Goal: Task Accomplishment & Management: Manage account settings

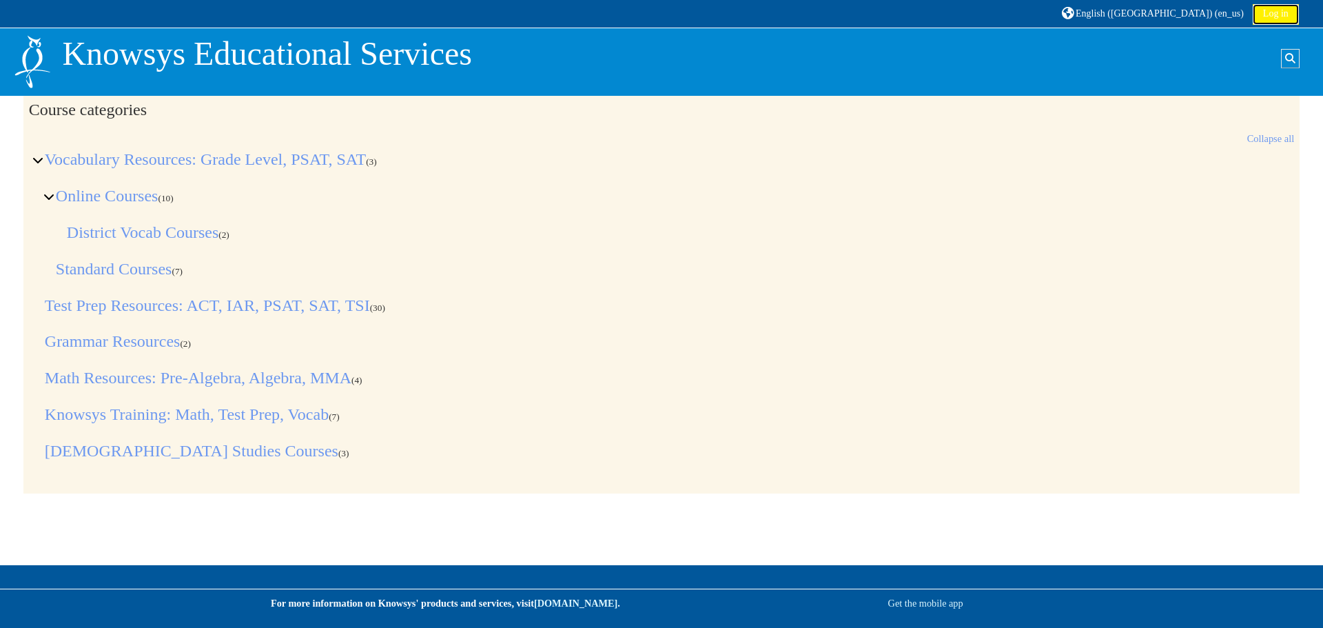
click at [1261, 10] on link "Log in" at bounding box center [1276, 14] width 46 height 21
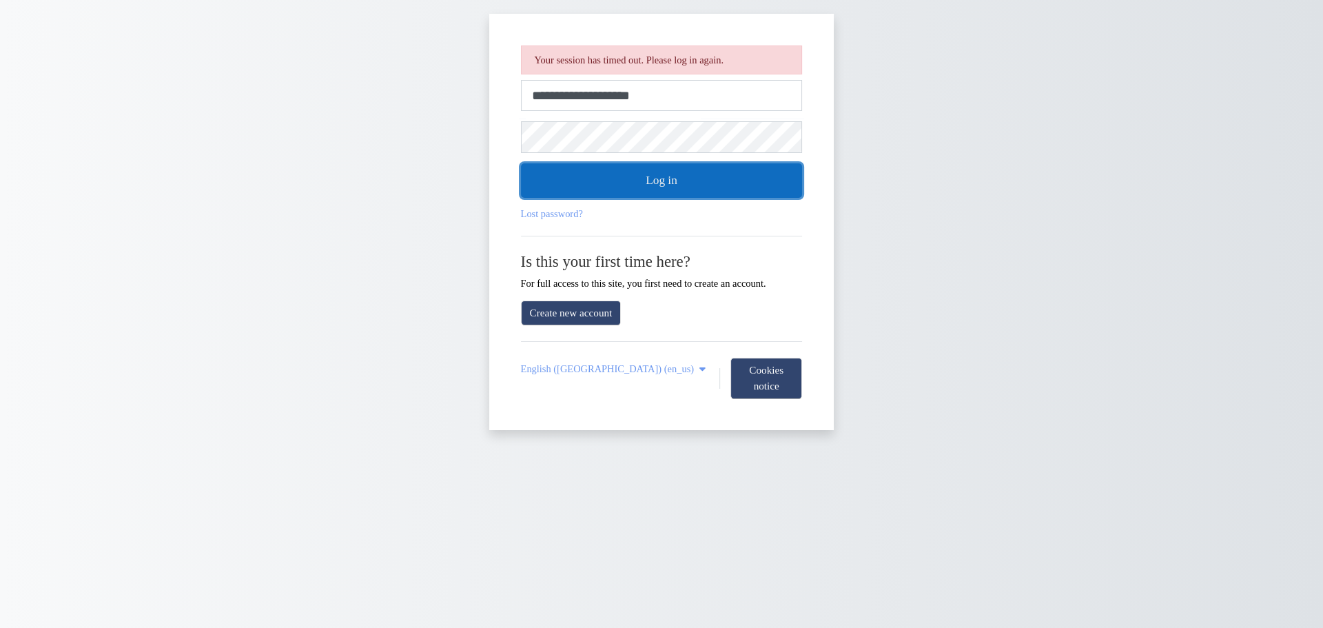
click at [730, 192] on button "Log in" at bounding box center [662, 180] width 282 height 34
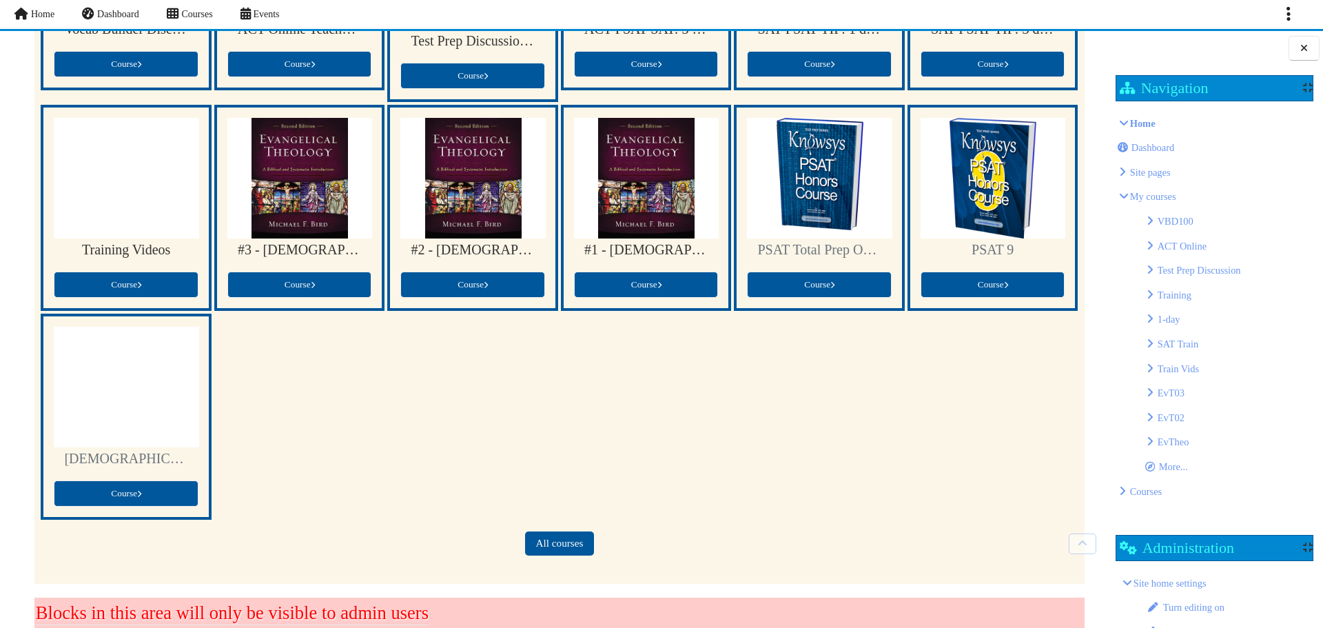
scroll to position [363, 0]
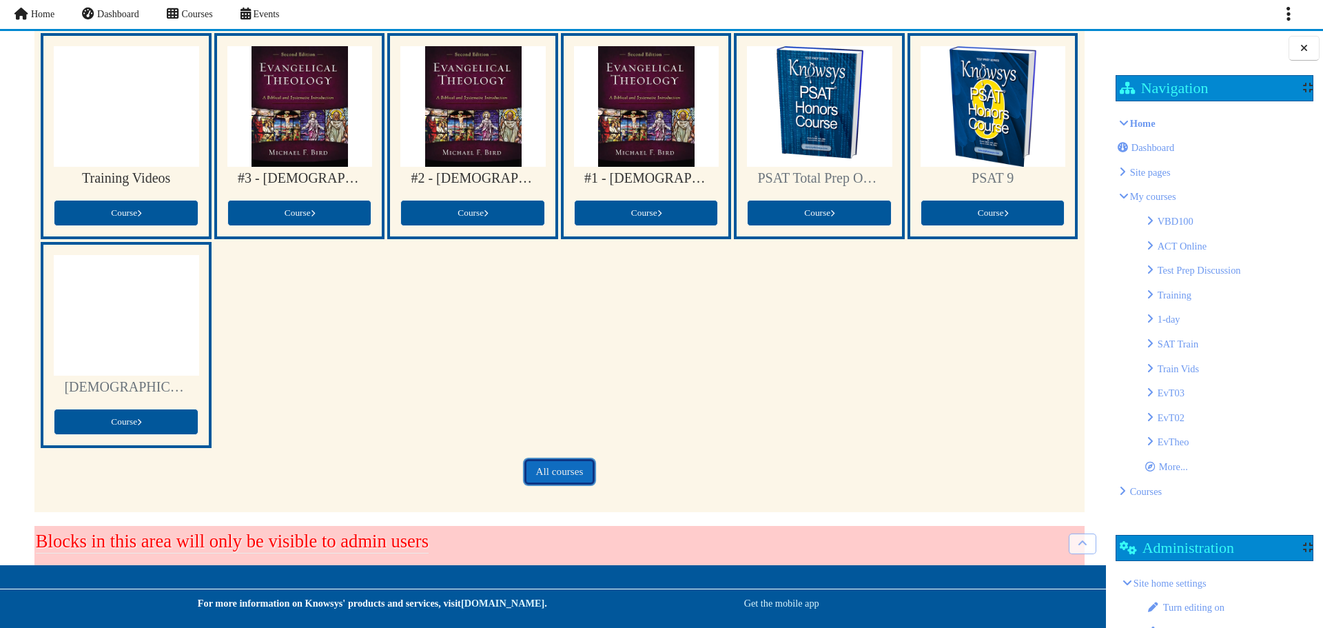
click at [569, 465] on link "All courses" at bounding box center [559, 472] width 68 height 24
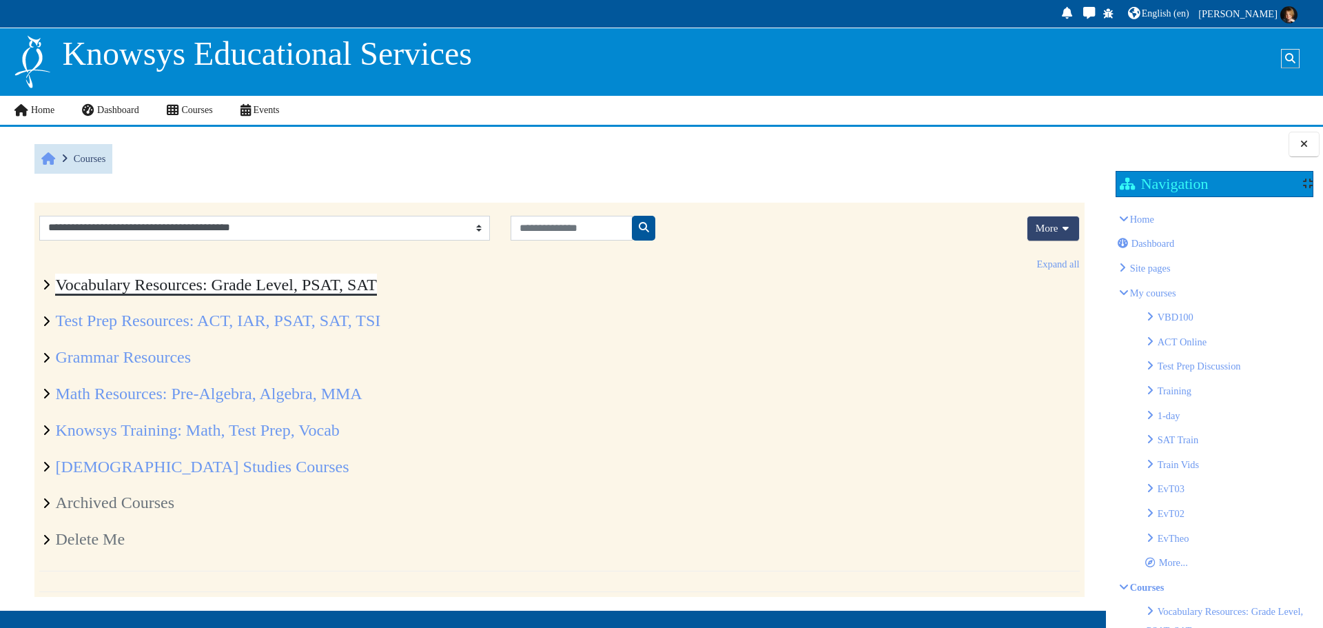
click at [131, 282] on link "Vocabulary Resources: Grade Level, PSAT, SAT" at bounding box center [215, 285] width 321 height 18
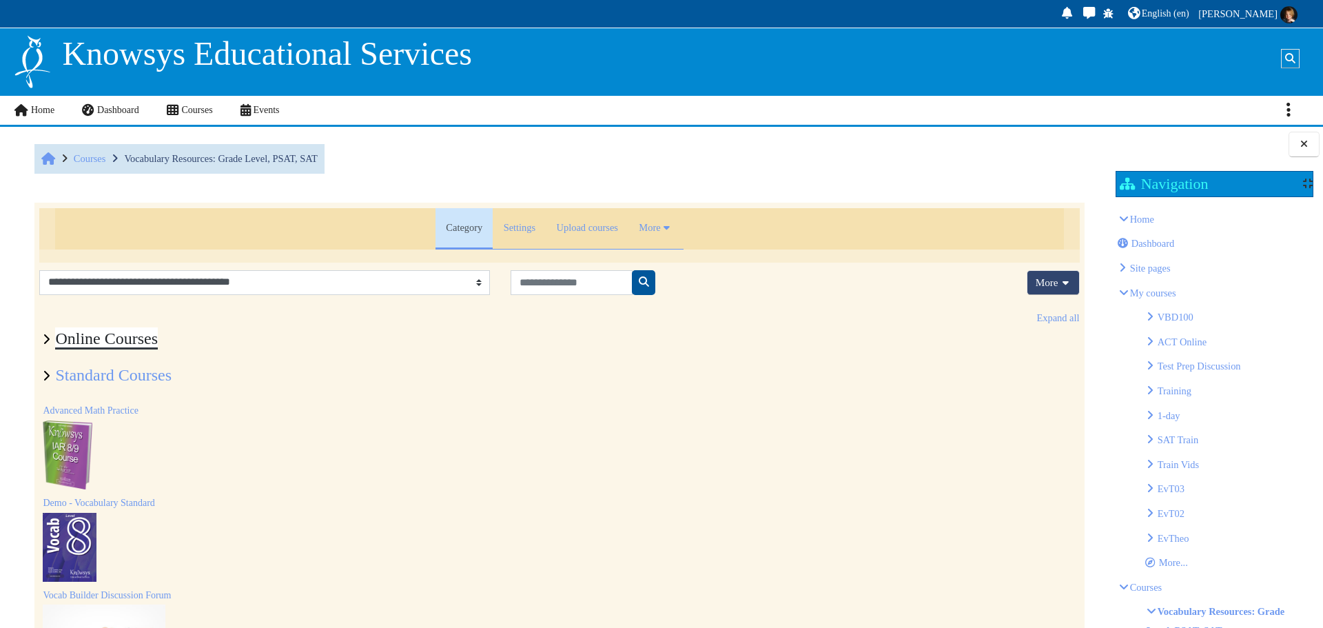
click at [136, 339] on link "Online Courses" at bounding box center [106, 338] width 103 height 18
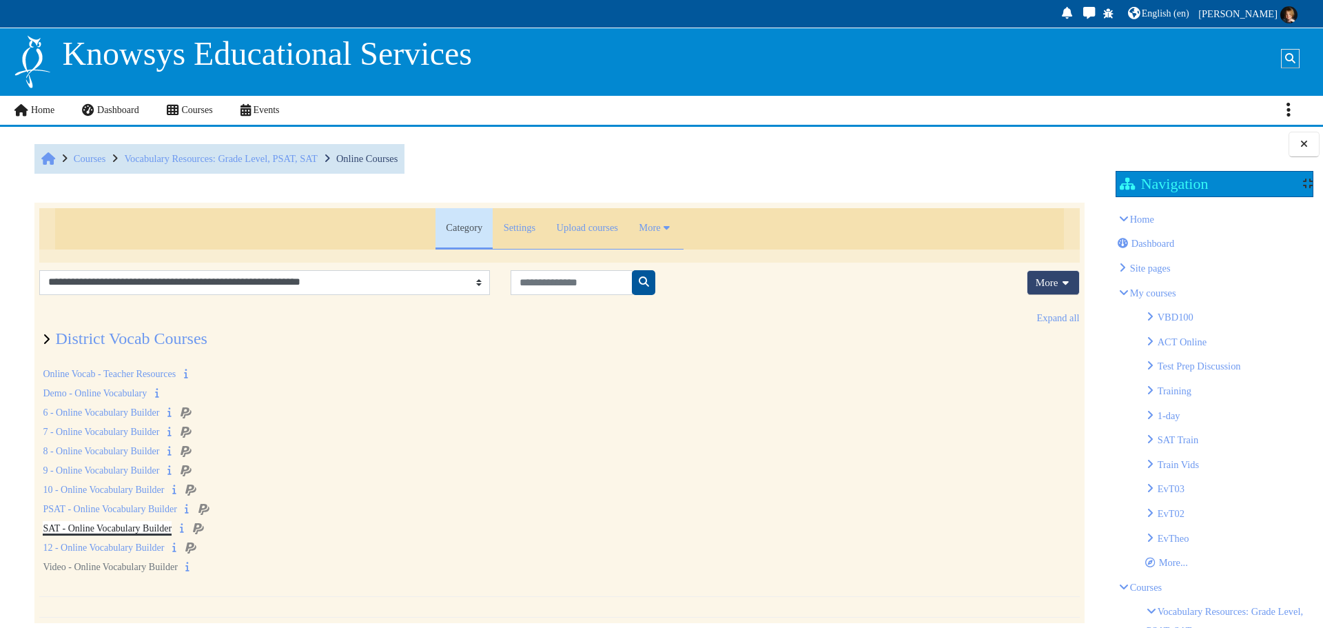
click at [137, 533] on link "SAT - Online Vocabulary Builder" at bounding box center [107, 528] width 129 height 10
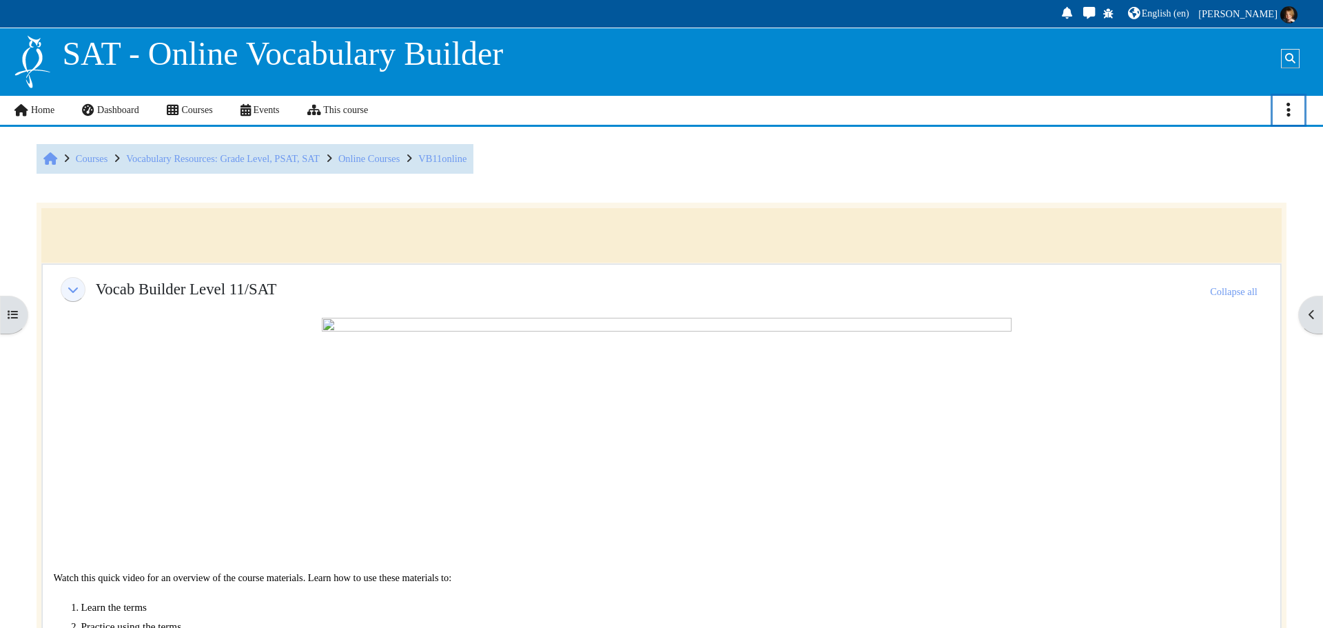
click at [1290, 110] on icon "Actions menu" at bounding box center [1289, 109] width 4 height 17
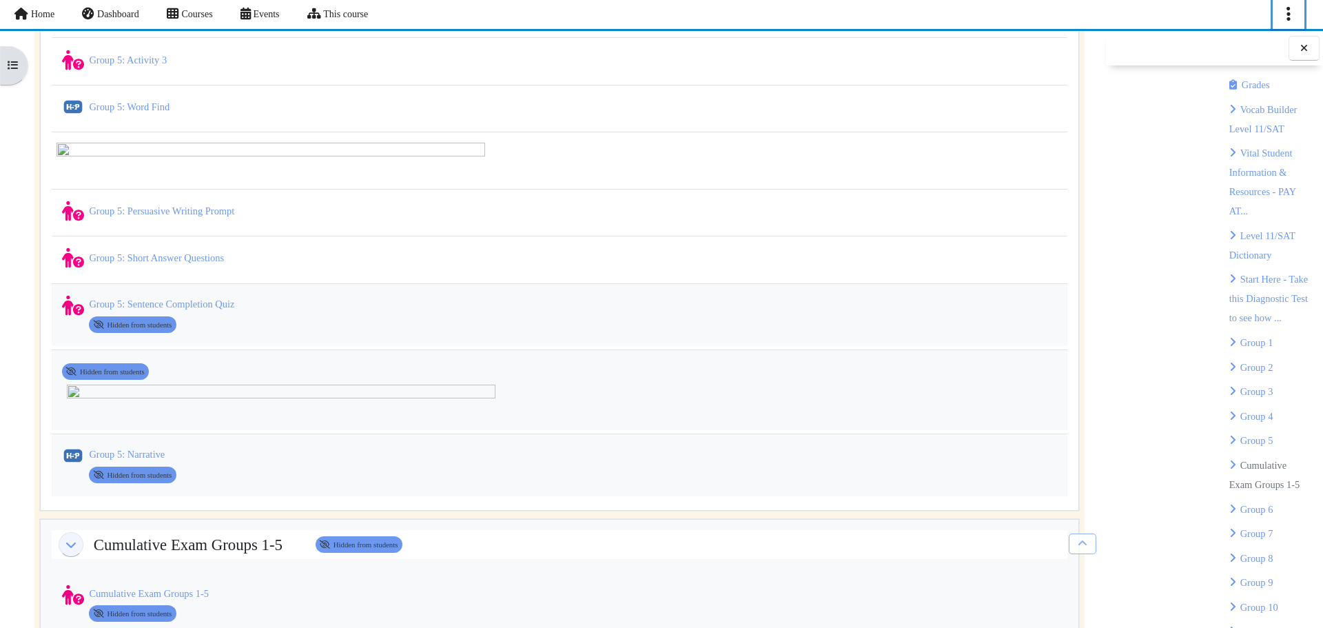
scroll to position [7613, 0]
click at [159, 589] on link "Cumulative Exam Groups 1-5 Quiz" at bounding box center [149, 594] width 120 height 11
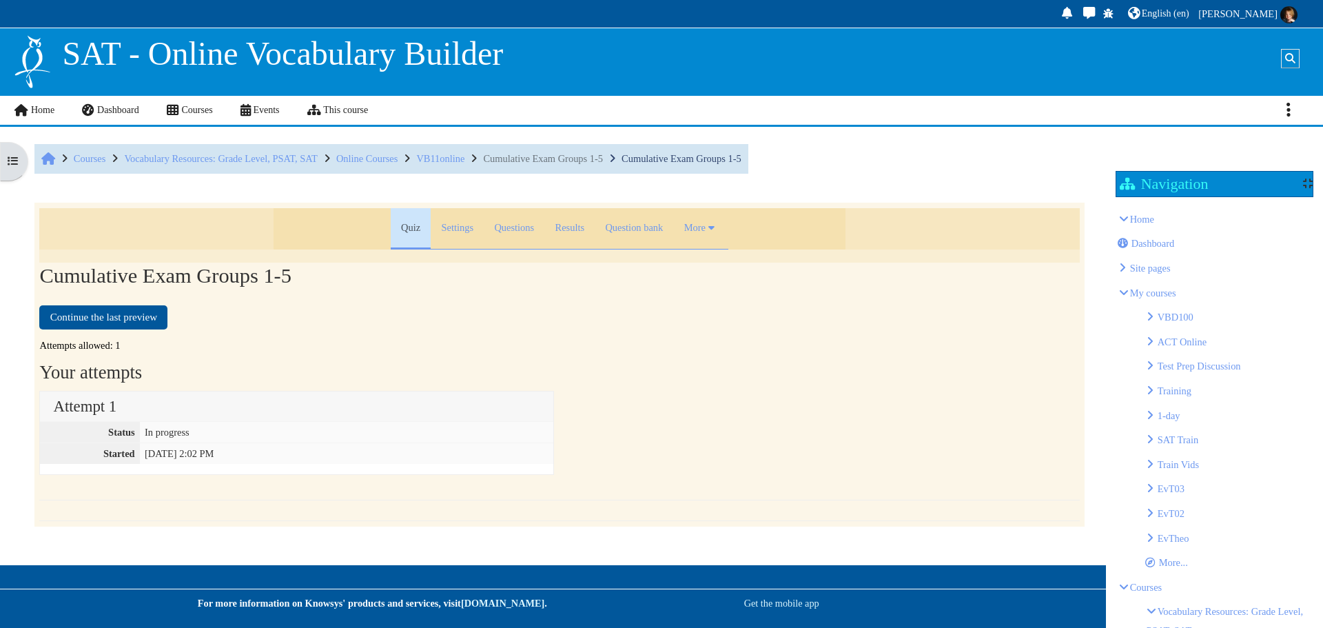
scroll to position [3368, 0]
click at [501, 228] on link "Questions" at bounding box center [514, 228] width 61 height 41
click at [742, 158] on span "Cumulative Exam Groups 1-5" at bounding box center [682, 158] width 120 height 11
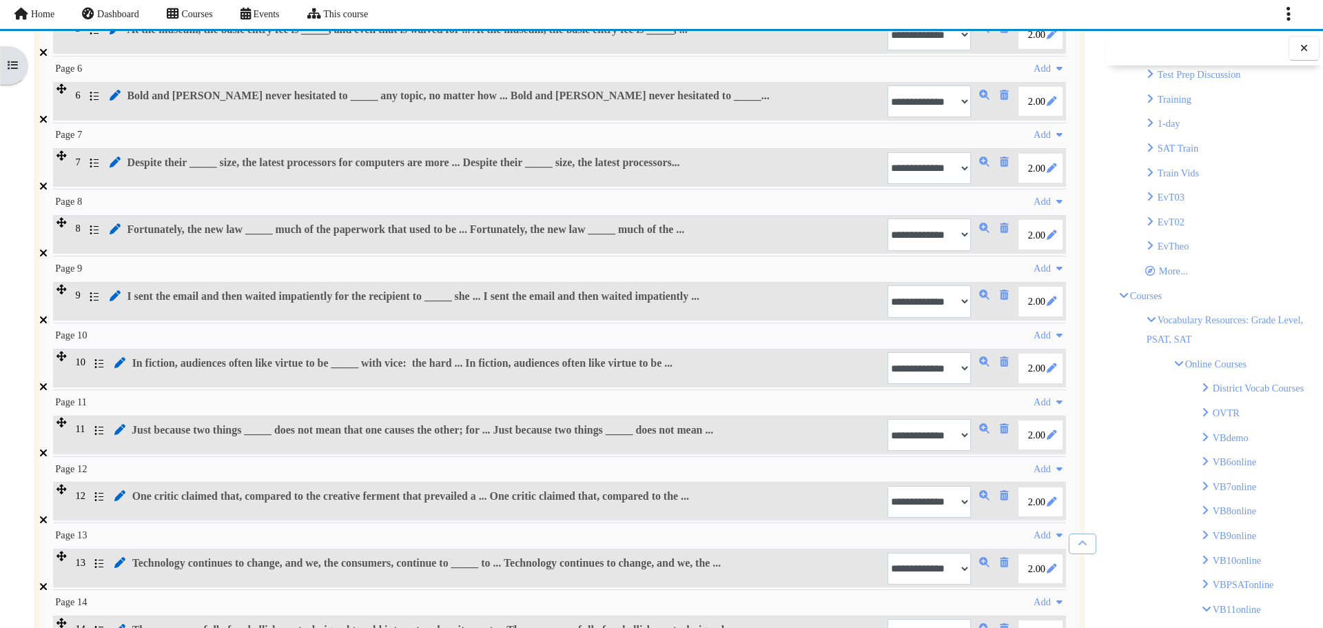
scroll to position [482, 0]
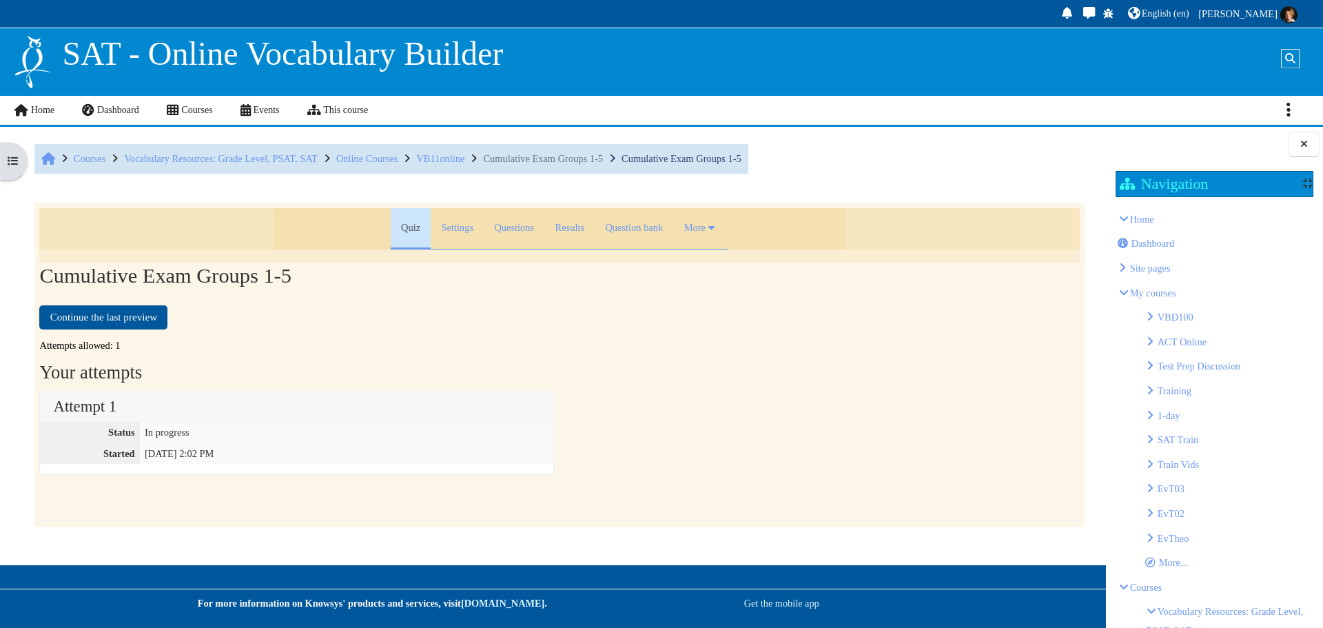
scroll to position [3368, 0]
click at [603, 154] on span "Cumulative Exam Groups 1-5" at bounding box center [543, 158] width 120 height 11
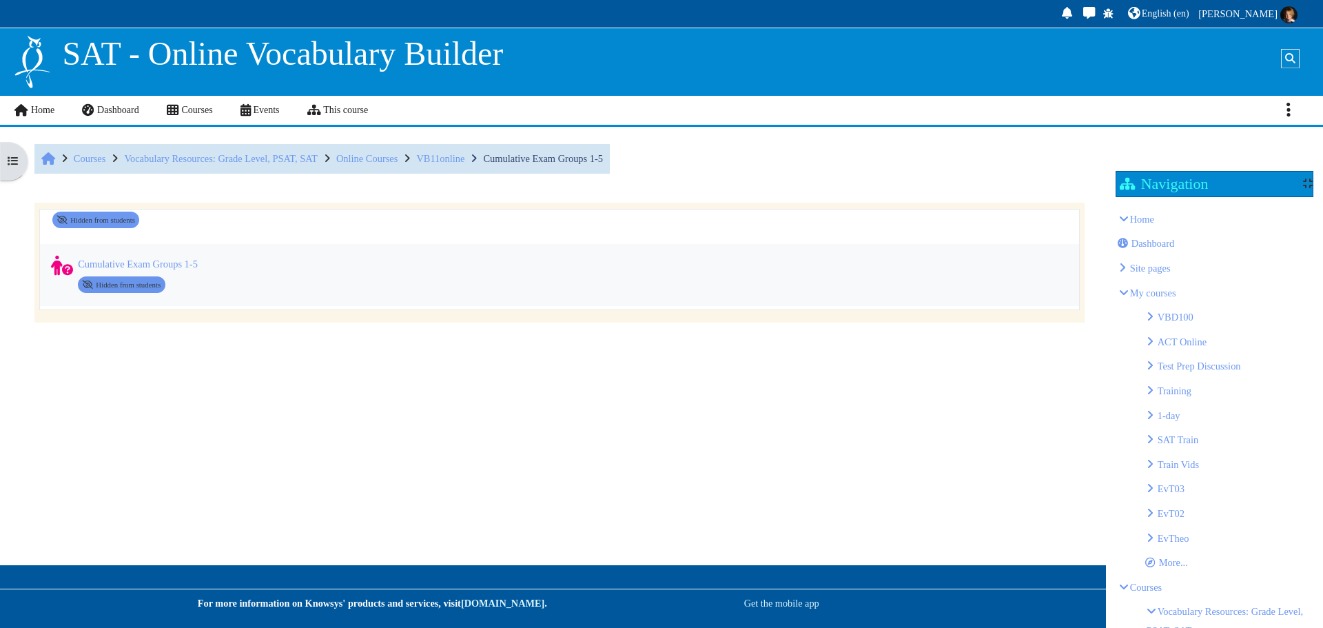
scroll to position [3498, 0]
click at [465, 161] on span "VB11online" at bounding box center [440, 158] width 48 height 11
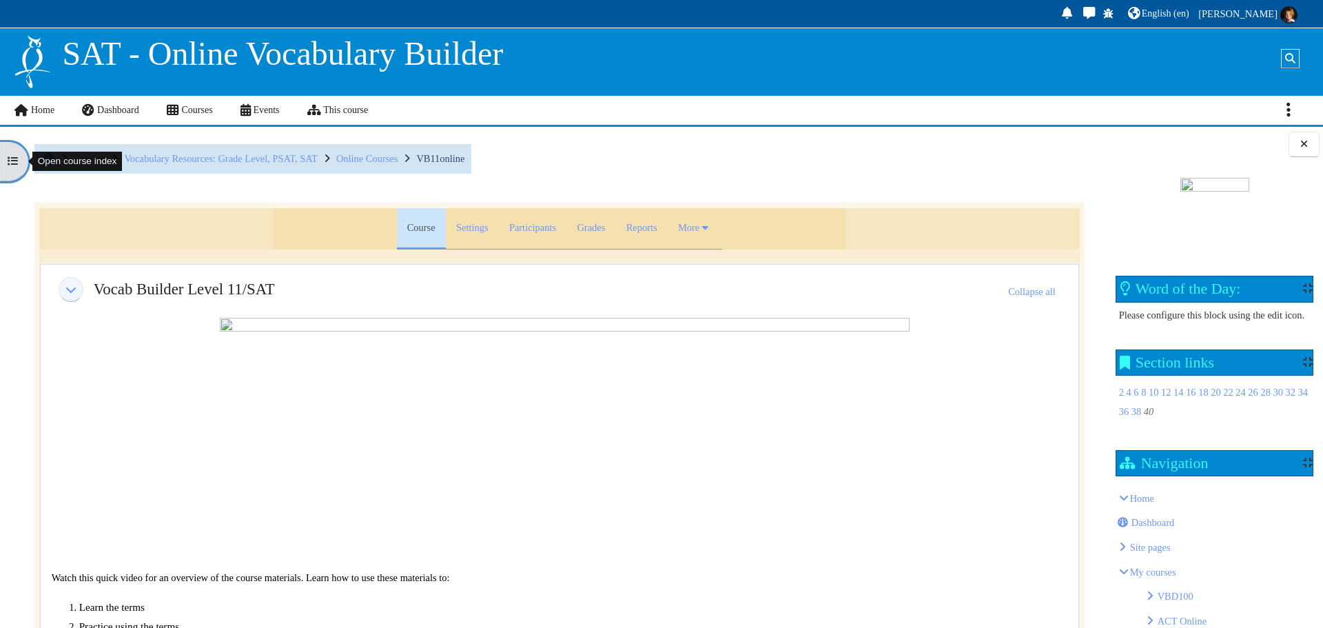
click at [16, 162] on icon at bounding box center [13, 161] width 10 height 10
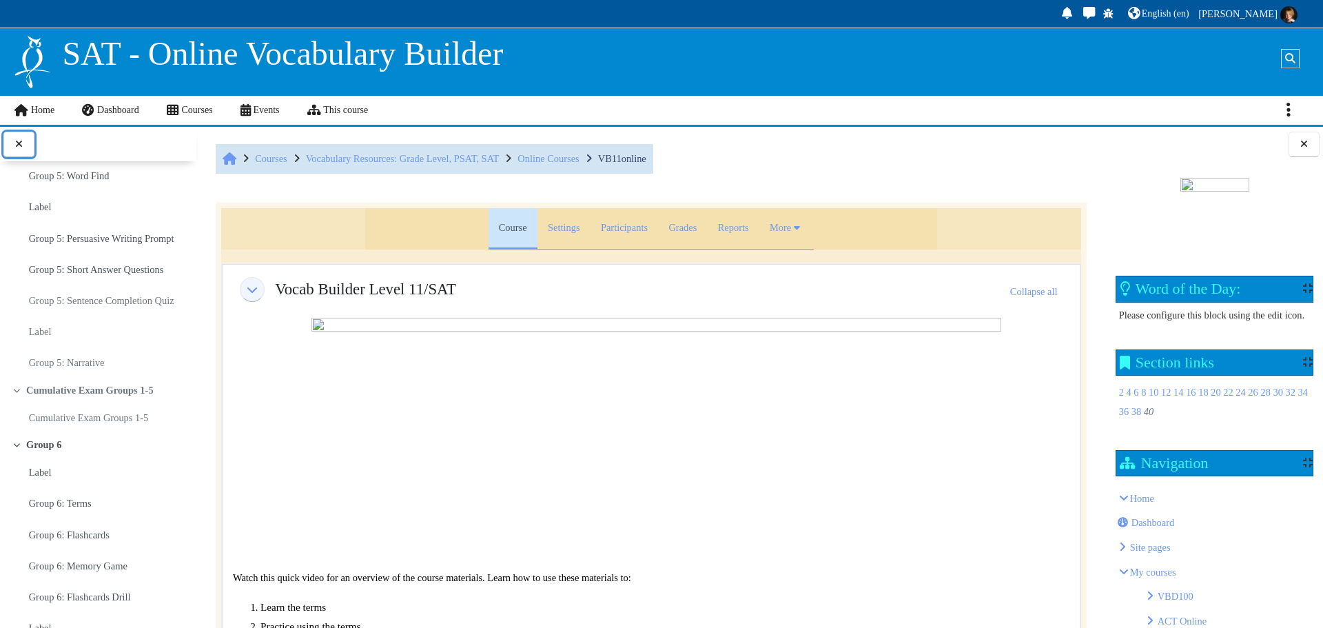
scroll to position [3378, 0]
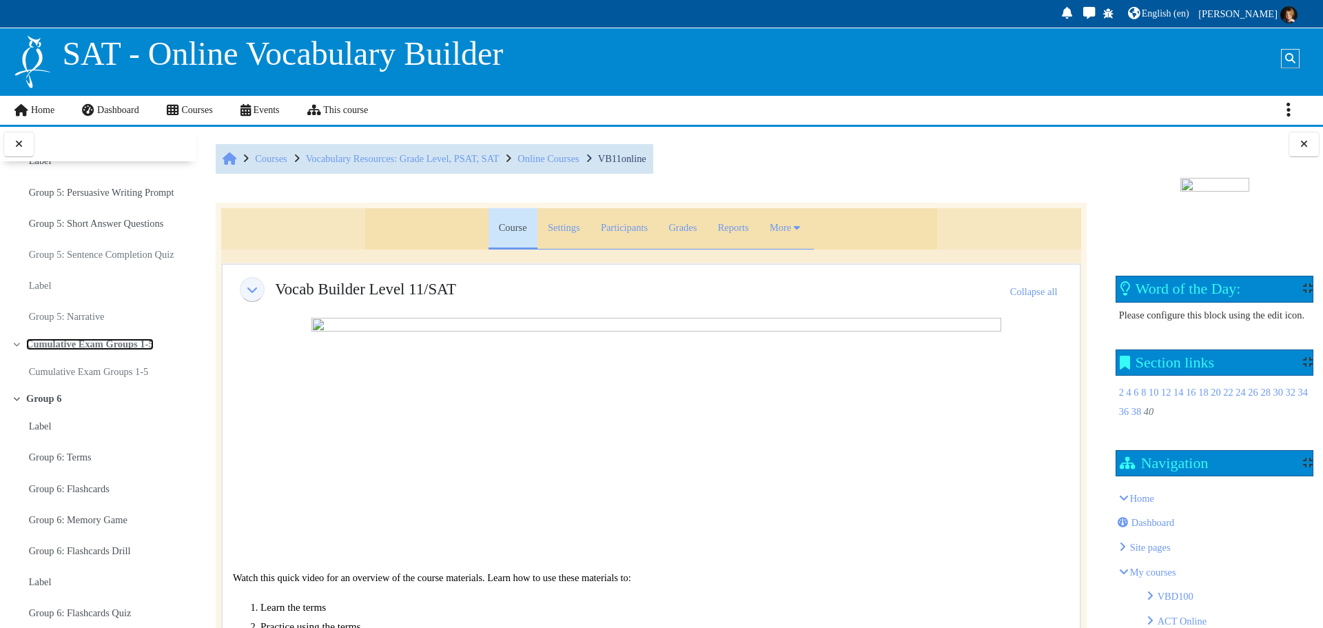
click at [128, 350] on link "Cumulative Exam Groups 1-5" at bounding box center [90, 344] width 128 height 12
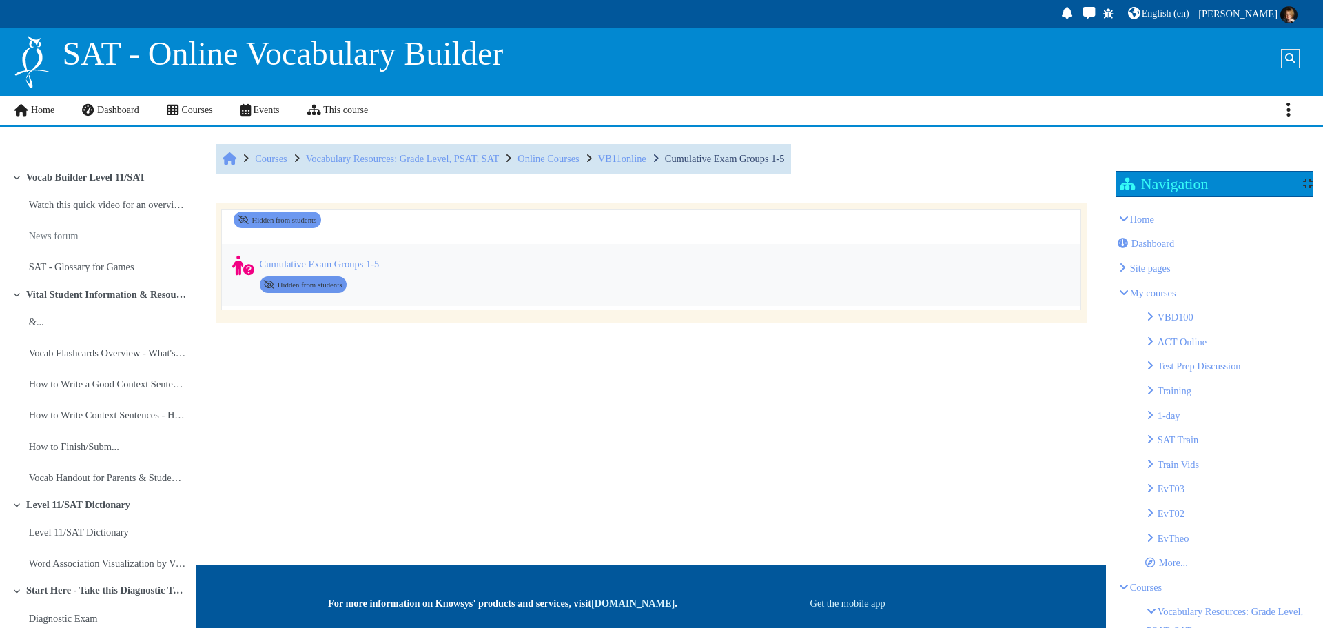
scroll to position [3498, 0]
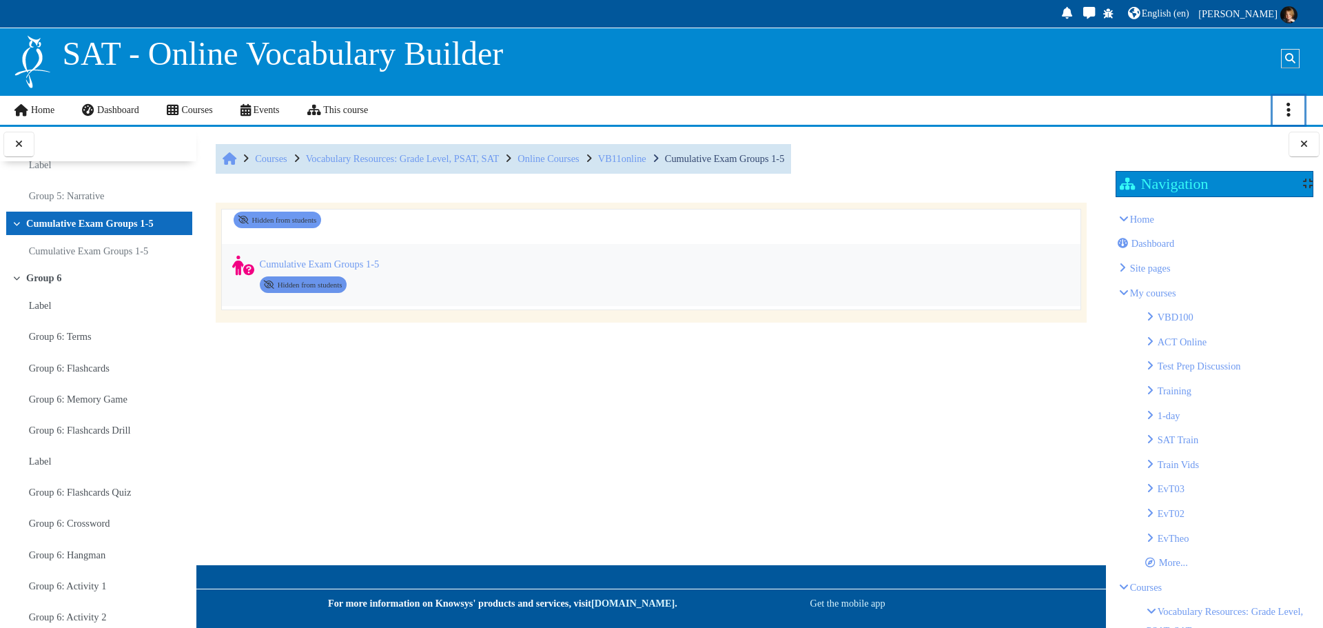
click at [1281, 111] on link "Actions menu" at bounding box center [1289, 110] width 32 height 29
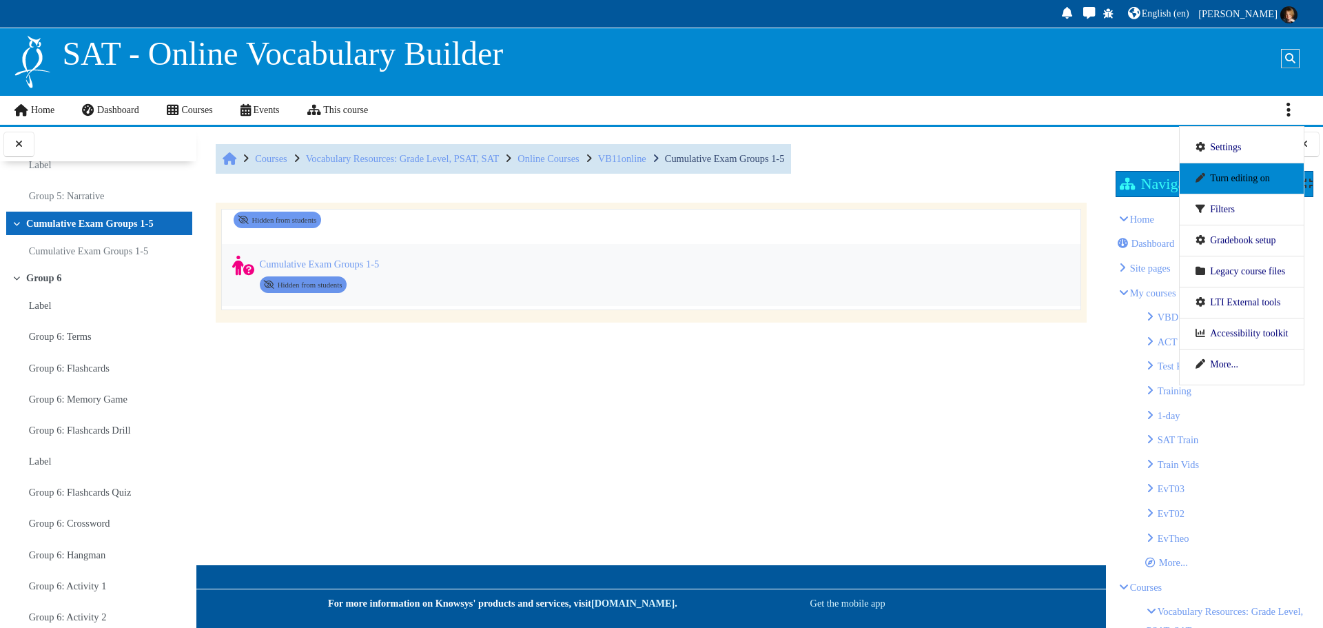
click at [1229, 182] on link "Turn editing on" at bounding box center [1242, 178] width 93 height 19
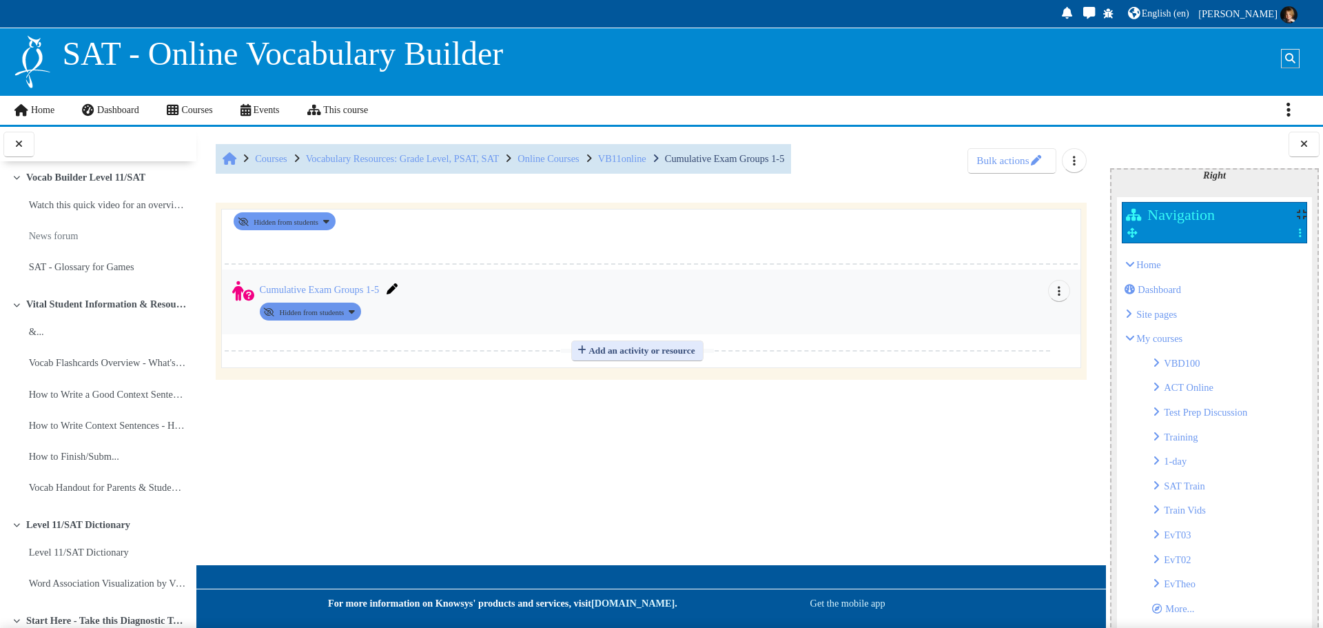
scroll to position [3588, 0]
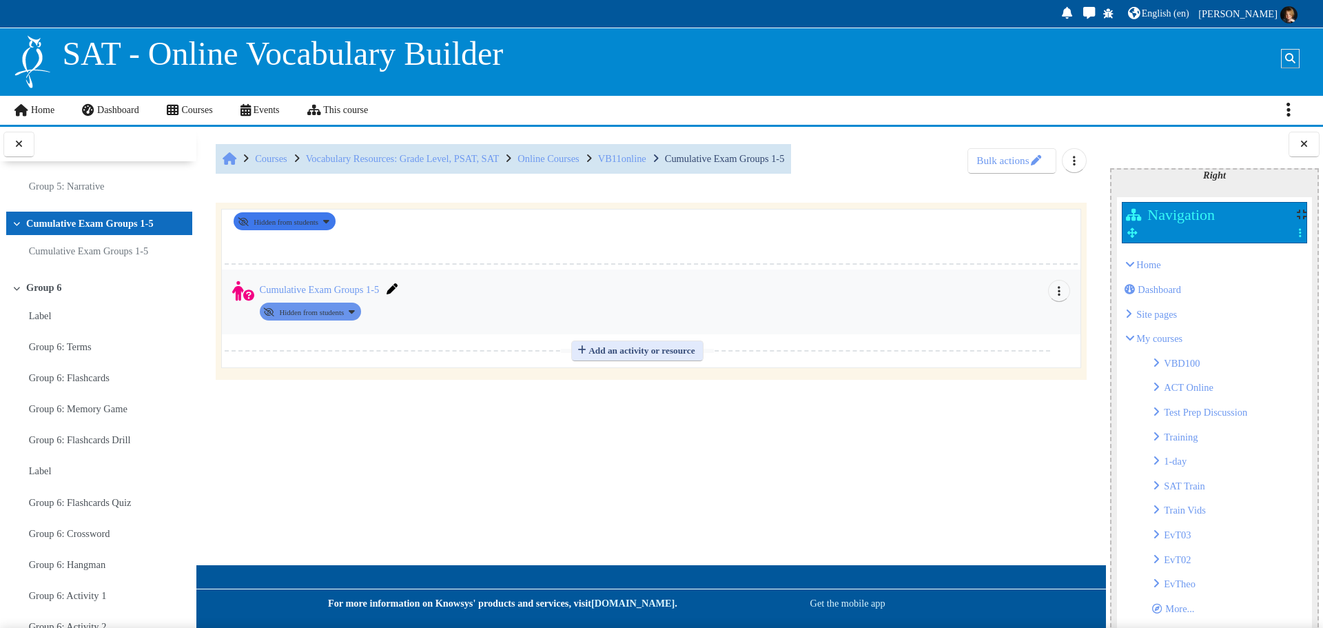
click at [335, 222] on button "Availability Hidden from students" at bounding box center [284, 221] width 101 height 18
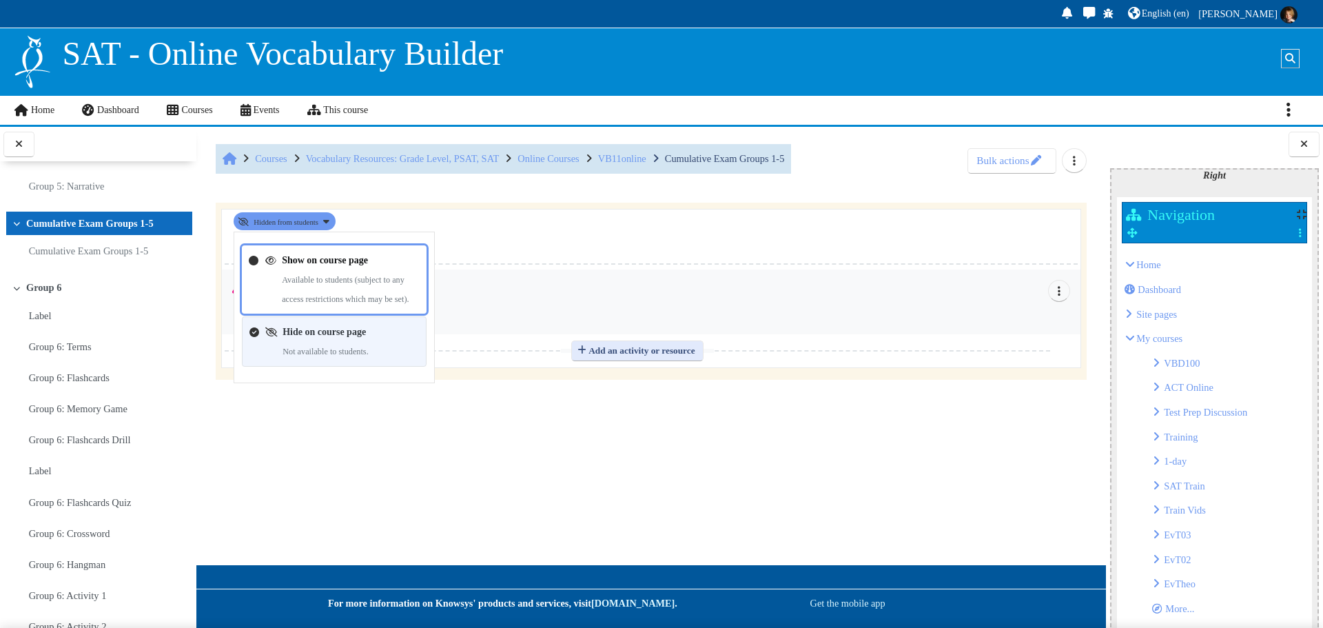
click at [336, 263] on link "Show on course page" at bounding box center [325, 259] width 86 height 10
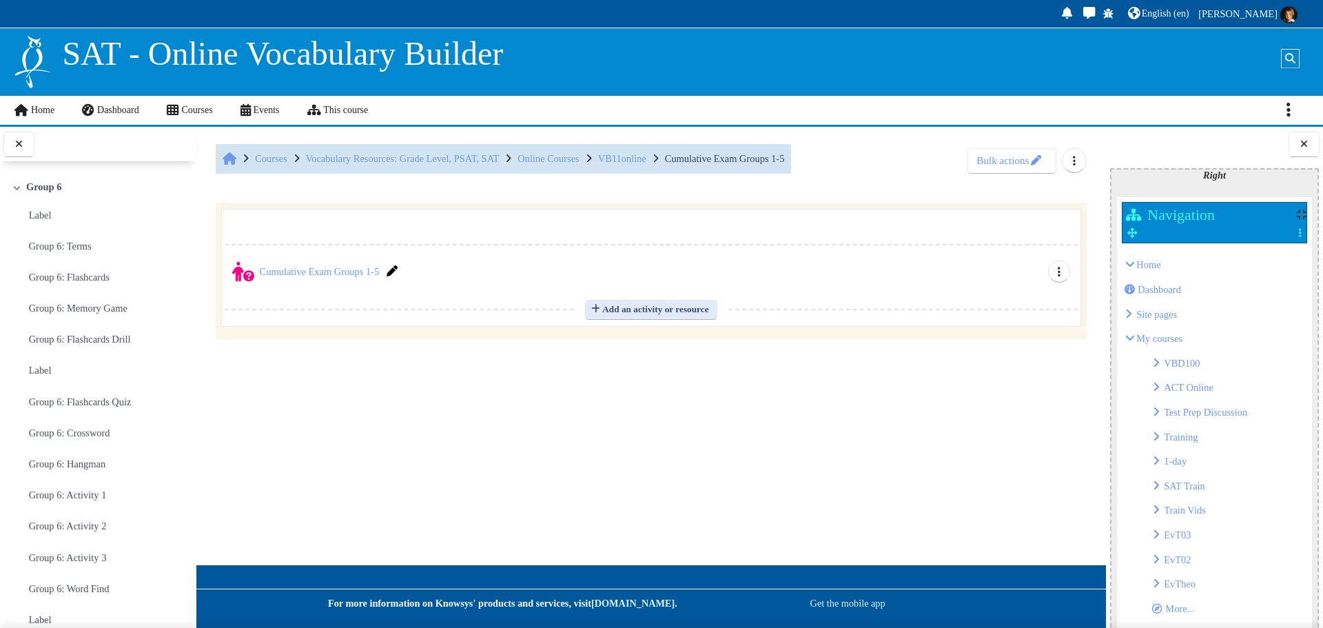
scroll to position [3519, 0]
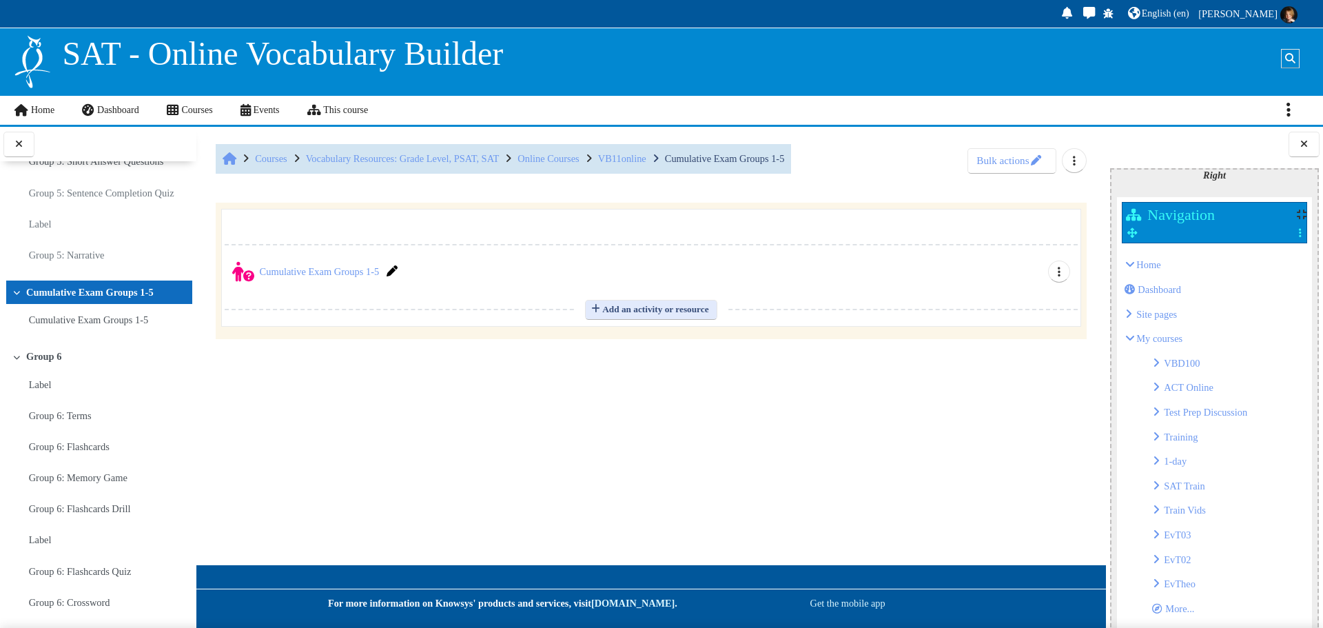
click at [13, 360] on icon at bounding box center [16, 357] width 9 height 7
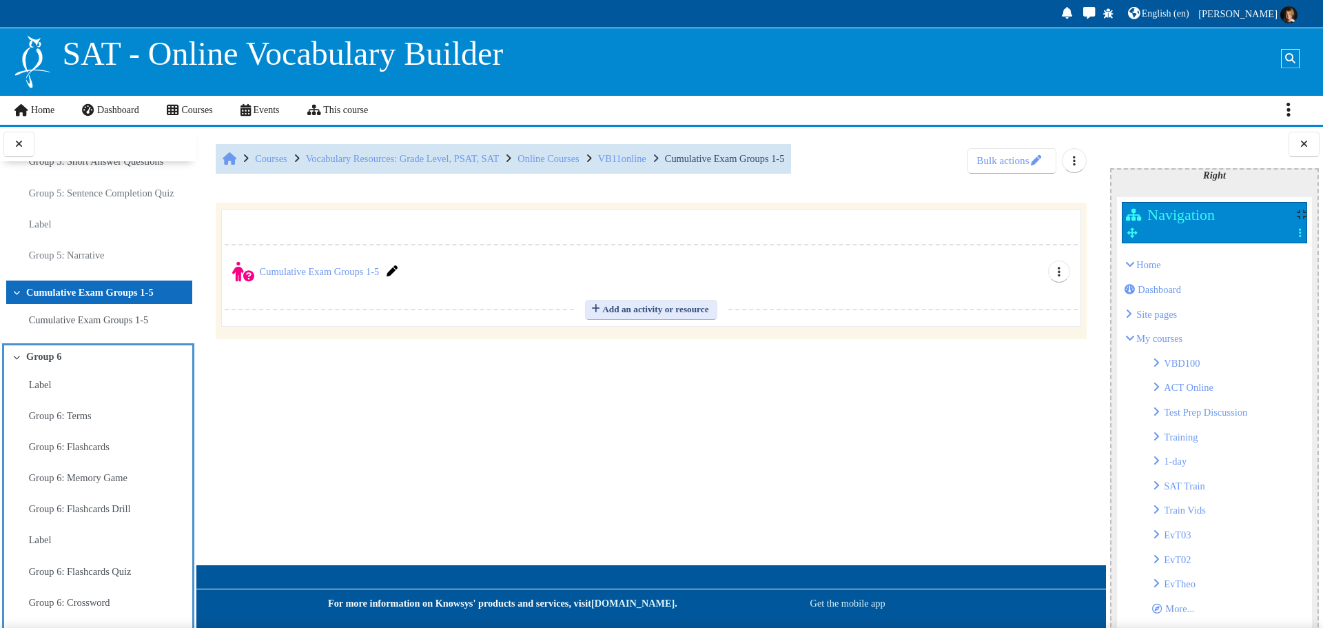
scroll to position [3676, 0]
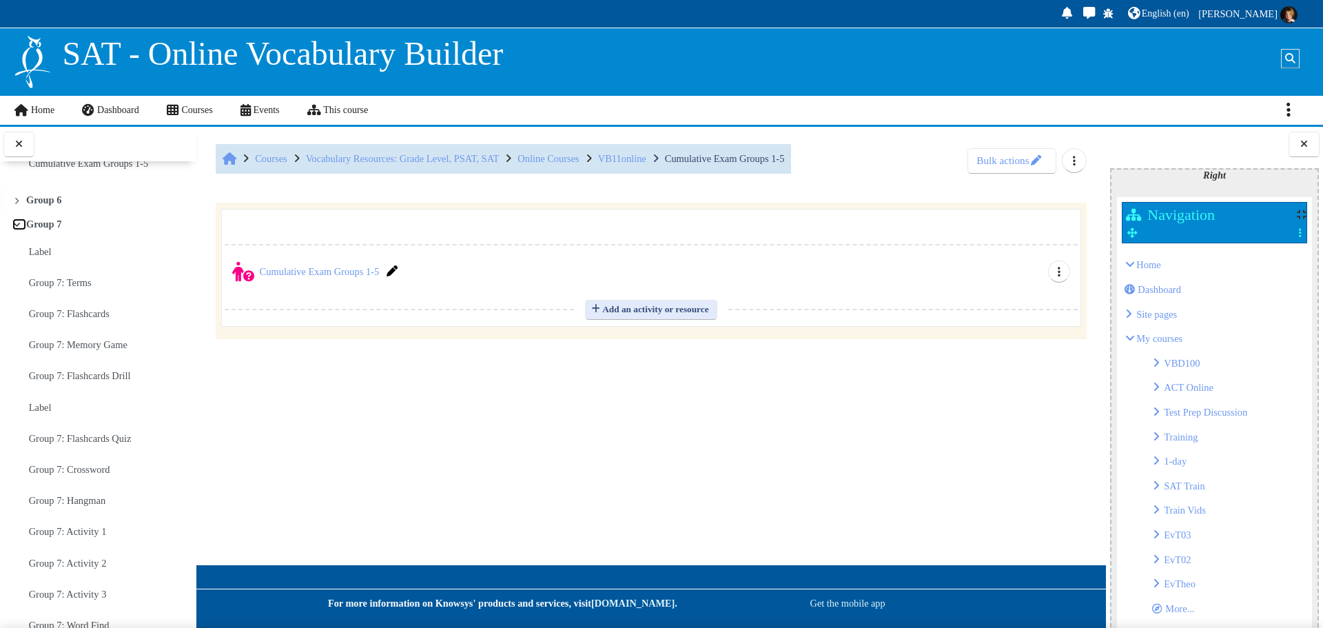
click at [21, 230] on link "Expand Collapse" at bounding box center [19, 224] width 14 height 12
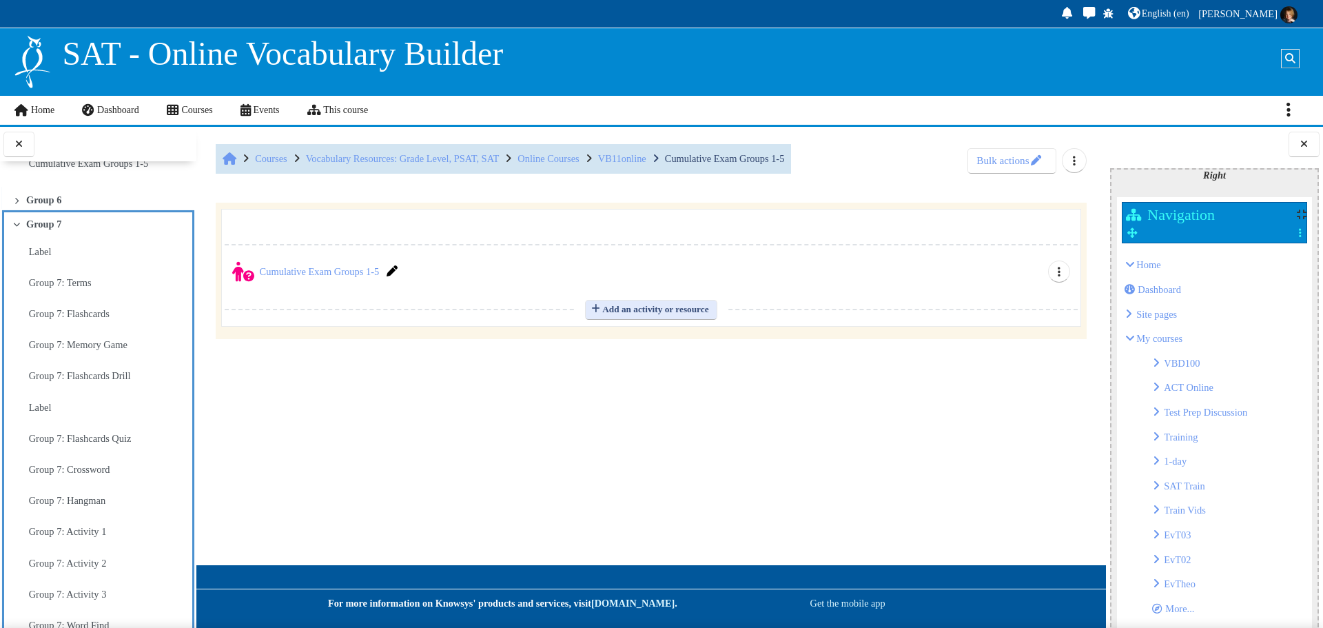
scroll to position [3700, 0]
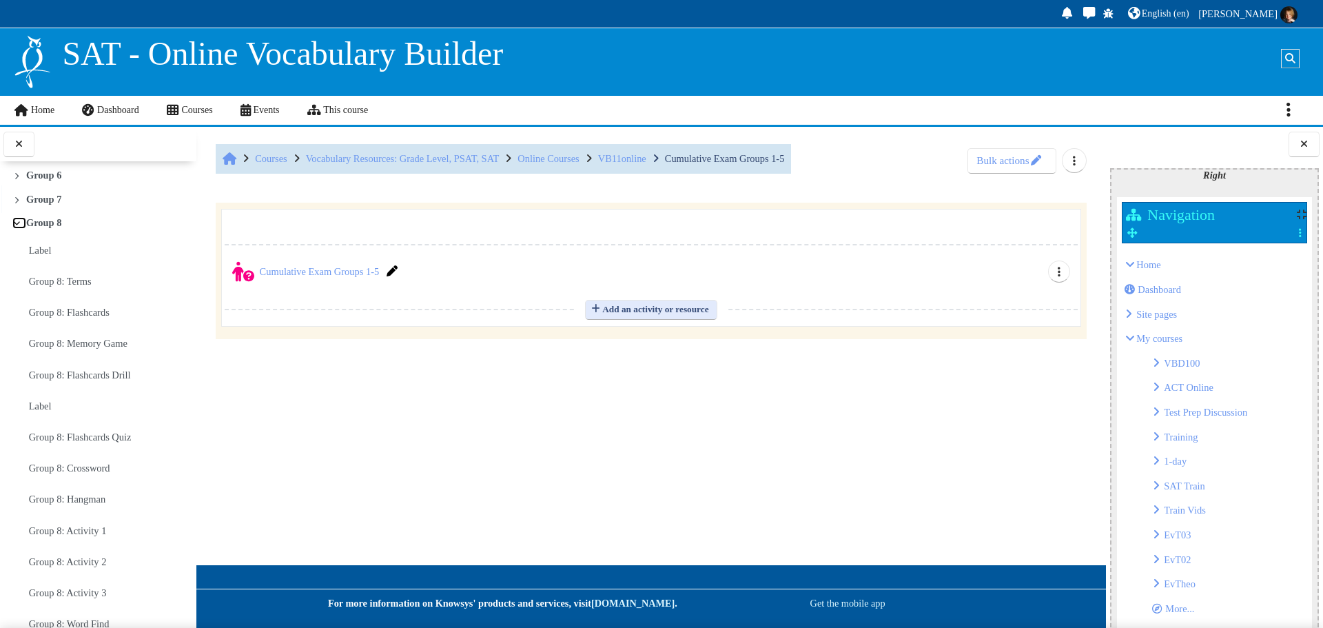
click at [21, 229] on link "Expand Collapse" at bounding box center [19, 223] width 14 height 12
click at [21, 227] on link "Expand Collapse" at bounding box center [19, 222] width 14 height 12
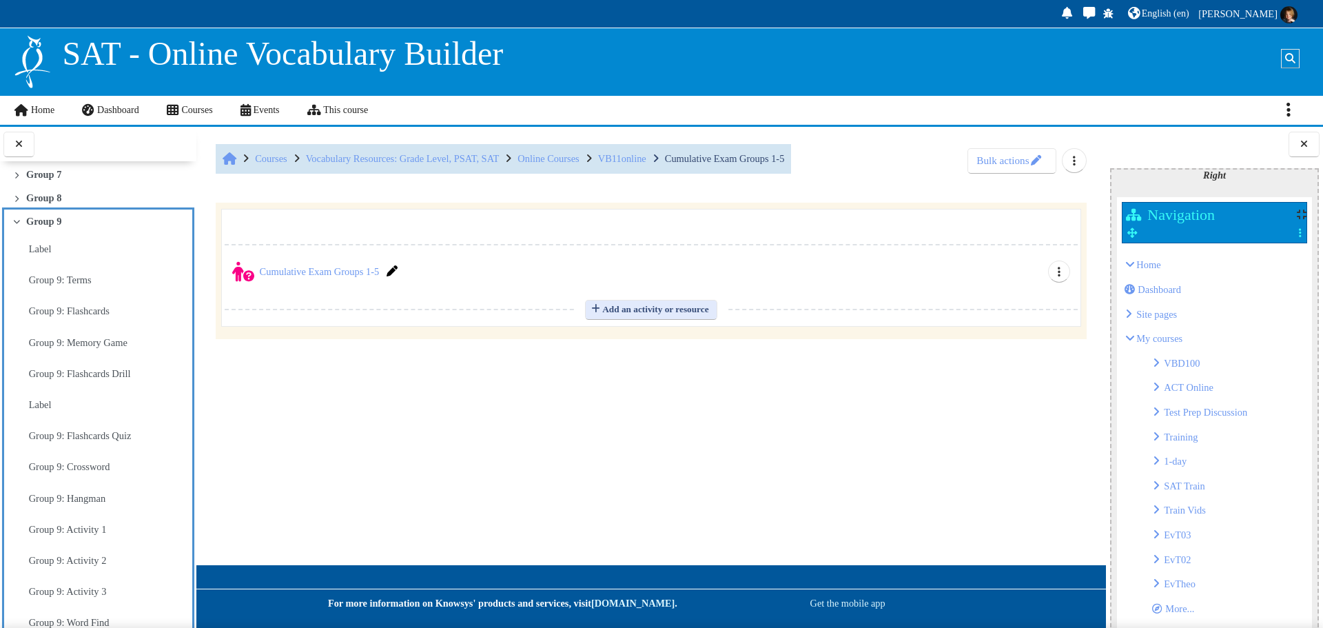
scroll to position [3750, 0]
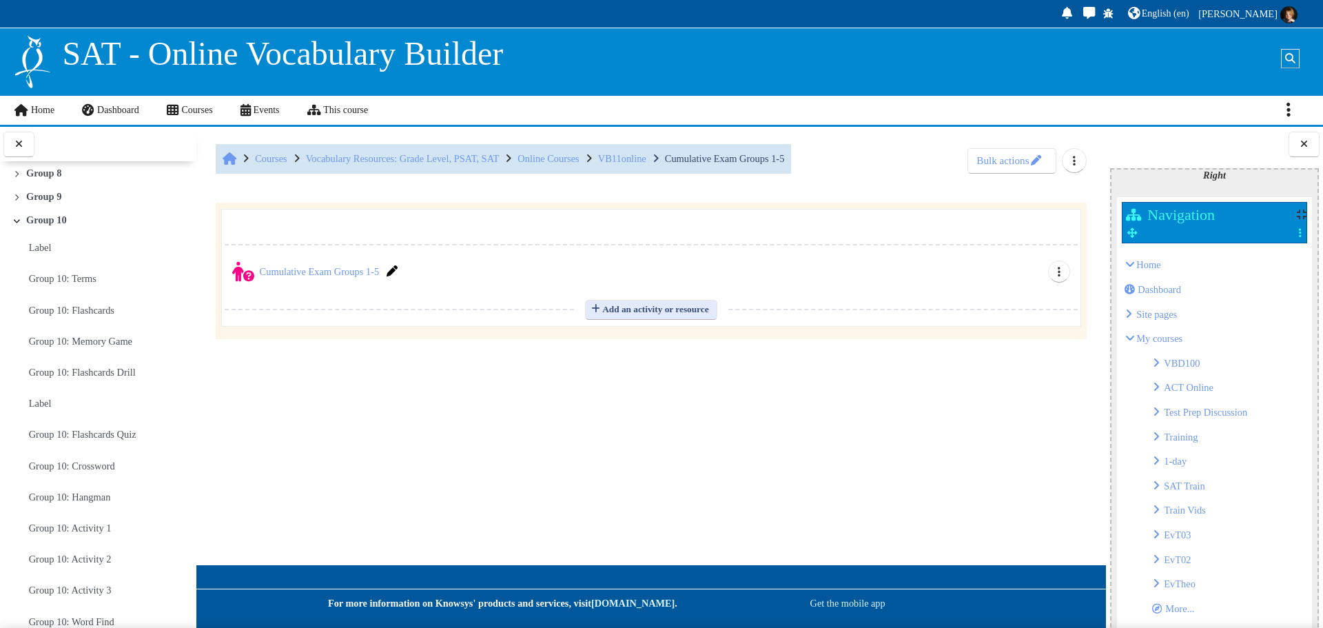
click at [21, 226] on link "Expand Collapse" at bounding box center [19, 220] width 14 height 12
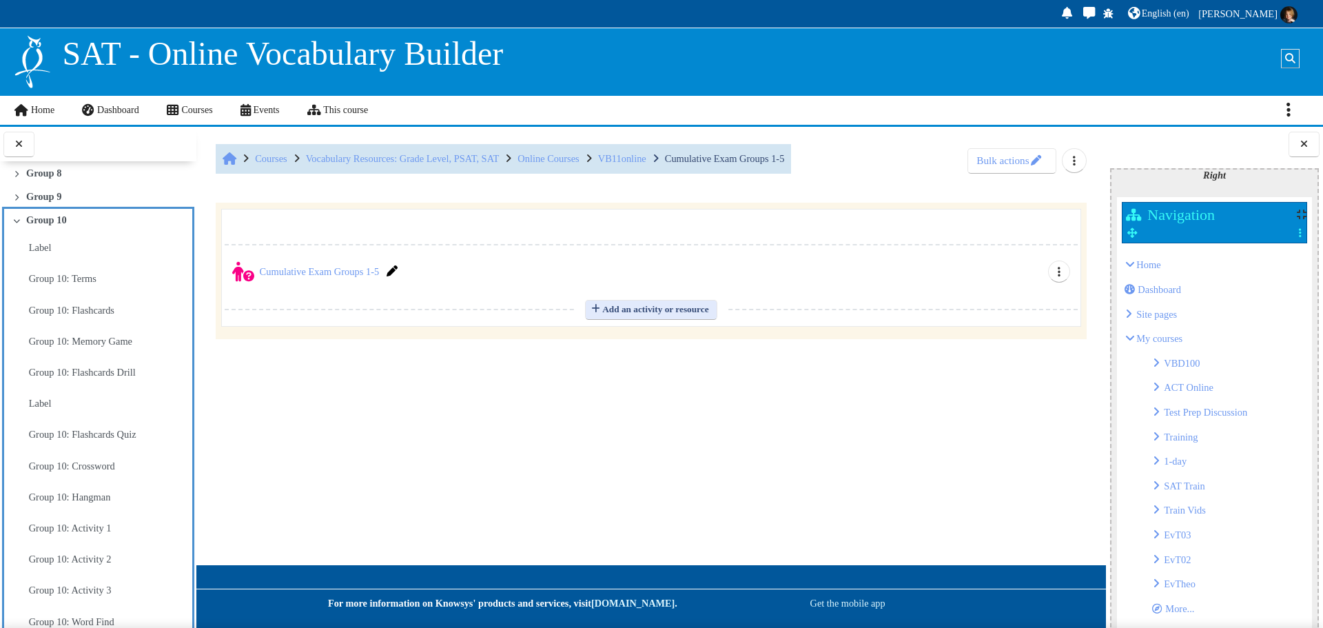
scroll to position [3775, 0]
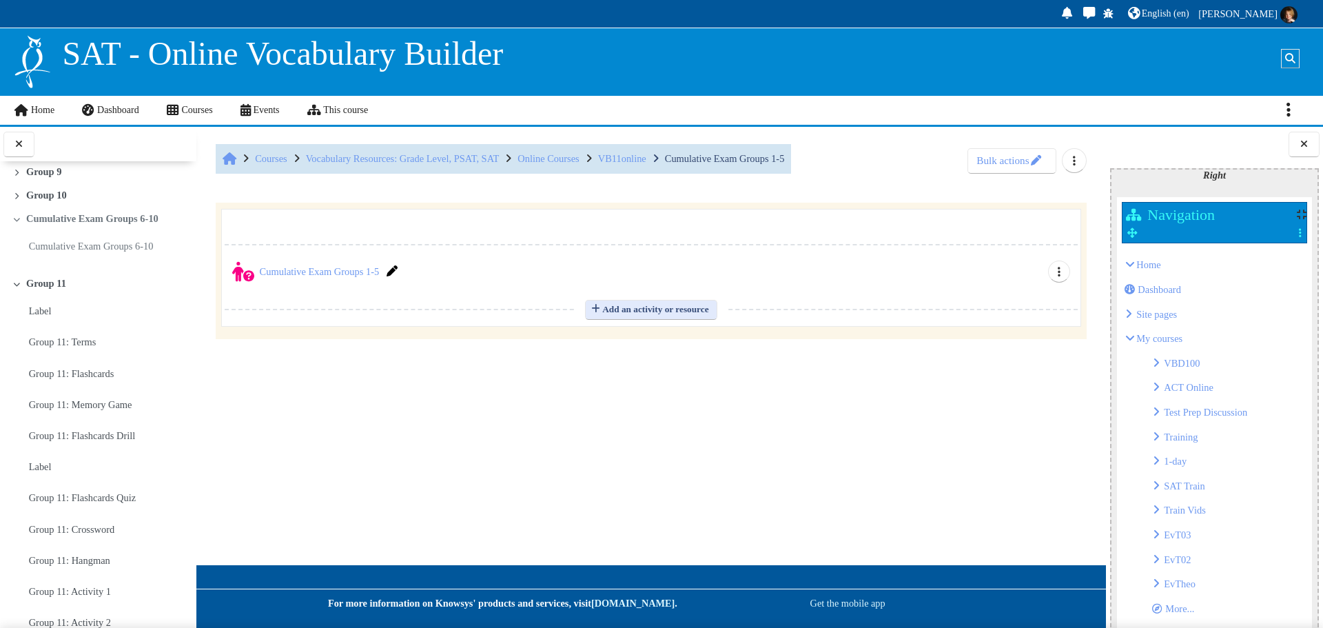
click at [59, 225] on link "Cumulative Exam Groups 6-10" at bounding box center [92, 219] width 132 height 12
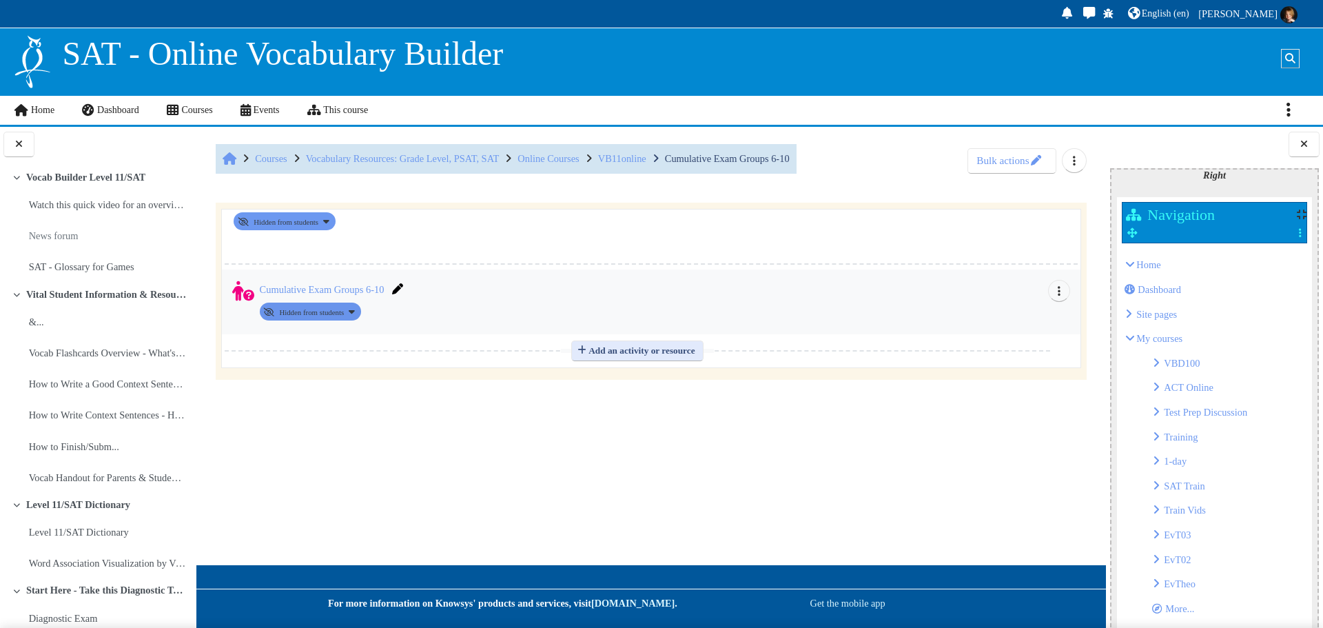
scroll to position [3778, 0]
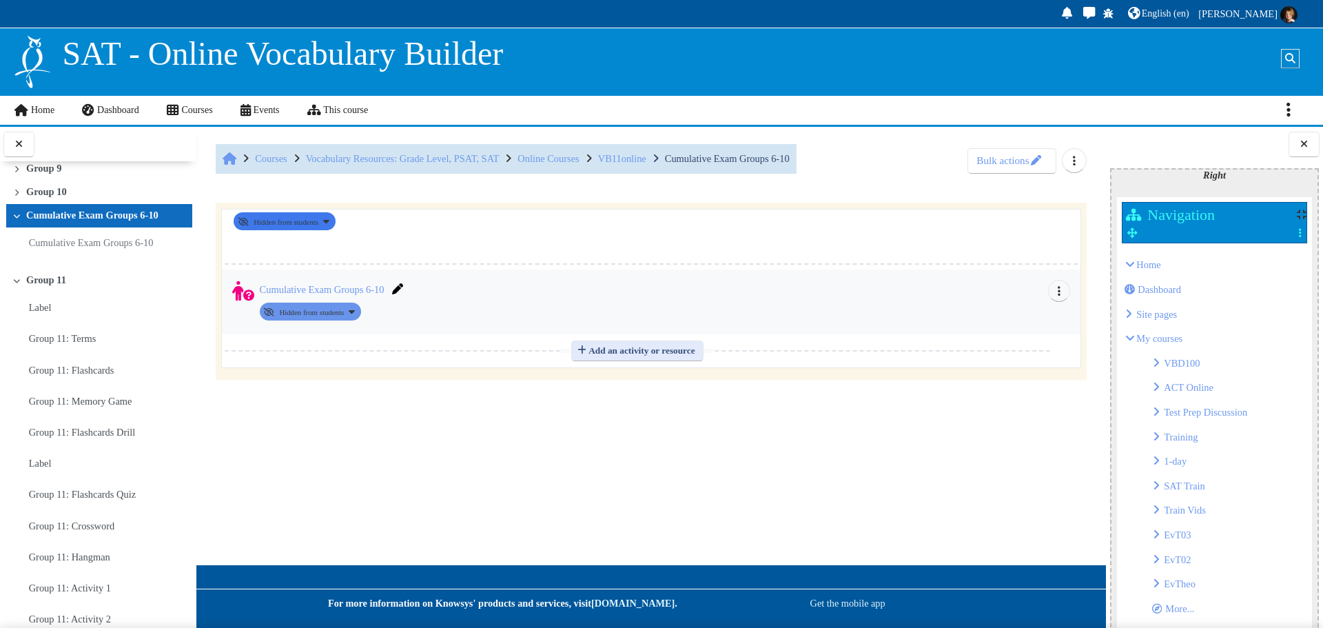
click at [335, 221] on button "Availability Hidden from students" at bounding box center [284, 221] width 101 height 18
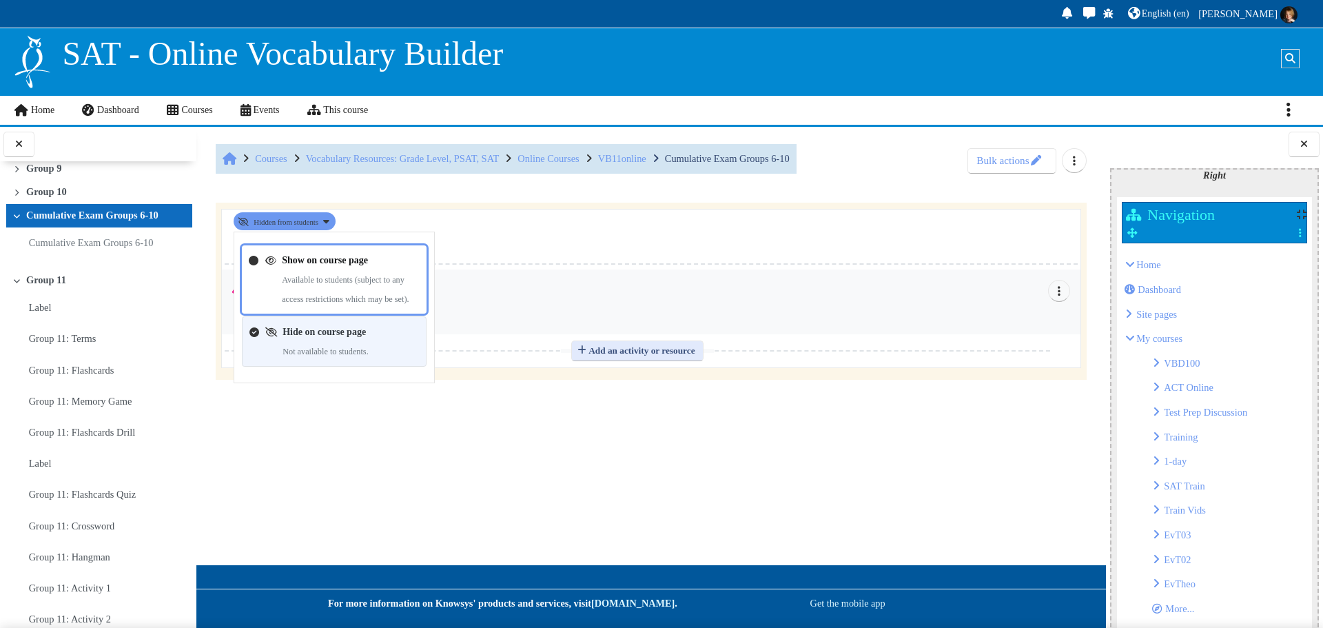
click at [320, 262] on link "Show on course page" at bounding box center [325, 259] width 86 height 10
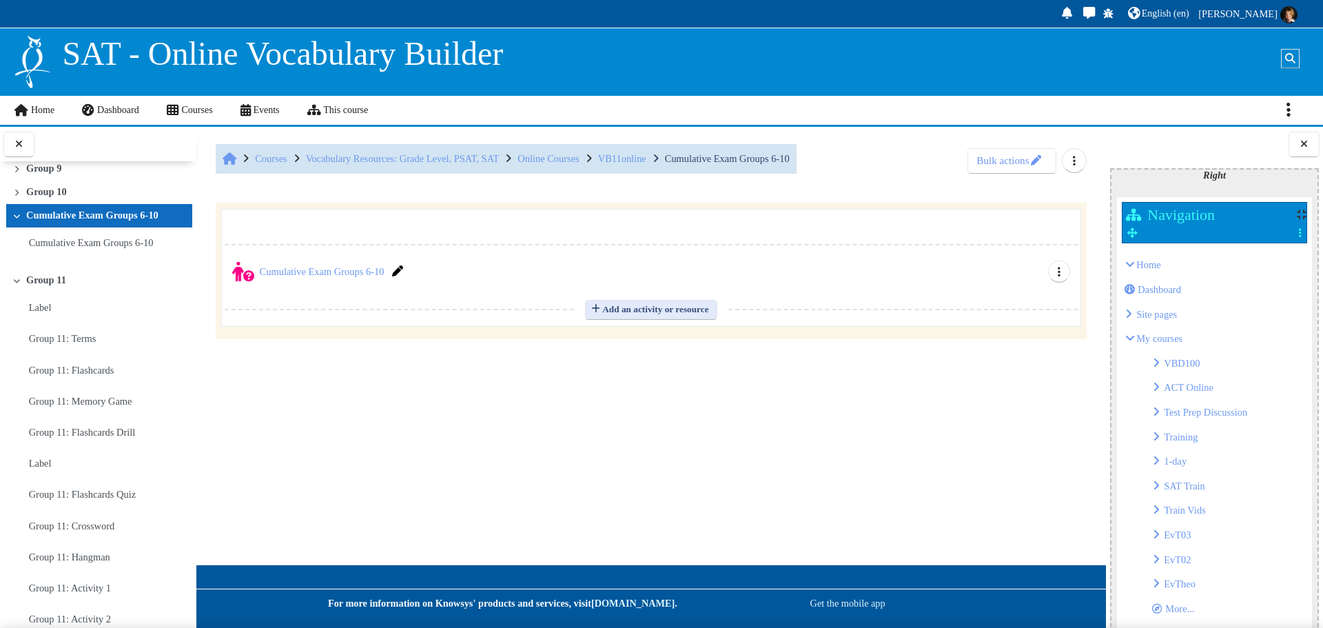
click at [14, 284] on icon at bounding box center [16, 280] width 9 height 7
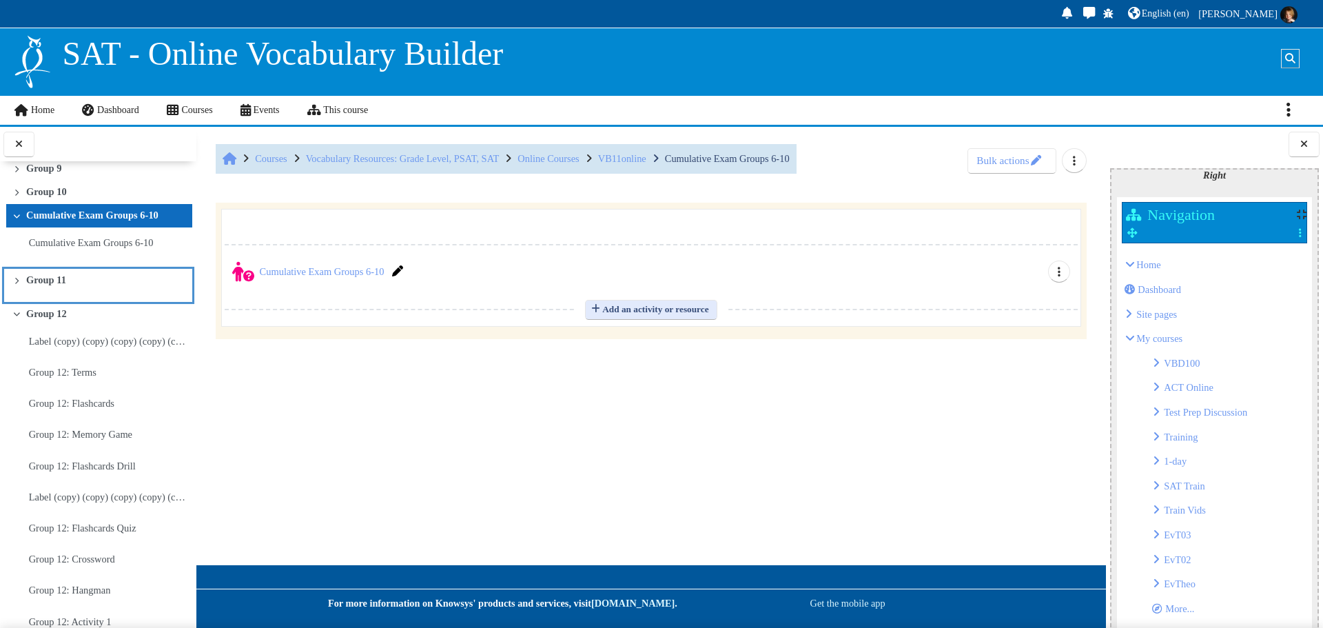
scroll to position [3866, 0]
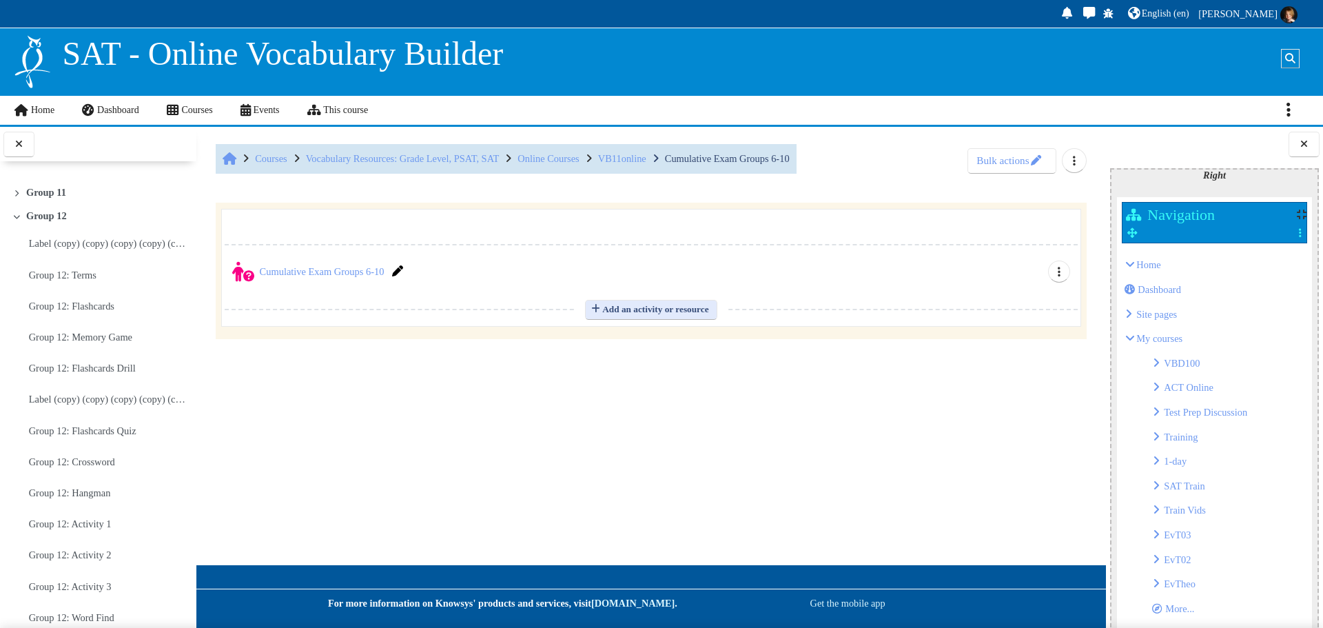
click at [16, 220] on icon at bounding box center [16, 216] width 9 height 7
click at [12, 218] on icon at bounding box center [16, 214] width 9 height 7
click at [12, 216] on icon at bounding box center [16, 213] width 9 height 7
click at [12, 215] on icon at bounding box center [16, 211] width 9 height 7
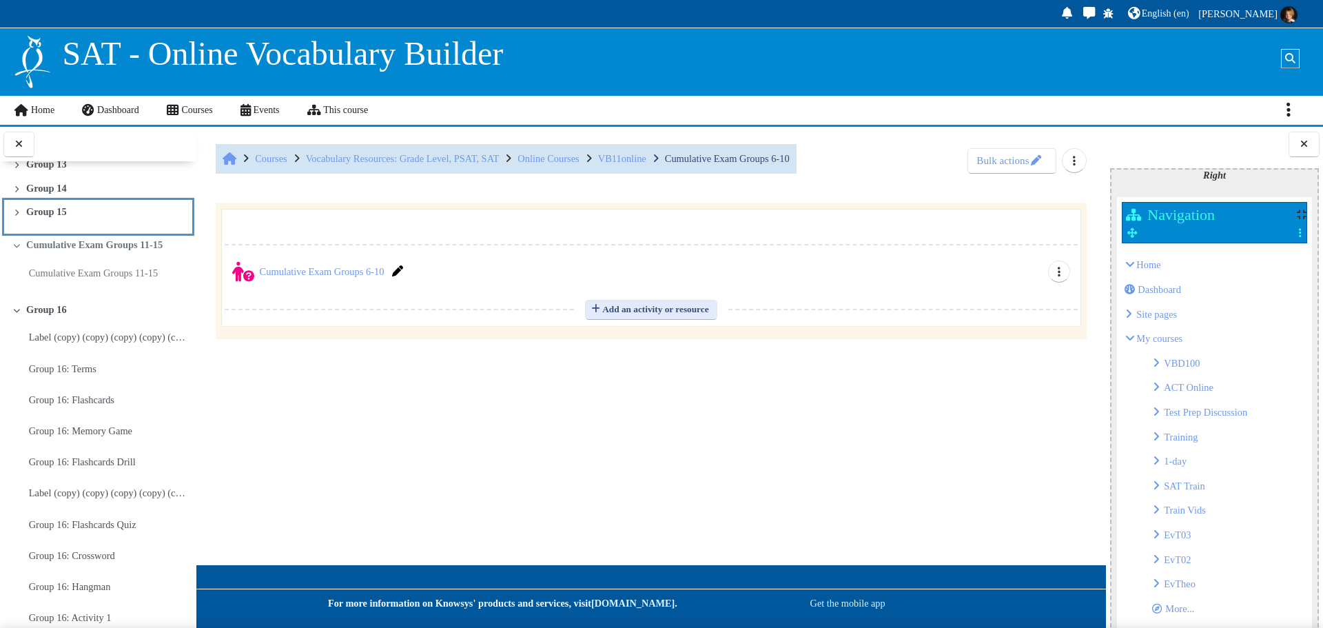
scroll to position [3966, 0]
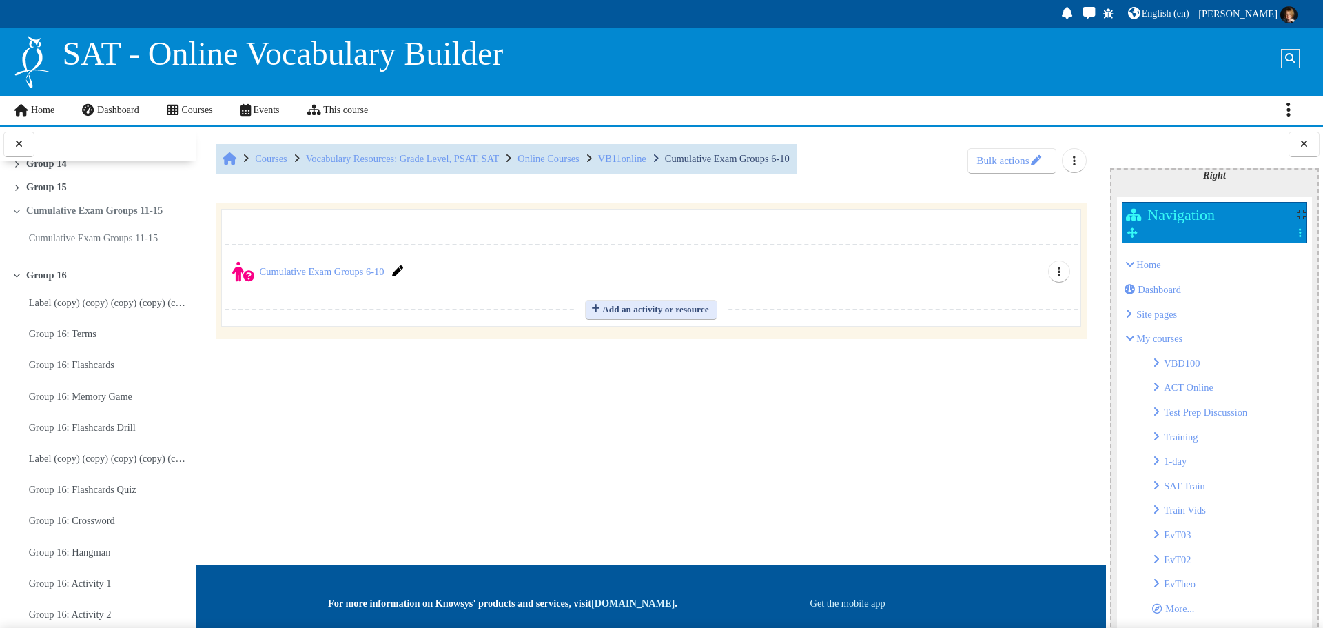
click at [13, 191] on icon at bounding box center [16, 187] width 9 height 7
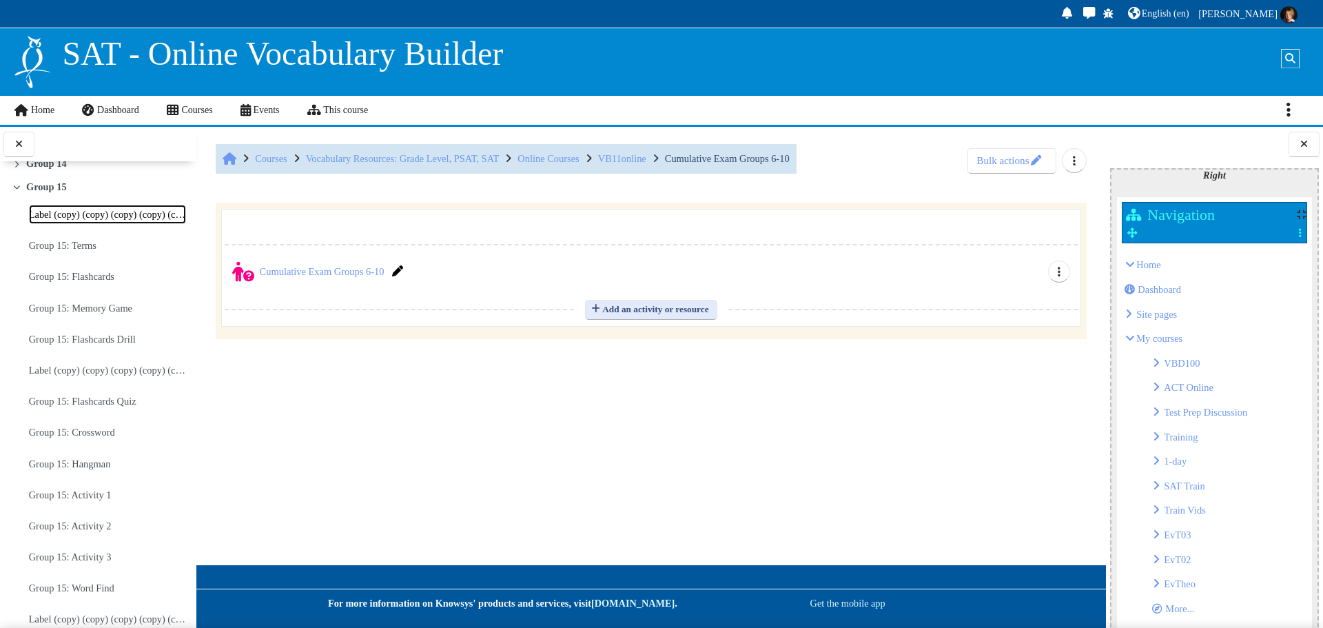
click at [84, 224] on link "Label (copy) (copy) (copy) (copy) (copy) (copy) (copy) (copy) (copy) (copy) (co…" at bounding box center [108, 214] width 158 height 19
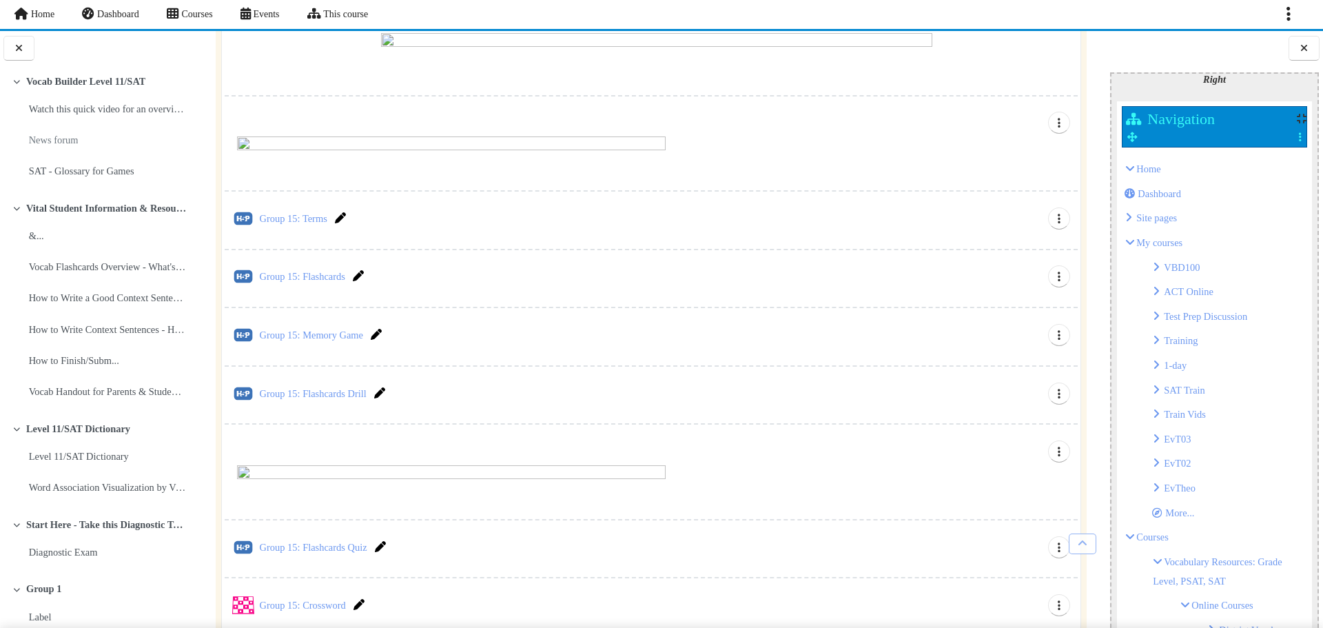
scroll to position [46, 0]
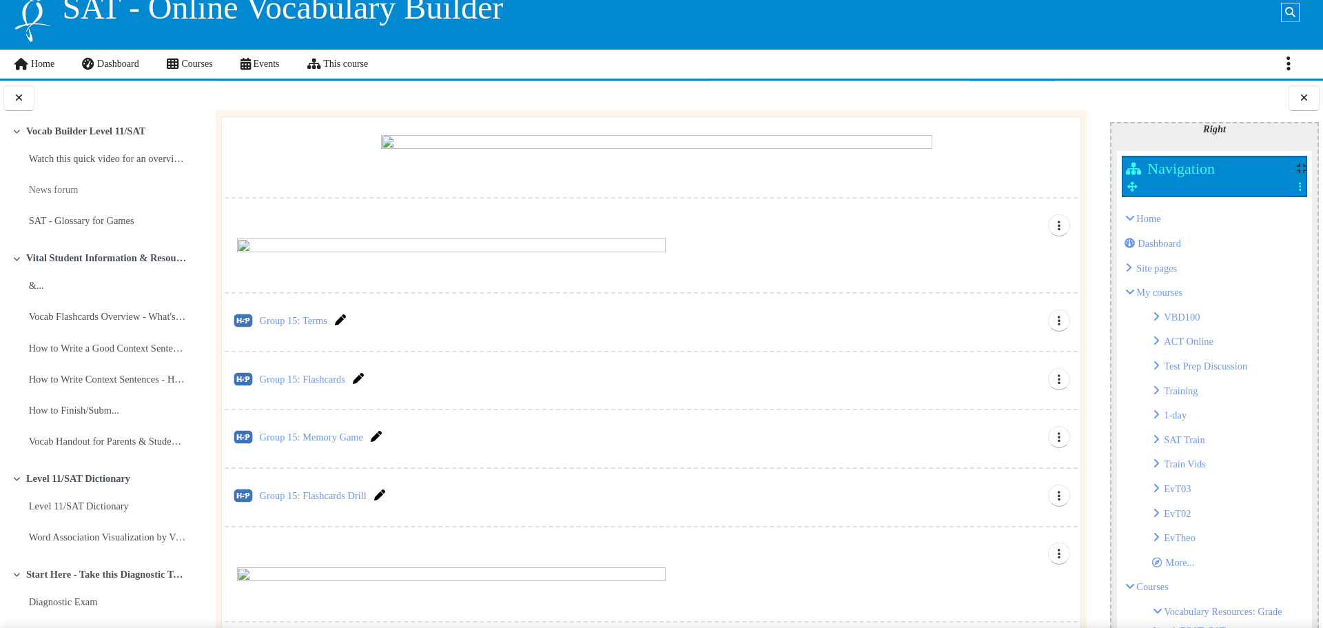
click at [19, 260] on icon at bounding box center [16, 258] width 9 height 7
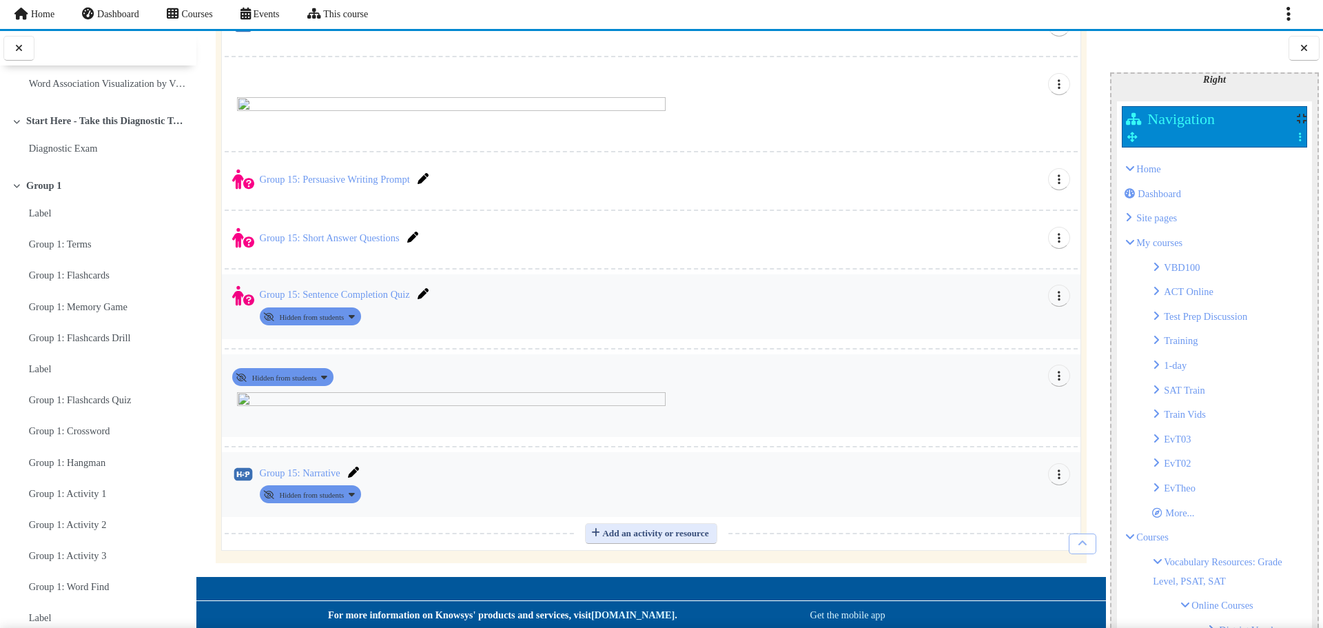
scroll to position [978, 0]
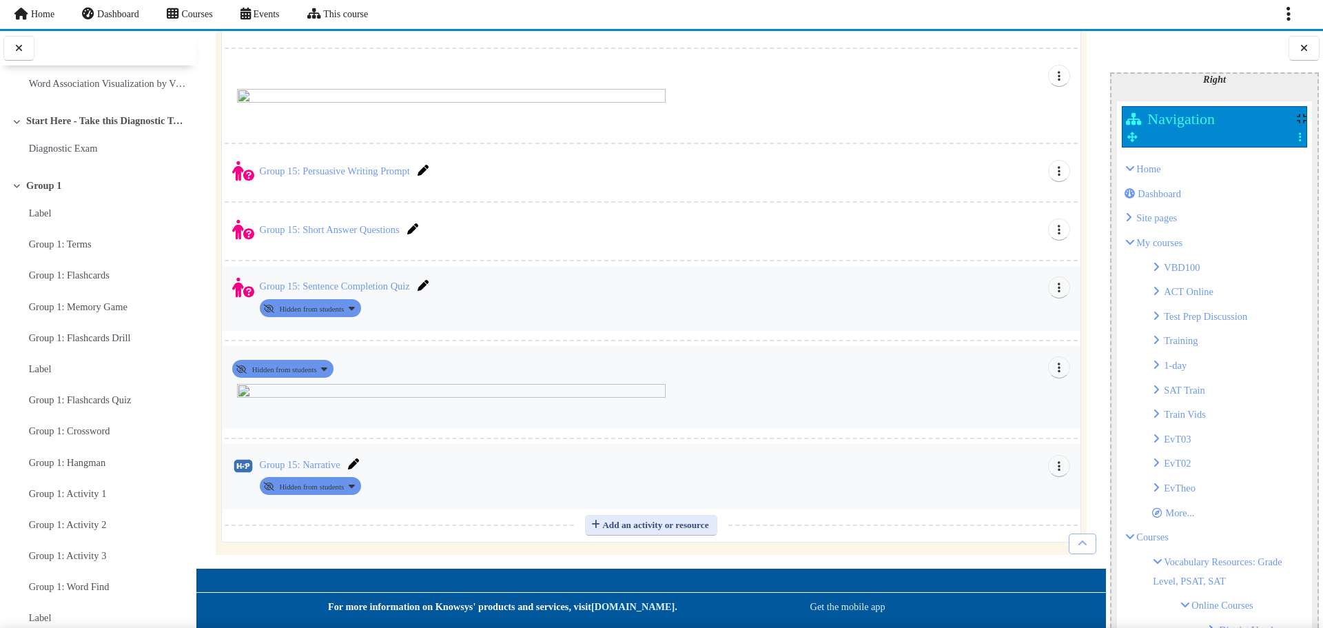
click at [18, 189] on icon at bounding box center [16, 185] width 9 height 7
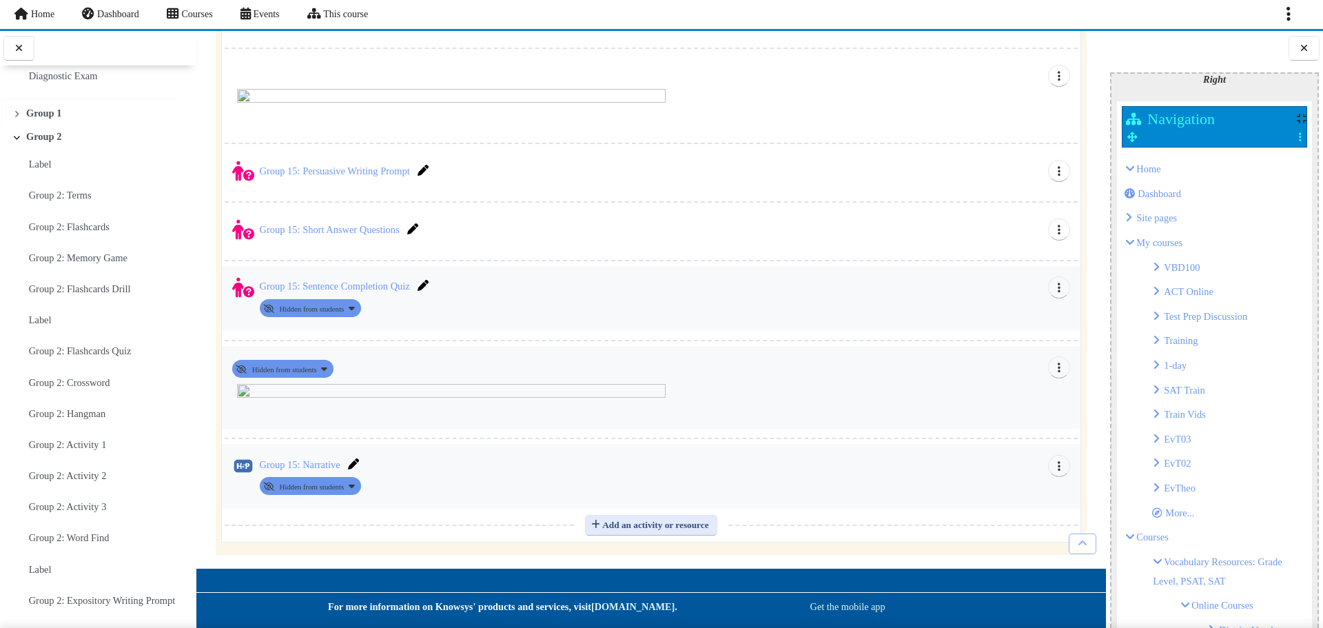
click at [14, 143] on link "Expand Collapse" at bounding box center [19, 137] width 14 height 12
click at [14, 139] on icon at bounding box center [16, 135] width 9 height 7
click at [14, 137] on icon at bounding box center [16, 133] width 9 height 7
click at [14, 136] on icon at bounding box center [16, 132] width 9 height 7
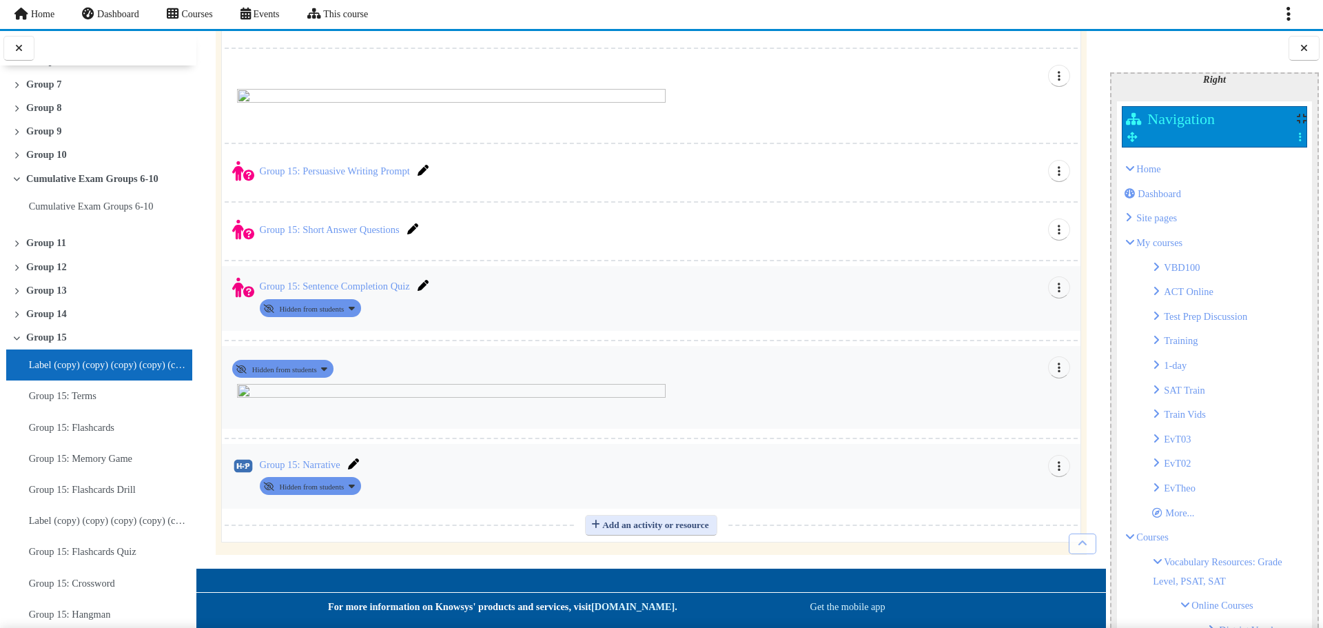
scroll to position [517, 0]
click at [17, 338] on icon at bounding box center [16, 335] width 9 height 7
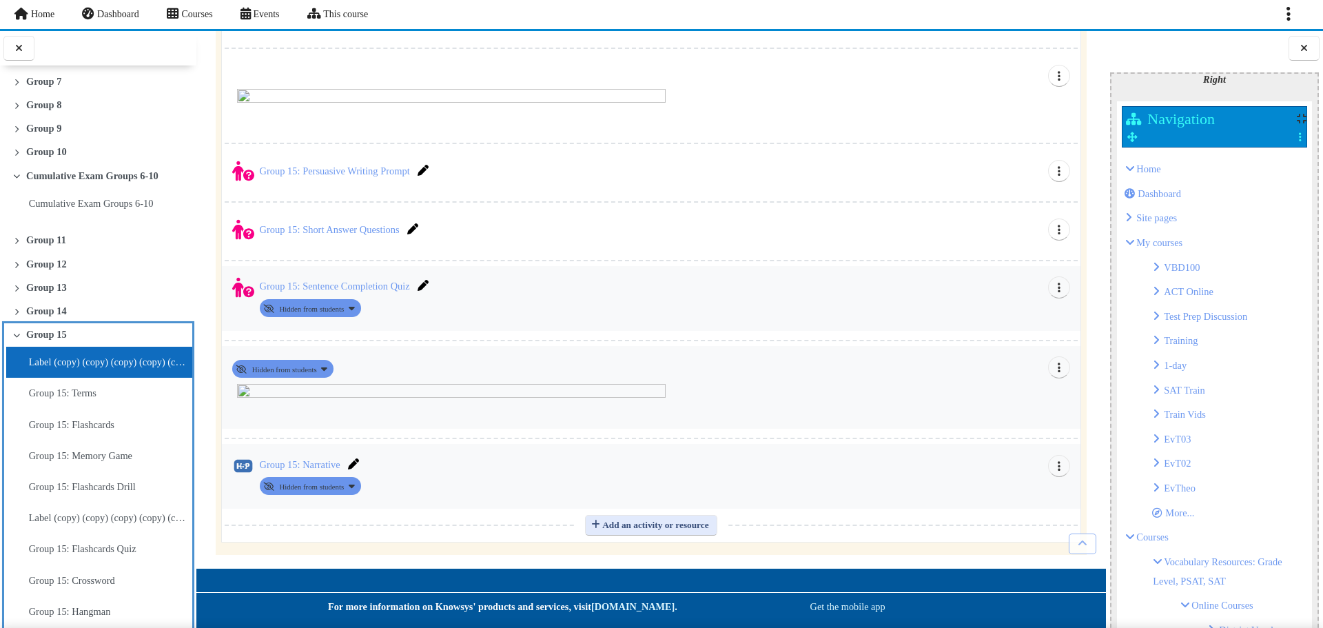
scroll to position [761, 0]
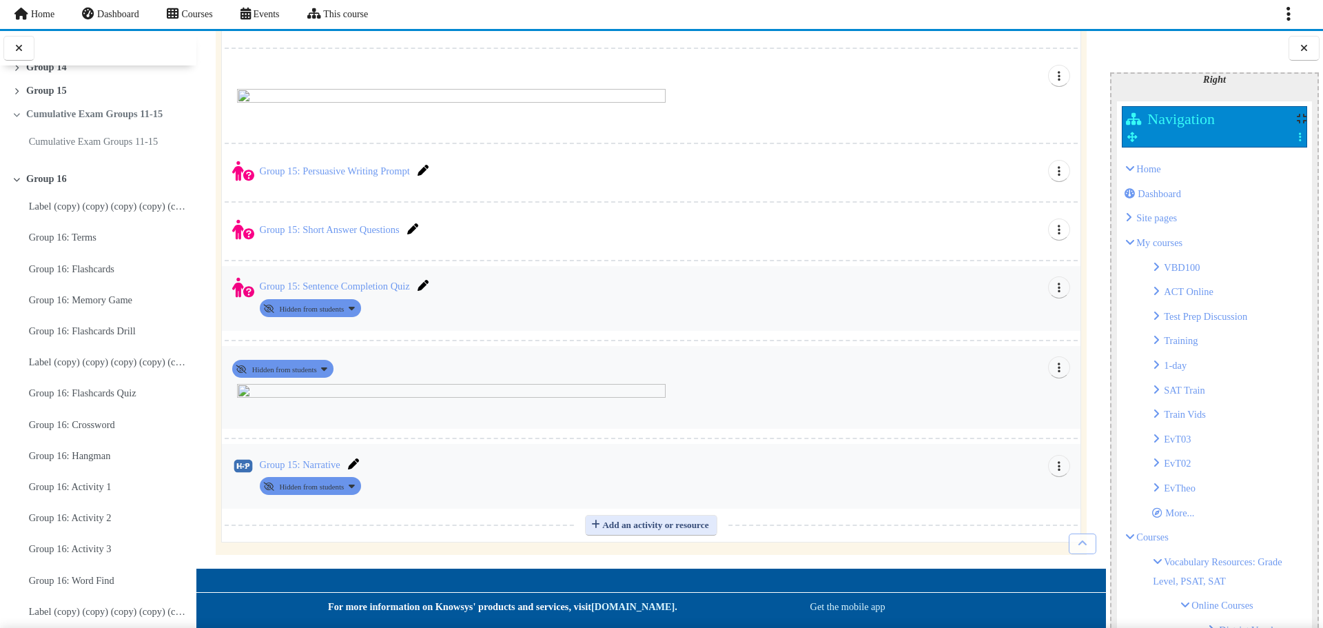
click at [141, 120] on link "Cumulative Exam Groups 11-15" at bounding box center [94, 114] width 136 height 12
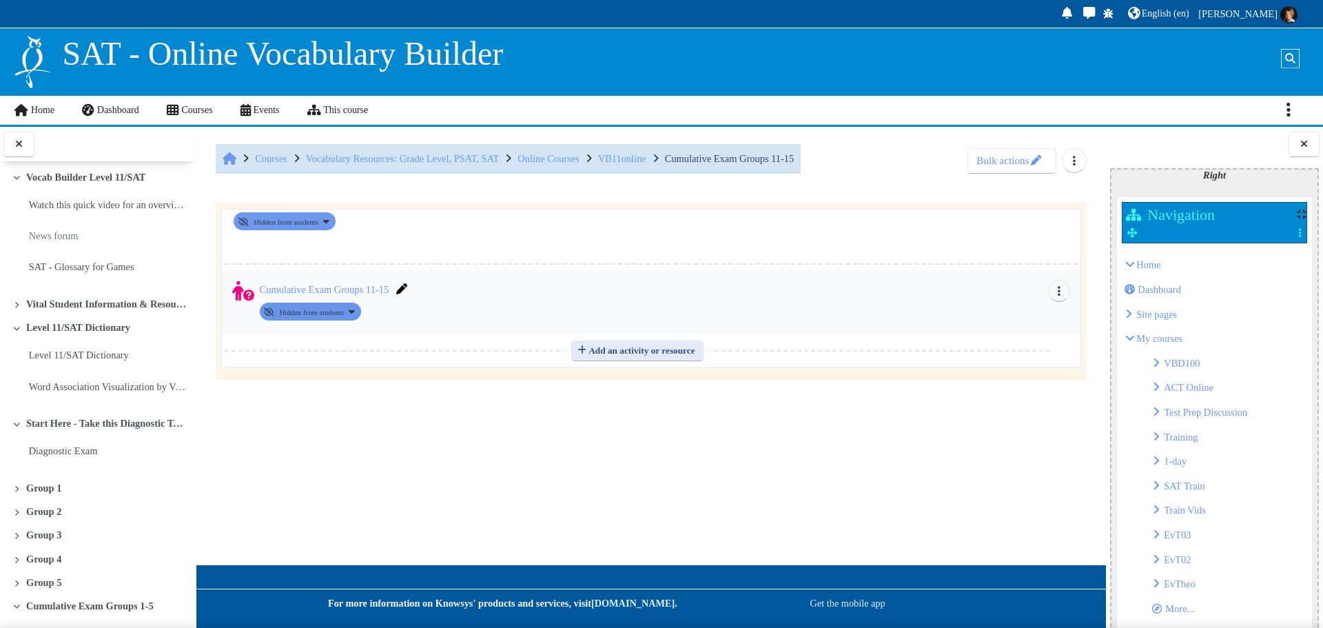
scroll to position [764, 0]
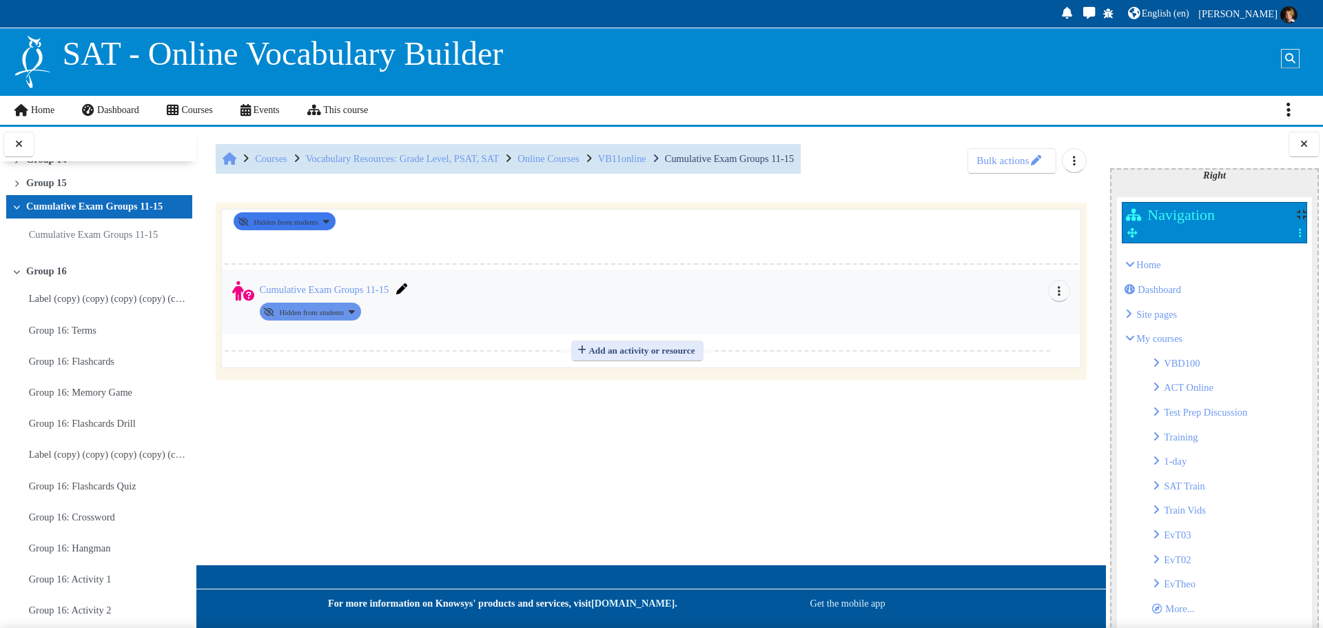
click at [335, 221] on button "Availability Hidden from students" at bounding box center [284, 221] width 101 height 18
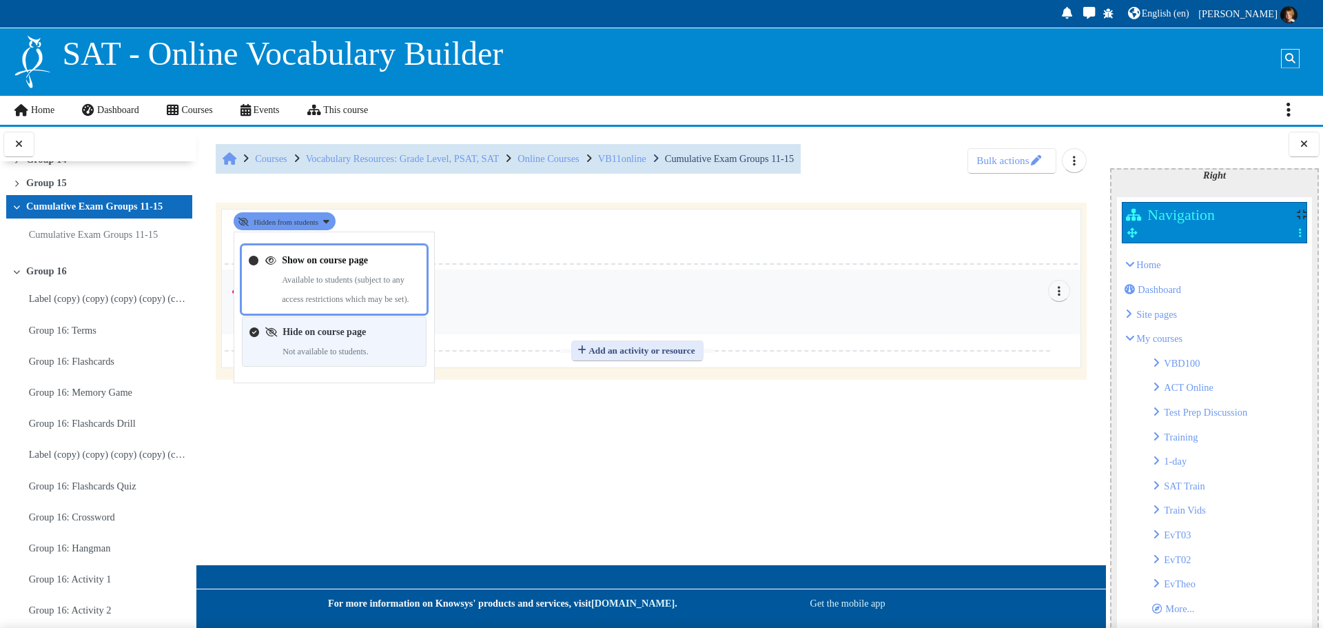
click at [323, 263] on link "Show on course page" at bounding box center [325, 259] width 86 height 10
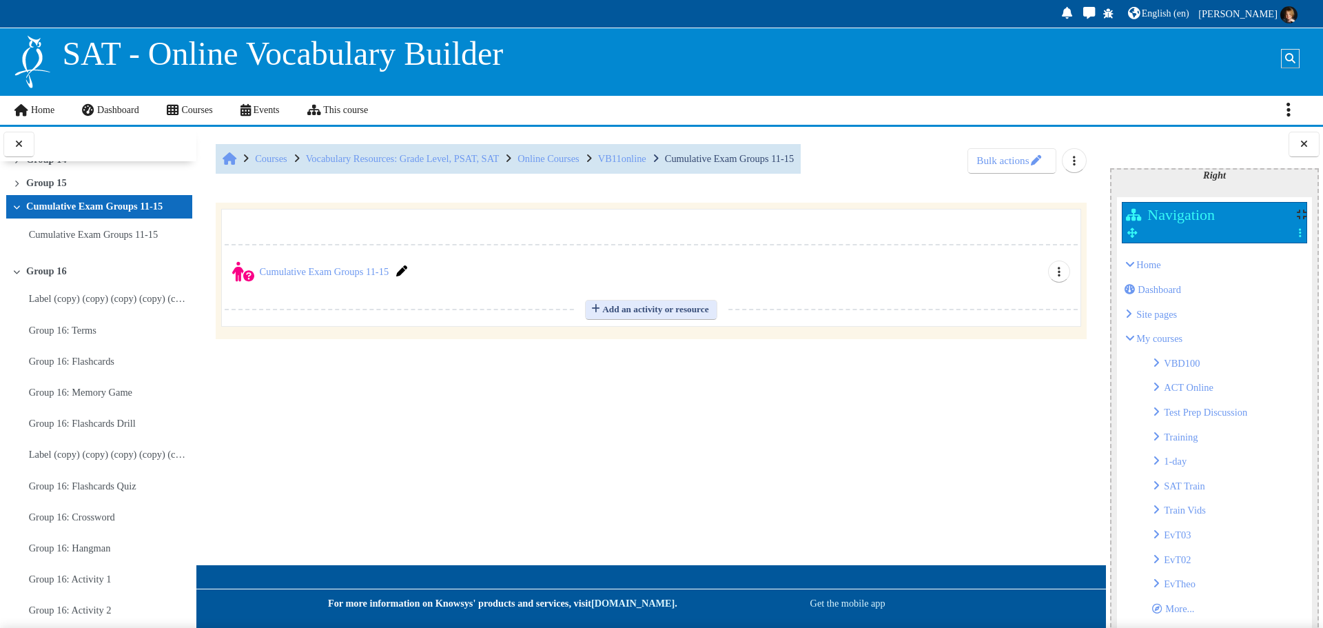
click at [13, 275] on icon at bounding box center [16, 271] width 9 height 7
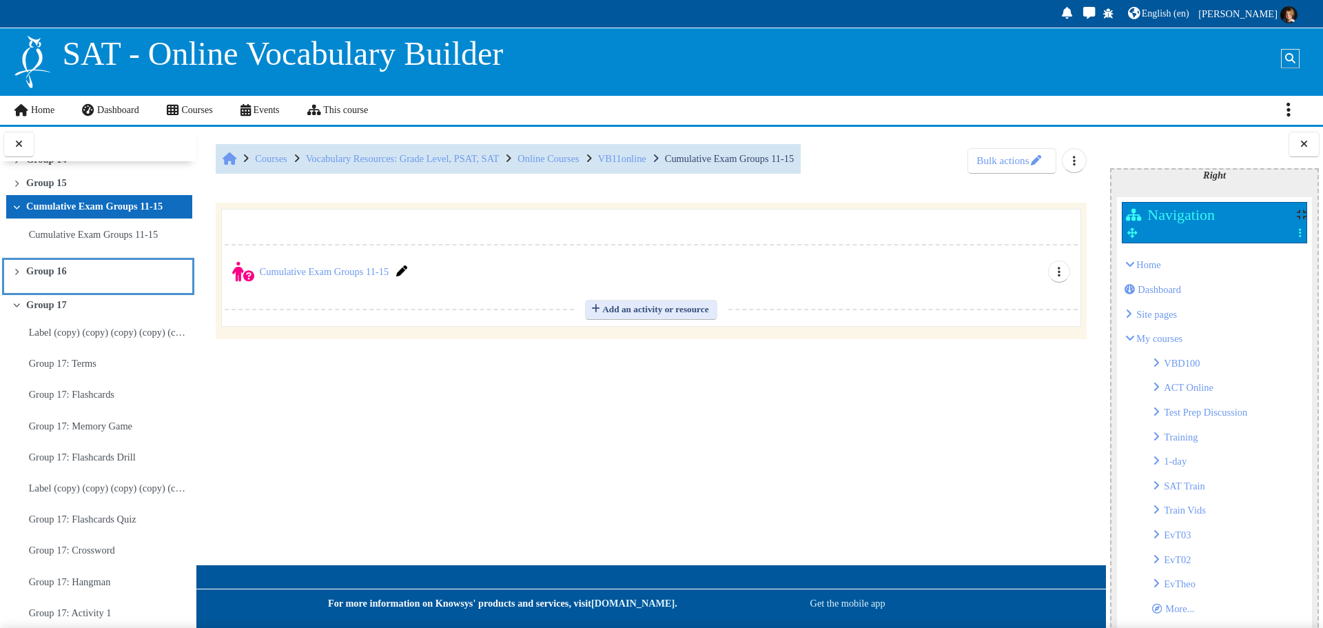
scroll to position [852, 0]
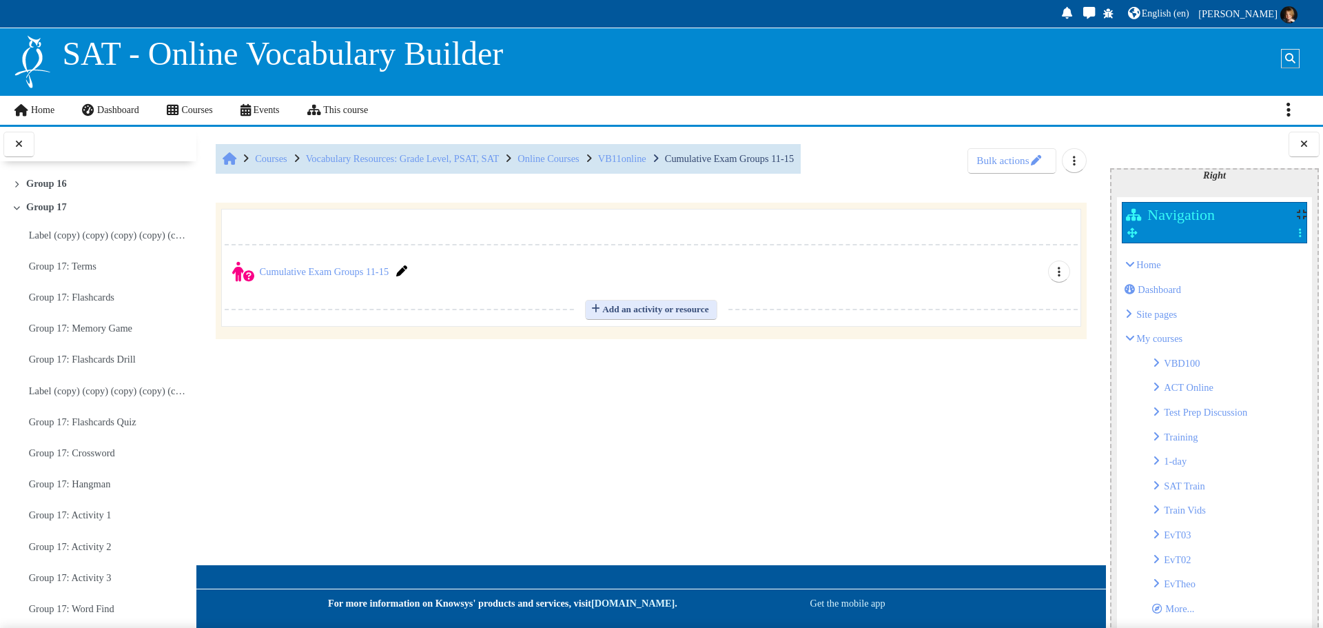
click at [14, 211] on icon at bounding box center [16, 207] width 9 height 7
click at [14, 210] on icon at bounding box center [16, 206] width 9 height 7
click at [14, 208] on icon at bounding box center [16, 204] width 9 height 7
click at [14, 207] on icon at bounding box center [16, 204] width 9 height 7
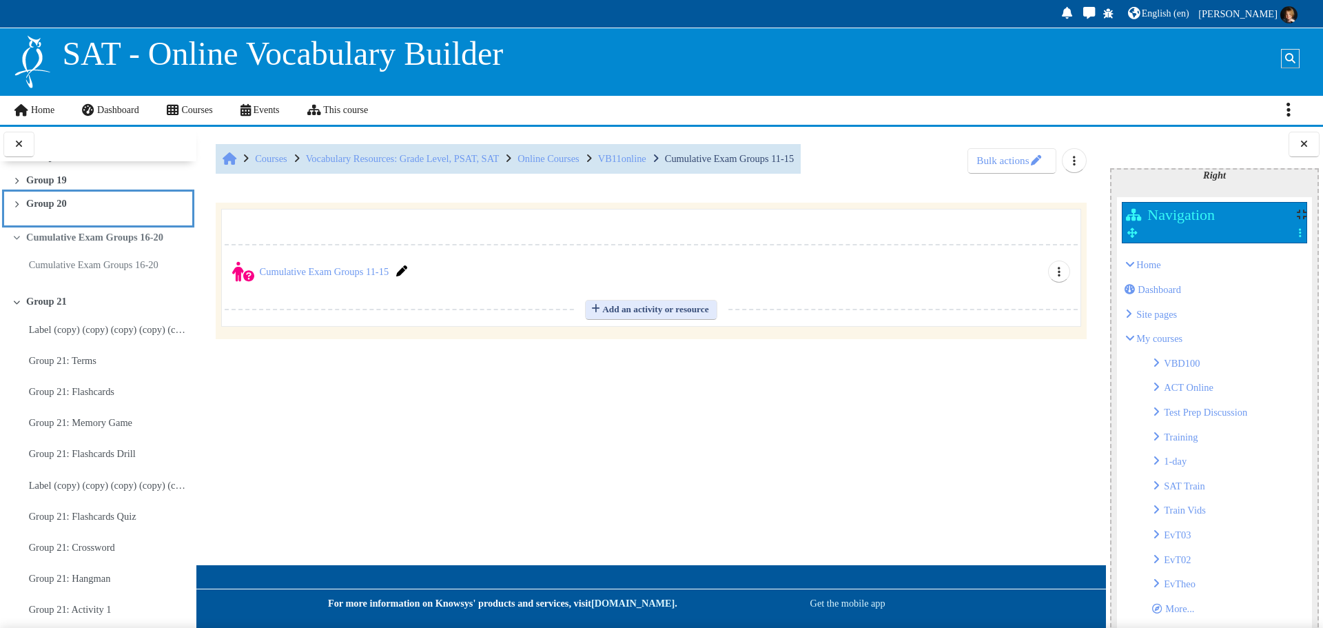
scroll to position [951, 0]
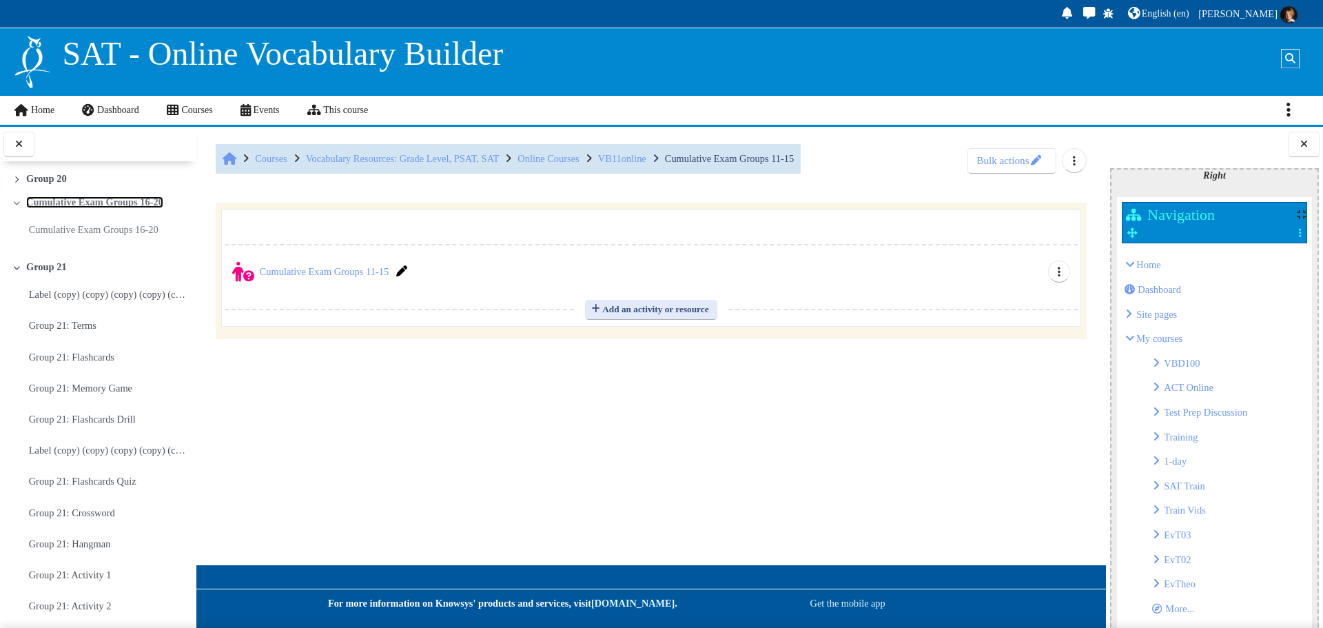
click at [92, 208] on link "Cumulative Exam Groups 16-20" at bounding box center [94, 202] width 137 height 12
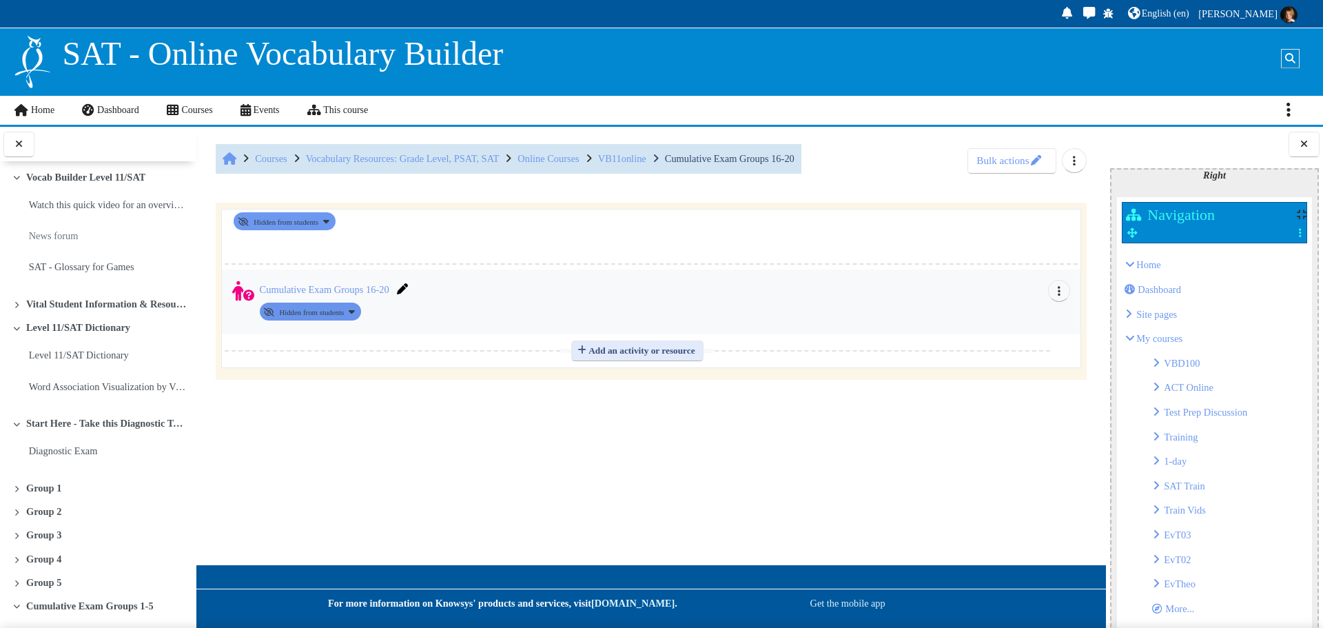
scroll to position [955, 0]
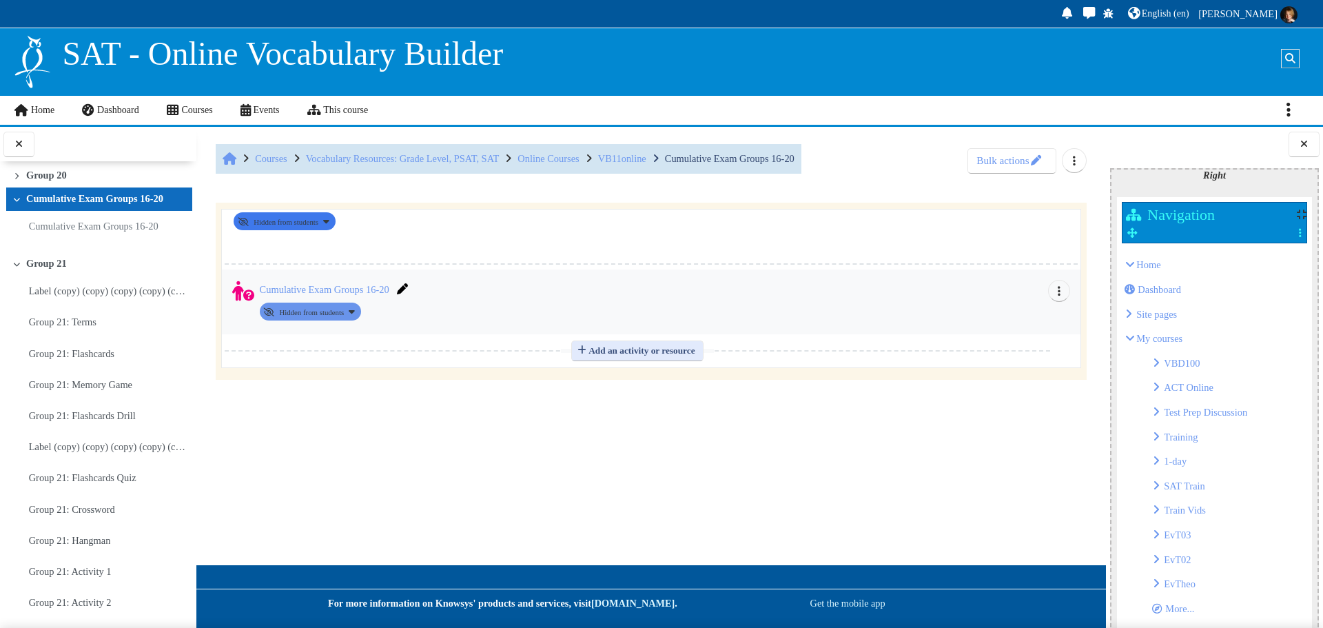
click at [335, 221] on button "Availability Hidden from students" at bounding box center [284, 221] width 101 height 18
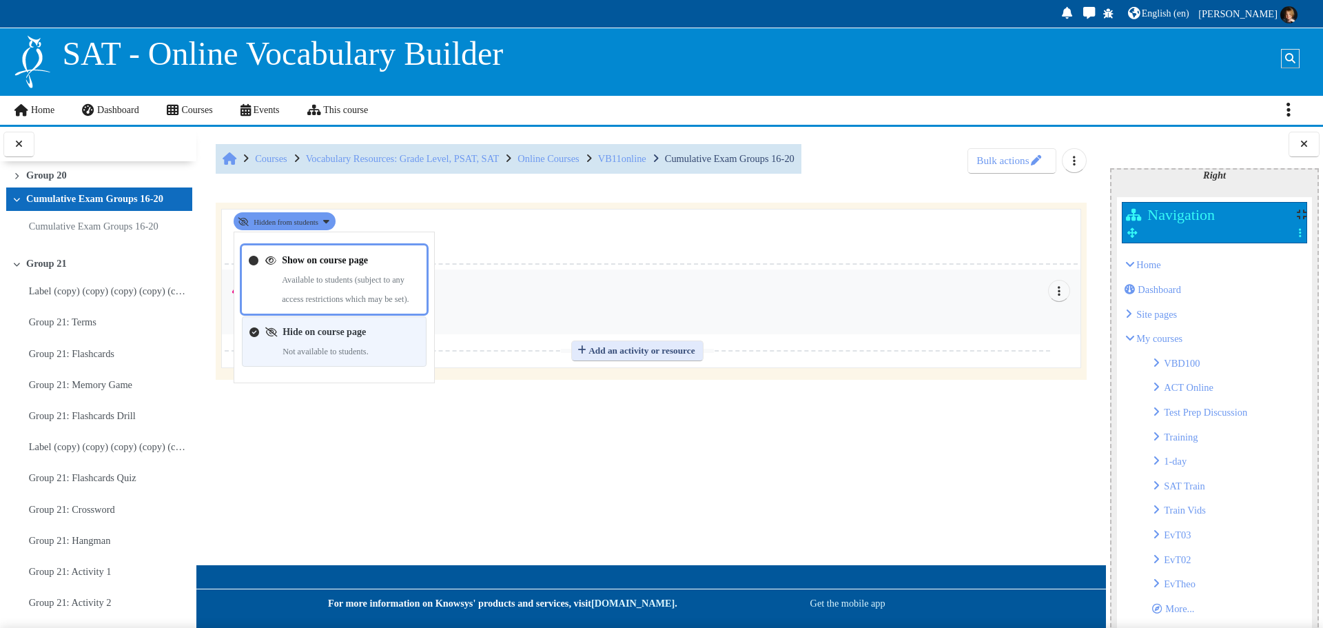
click at [310, 265] on link "Show on course page" at bounding box center [325, 259] width 86 height 10
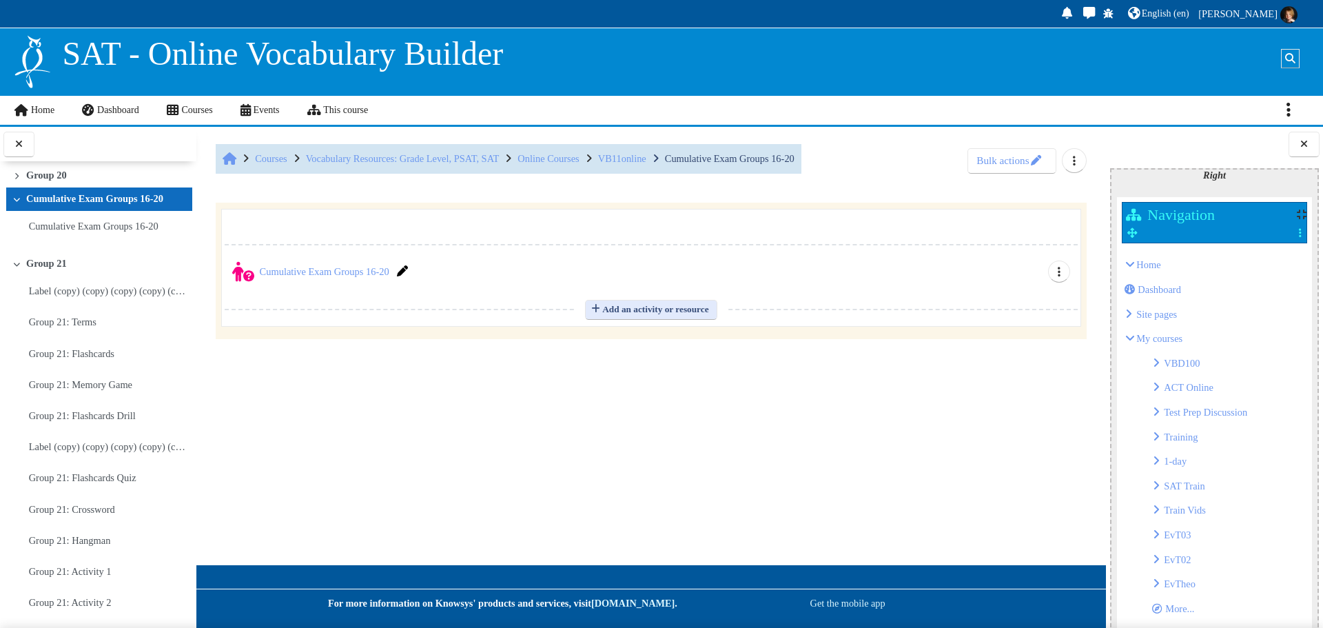
click at [12, 267] on icon at bounding box center [16, 264] width 9 height 7
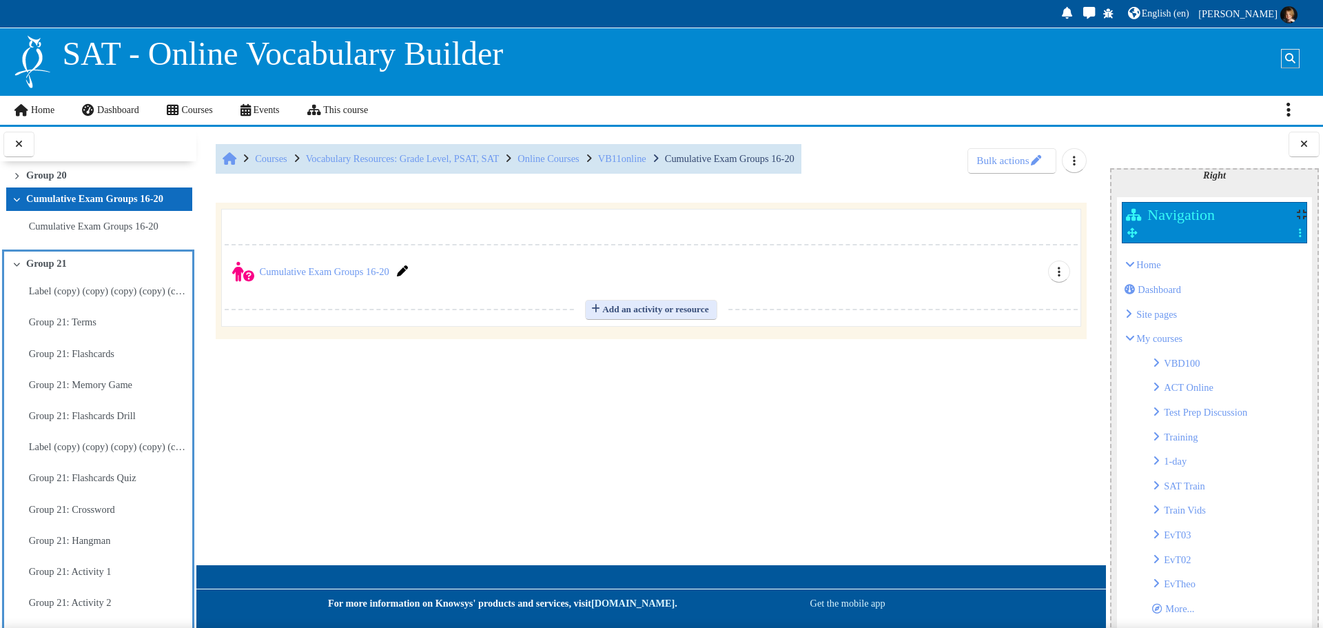
scroll to position [1042, 0]
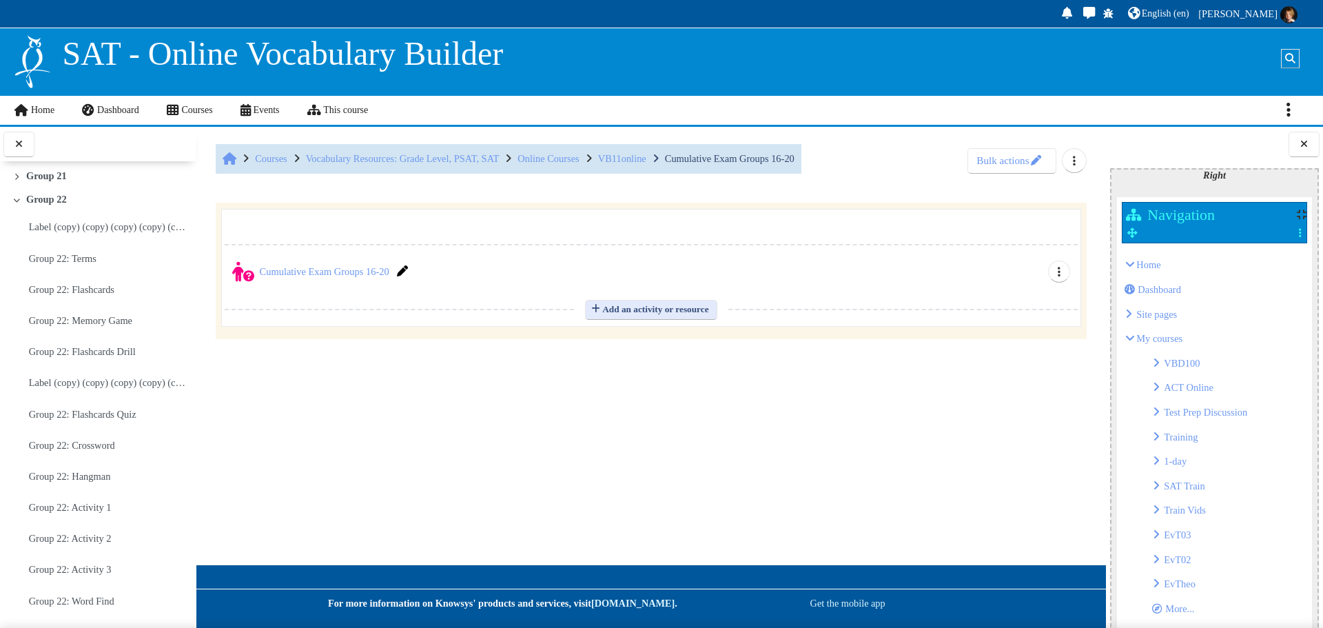
click at [12, 268] on span at bounding box center [20, 258] width 17 height 19
click at [15, 203] on icon at bounding box center [16, 199] width 9 height 7
click at [15, 202] on icon at bounding box center [16, 198] width 9 height 7
click at [15, 200] on icon at bounding box center [16, 196] width 9 height 7
click at [15, 198] on icon at bounding box center [16, 195] width 9 height 7
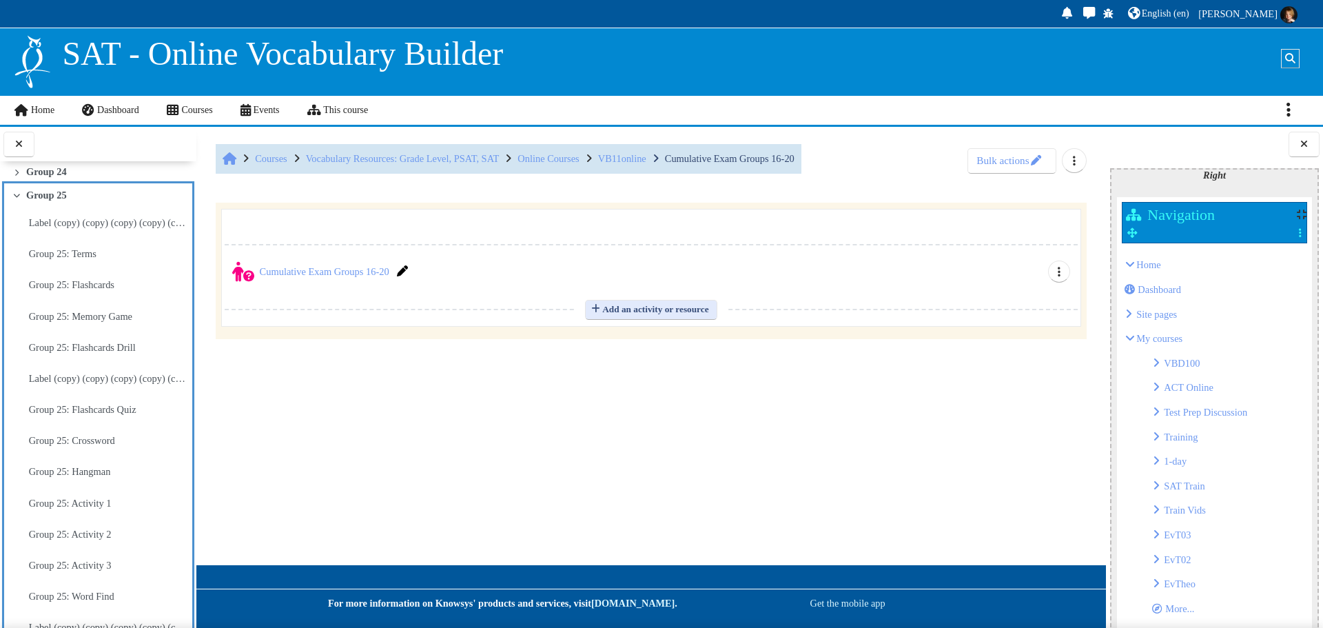
scroll to position [1142, 0]
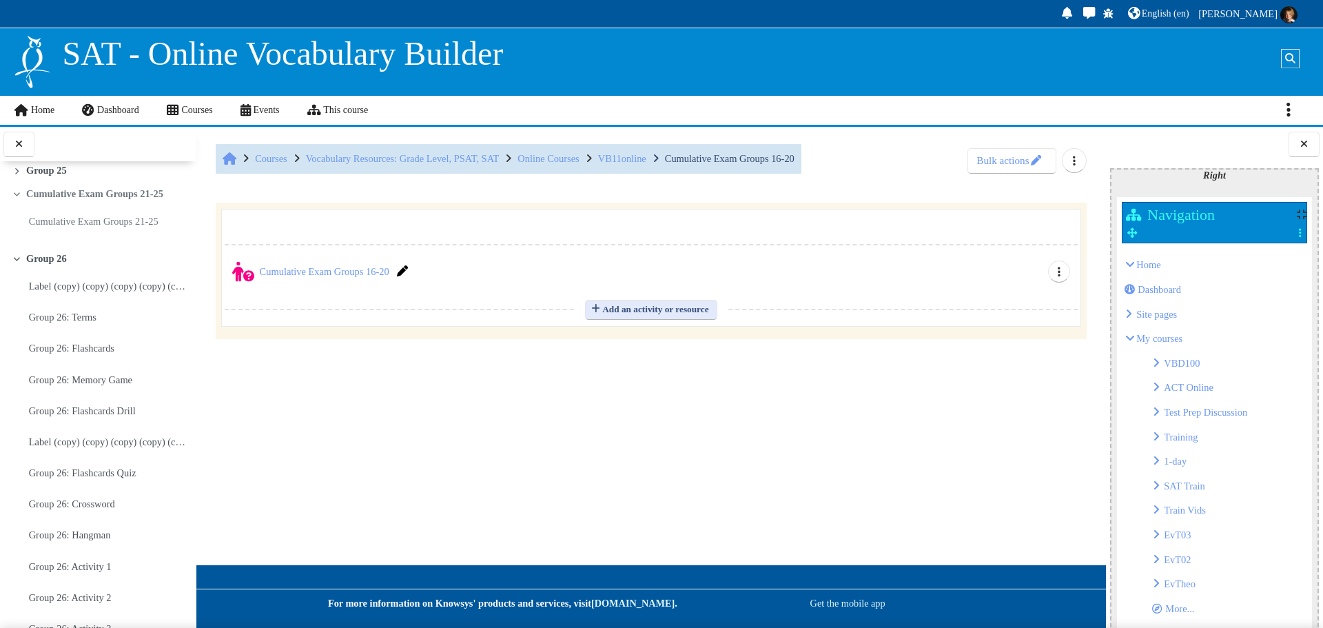
click at [77, 200] on link "Cumulative Exam Groups 21-25" at bounding box center [94, 194] width 137 height 12
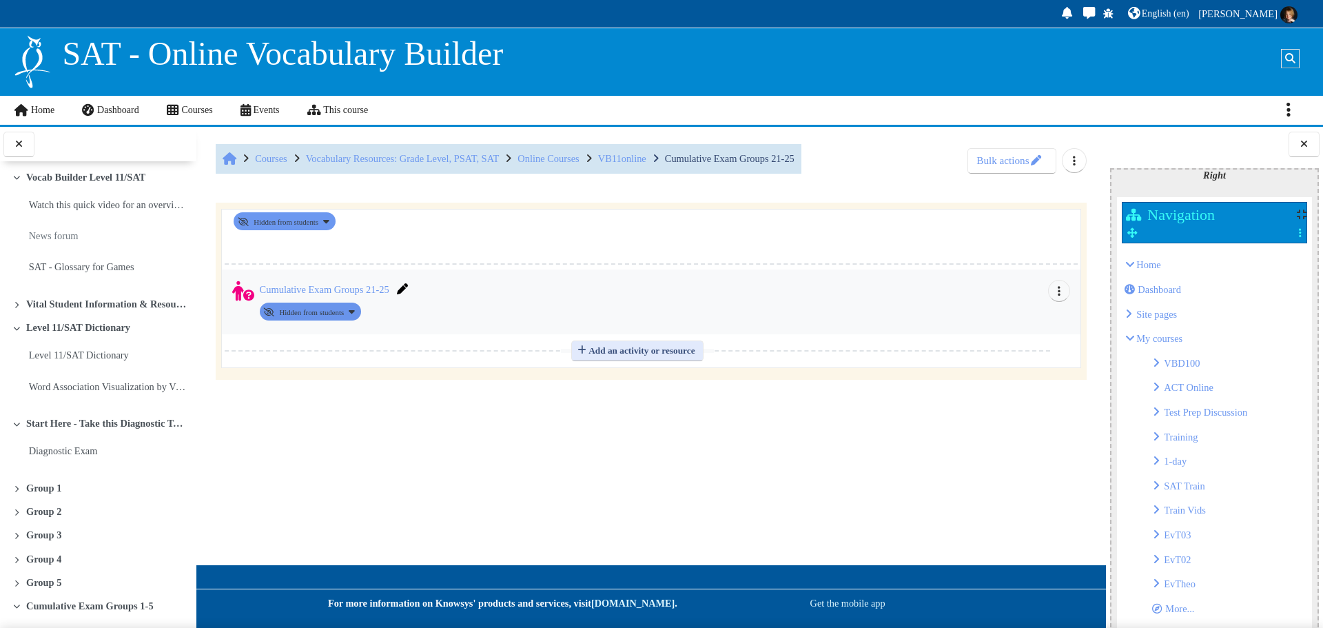
scroll to position [1145, 0]
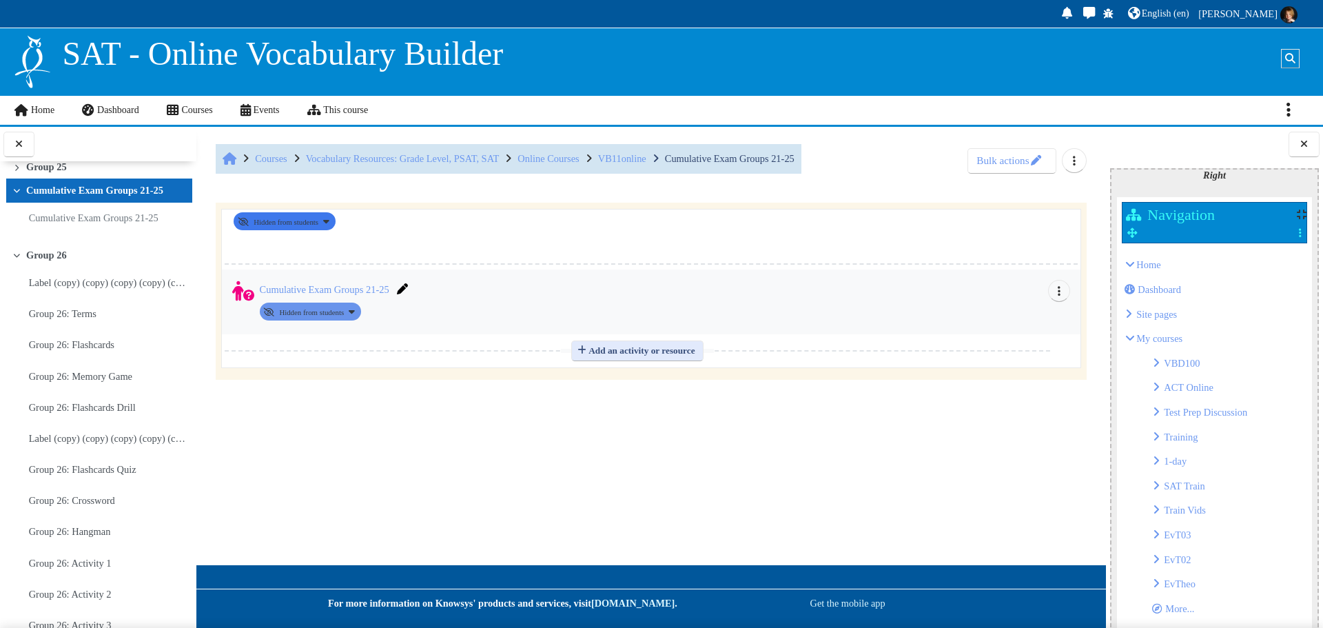
click at [335, 219] on button "Availability Hidden from students" at bounding box center [284, 221] width 101 height 18
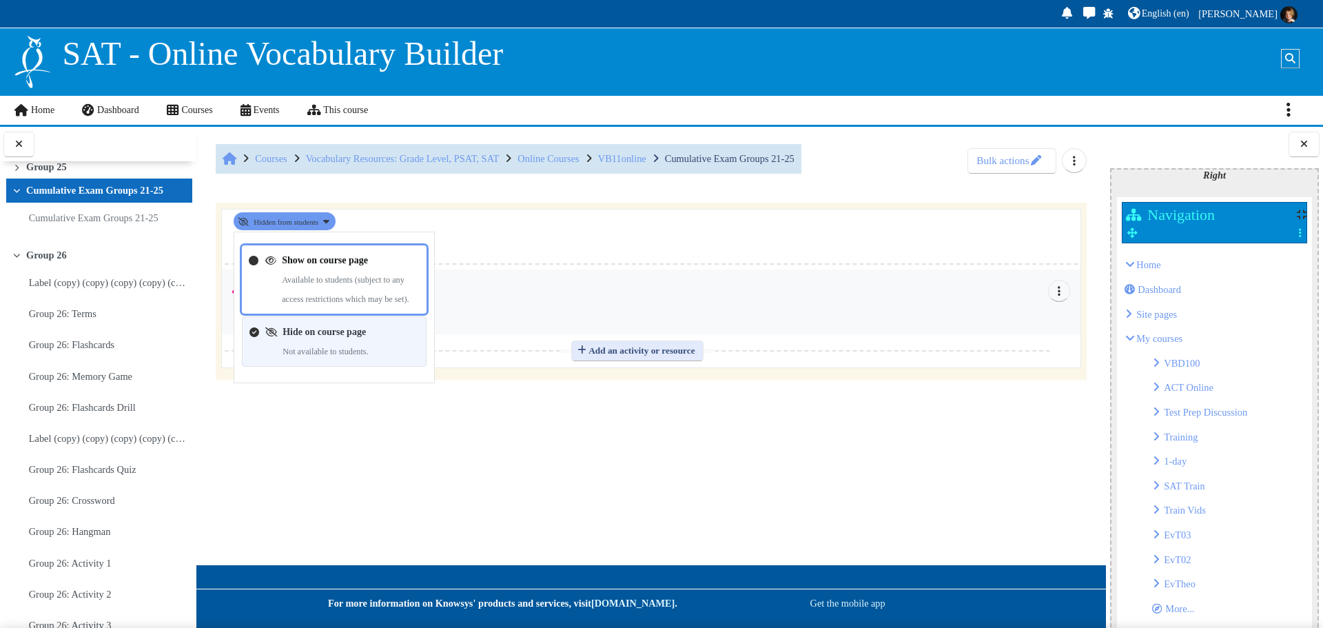
click at [310, 263] on link "Show on course page" at bounding box center [325, 259] width 86 height 10
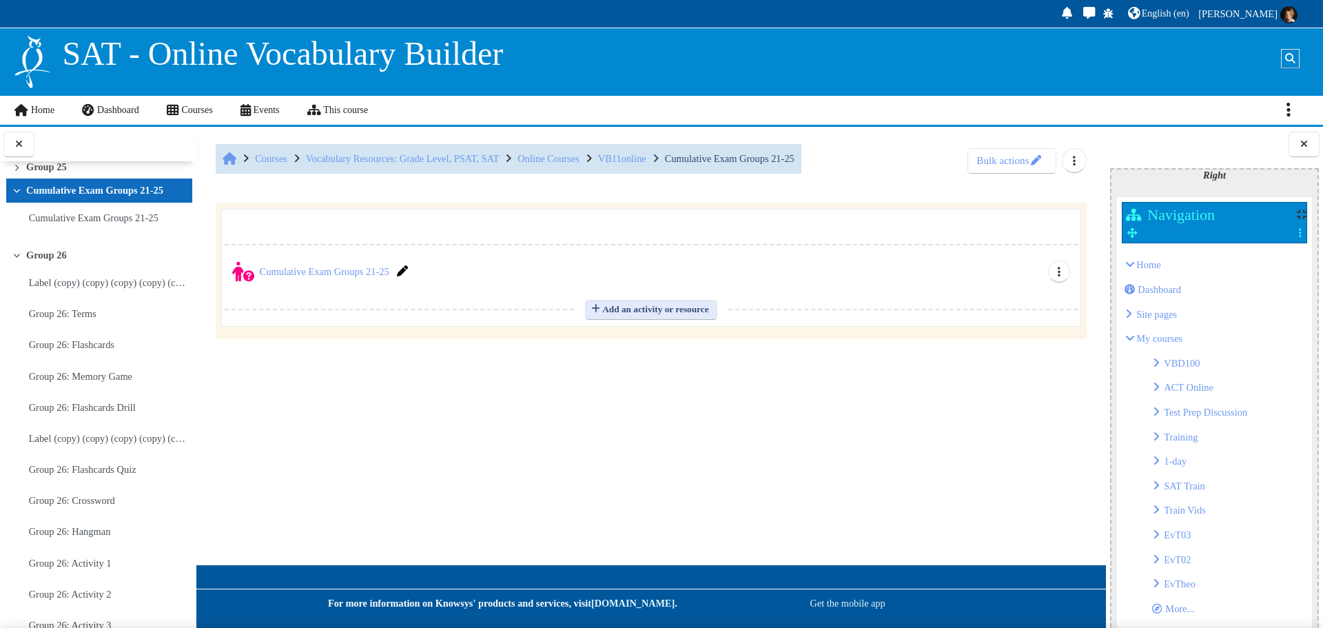
click at [15, 258] on icon at bounding box center [16, 255] width 9 height 7
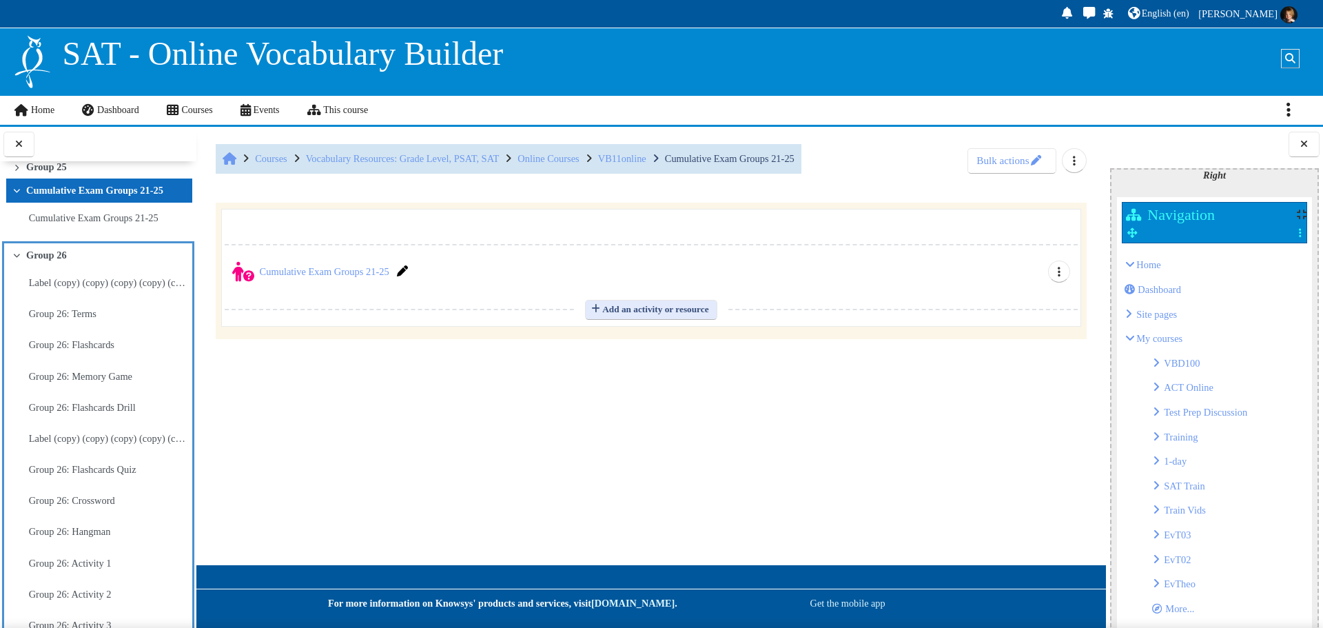
scroll to position [1233, 0]
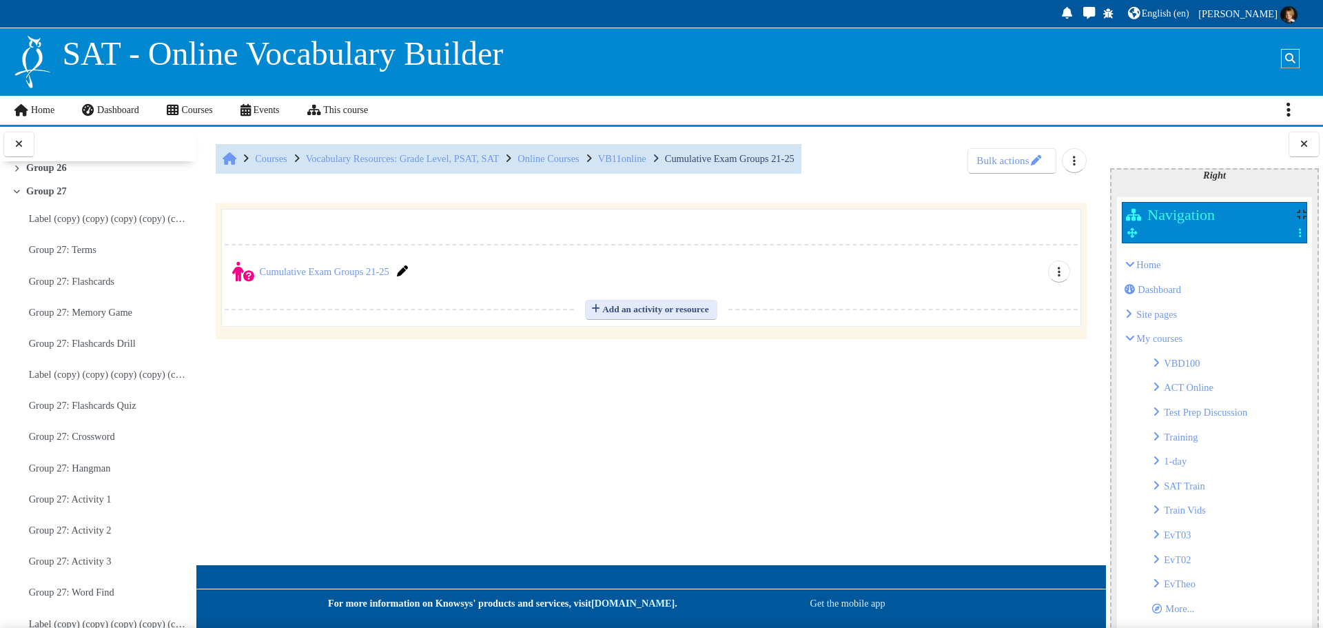
click at [19, 194] on icon at bounding box center [16, 190] width 9 height 7
click at [19, 192] on icon at bounding box center [16, 188] width 9 height 7
click at [19, 190] on icon at bounding box center [16, 186] width 9 height 7
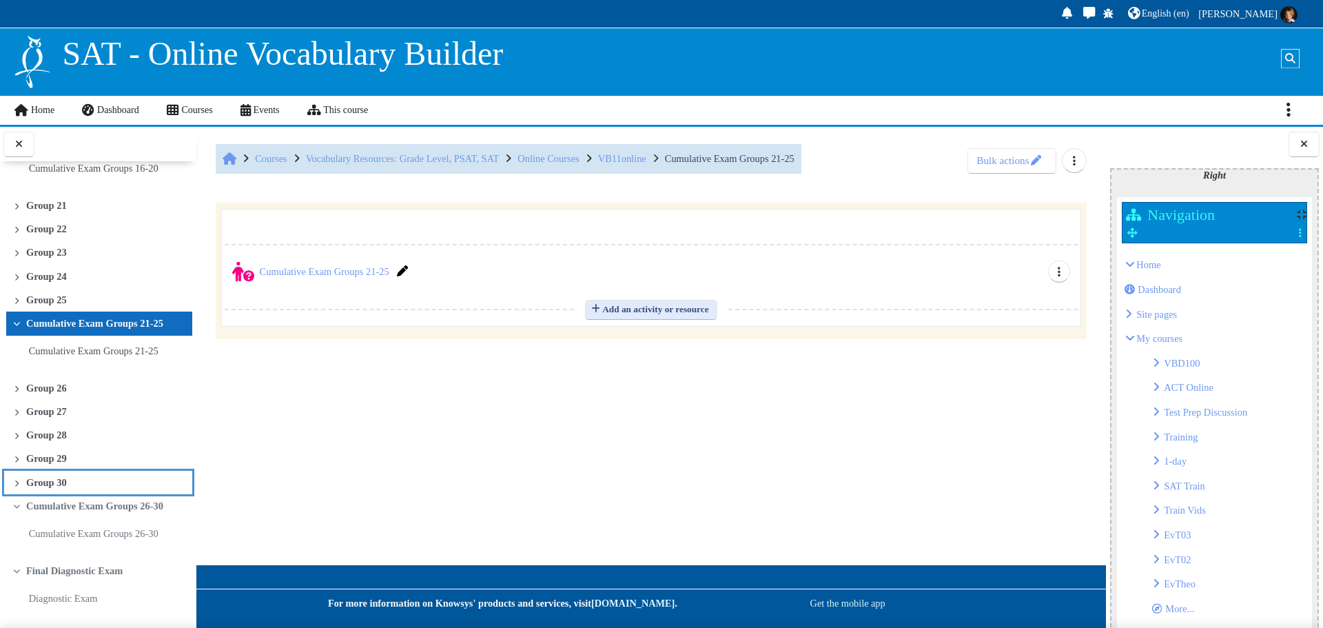
scroll to position [1069, 0]
click at [131, 508] on link "Cumulative Exam Groups 26-30" at bounding box center [94, 506] width 137 height 12
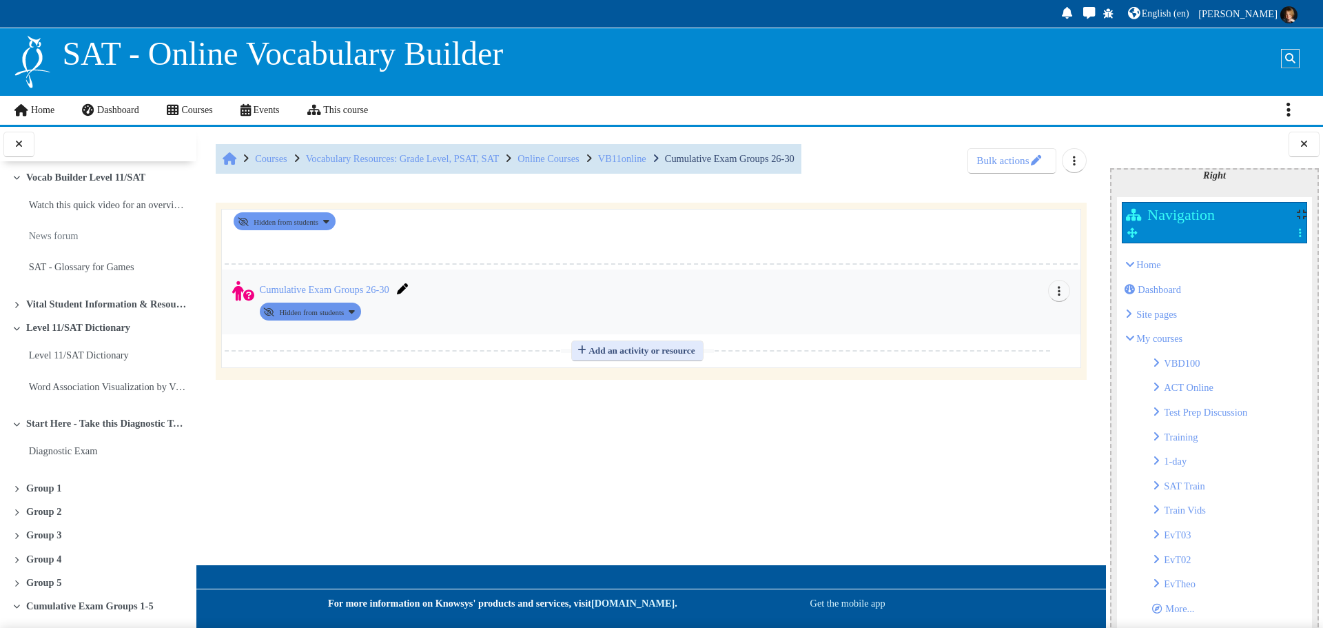
scroll to position [1049, 0]
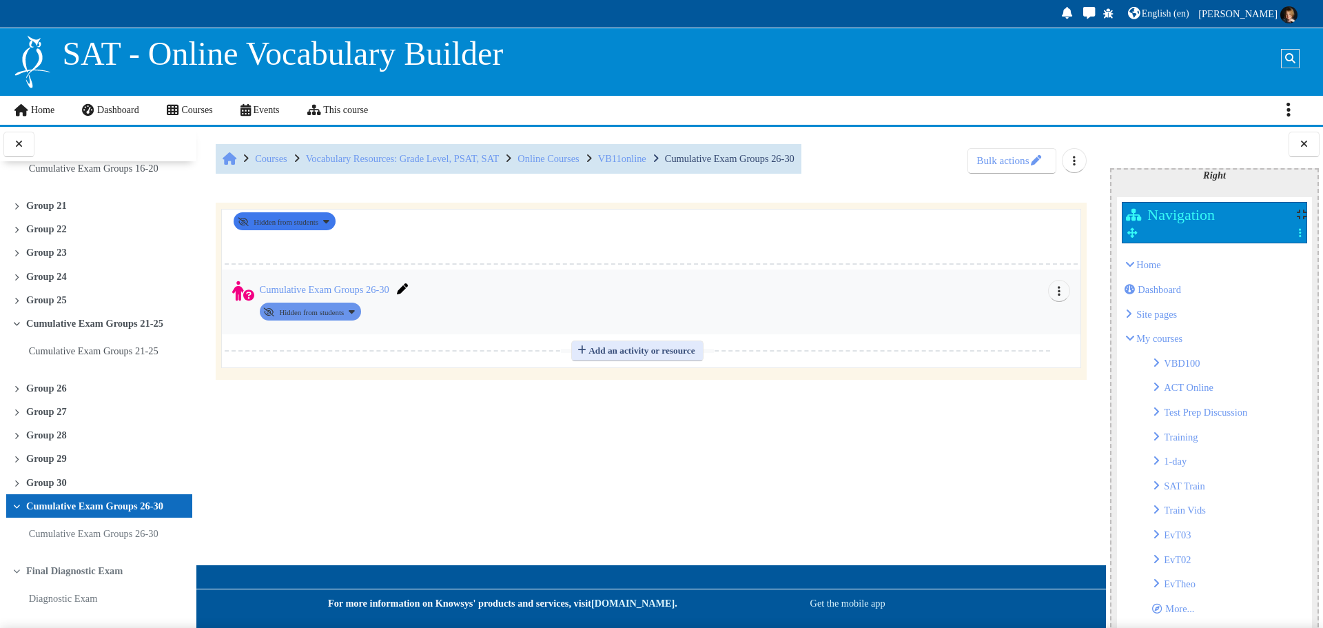
click at [335, 221] on button "Availability Hidden from students" at bounding box center [284, 221] width 101 height 18
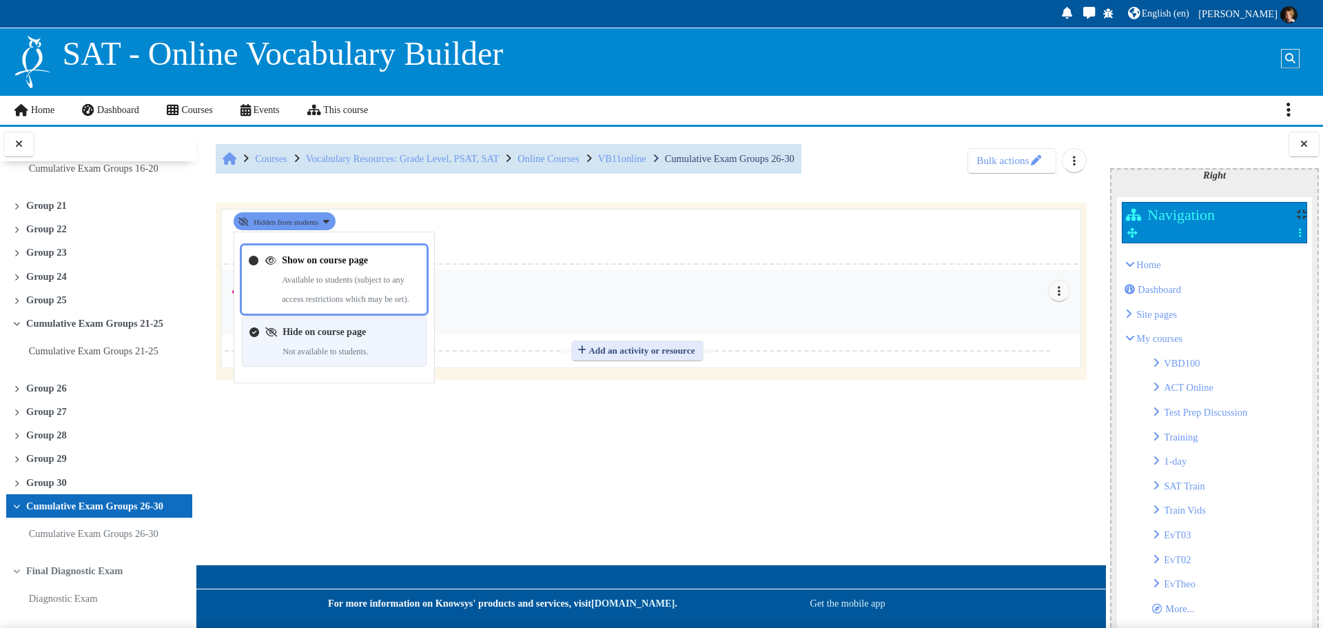
click at [312, 255] on link "Show on course page" at bounding box center [325, 259] width 86 height 10
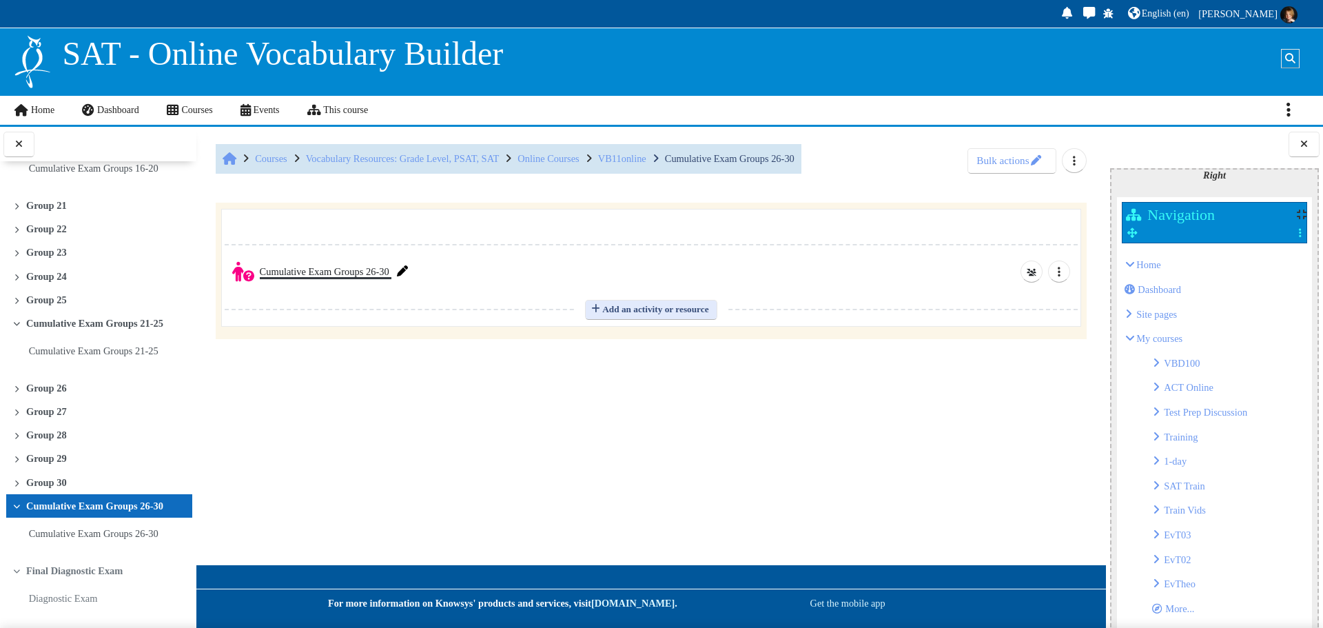
click at [309, 272] on link "Cumulative Exam Groups 26-30 Quiz" at bounding box center [326, 271] width 132 height 11
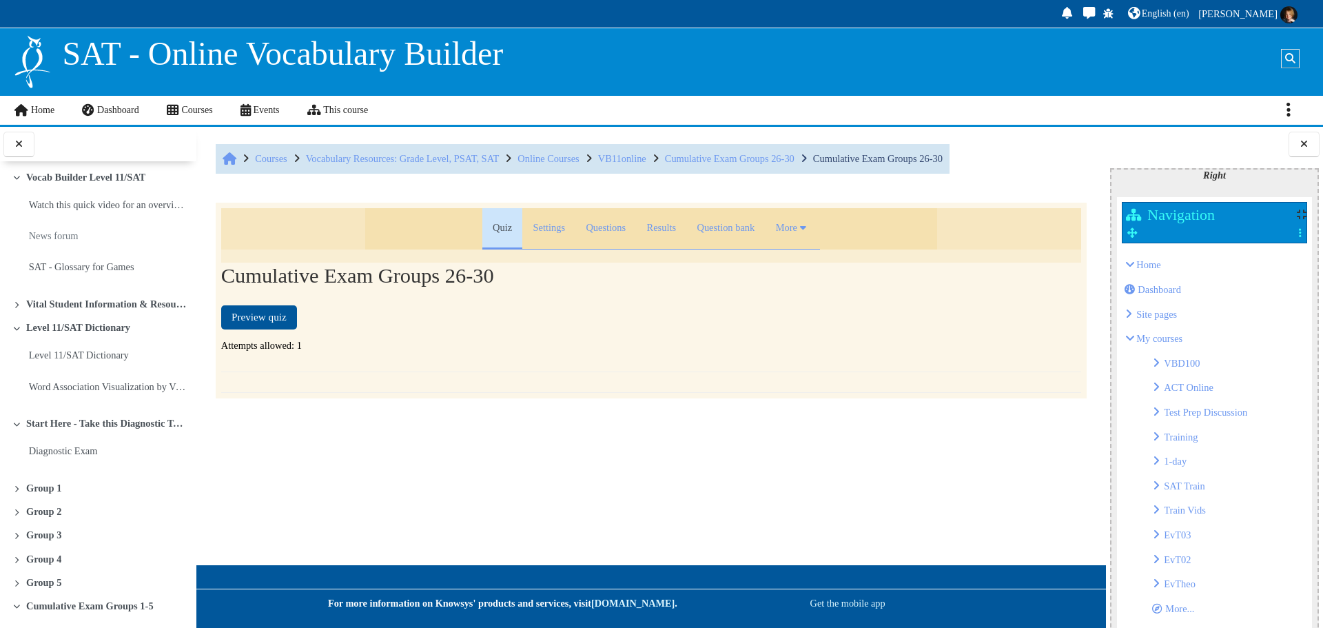
scroll to position [1049, 0]
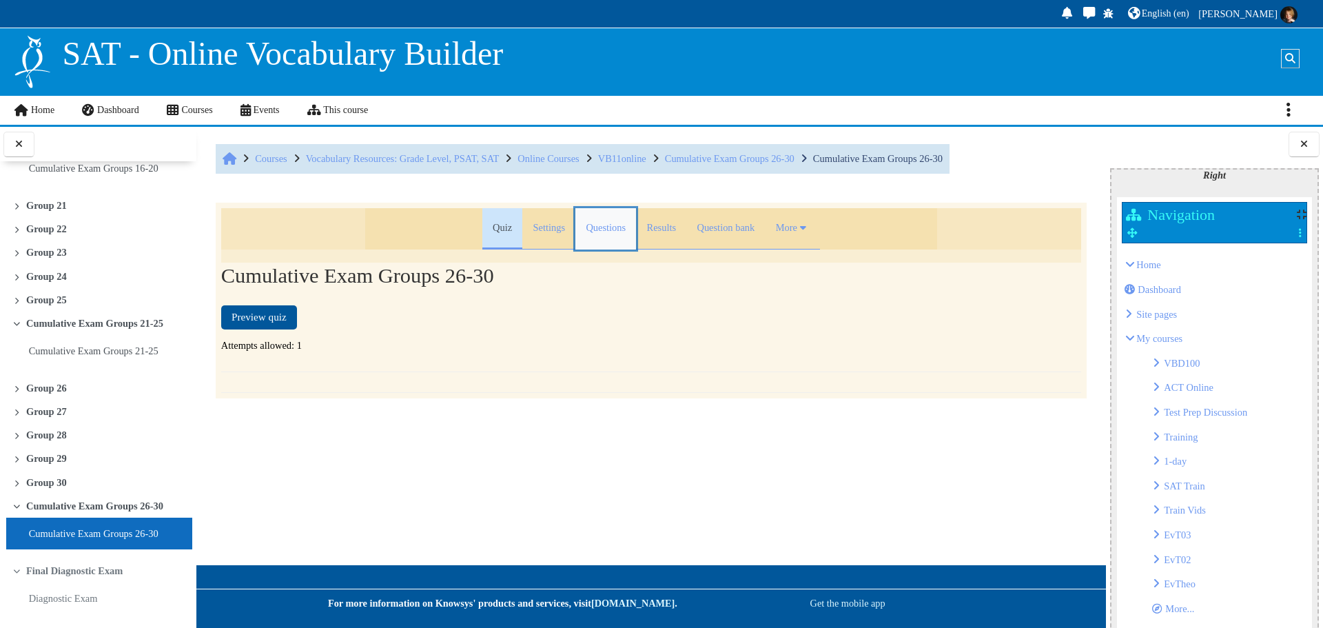
click at [596, 226] on link "Questions" at bounding box center [605, 228] width 61 height 41
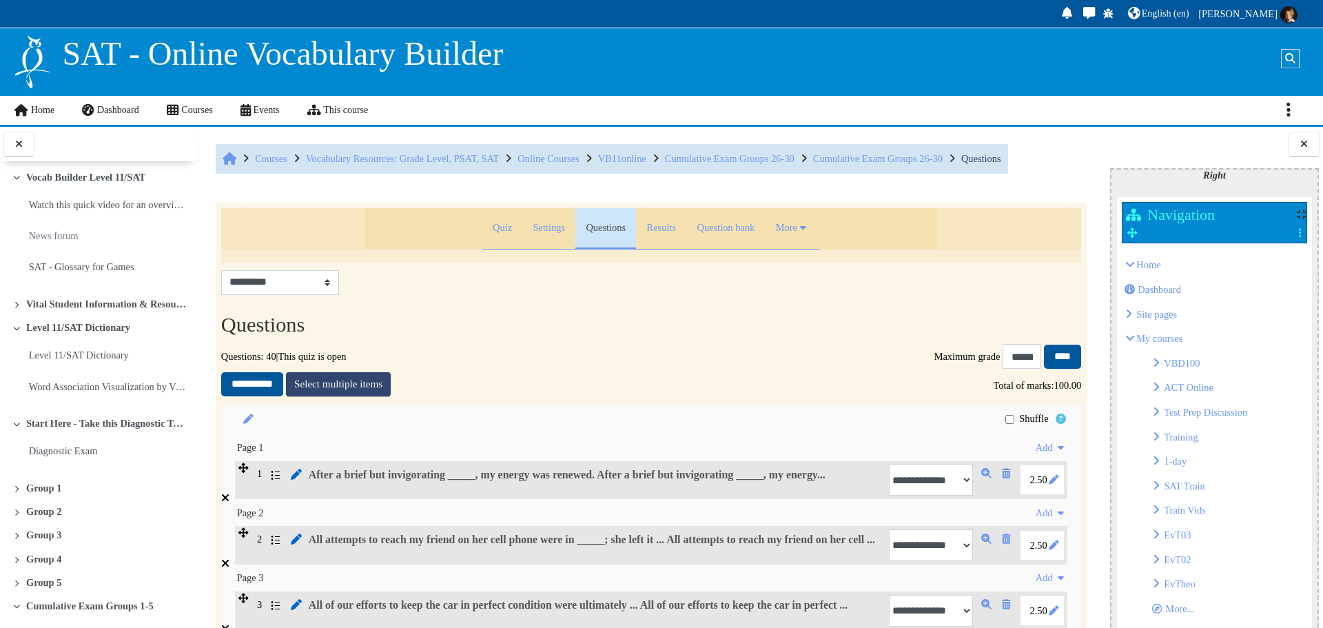
scroll to position [1049, 0]
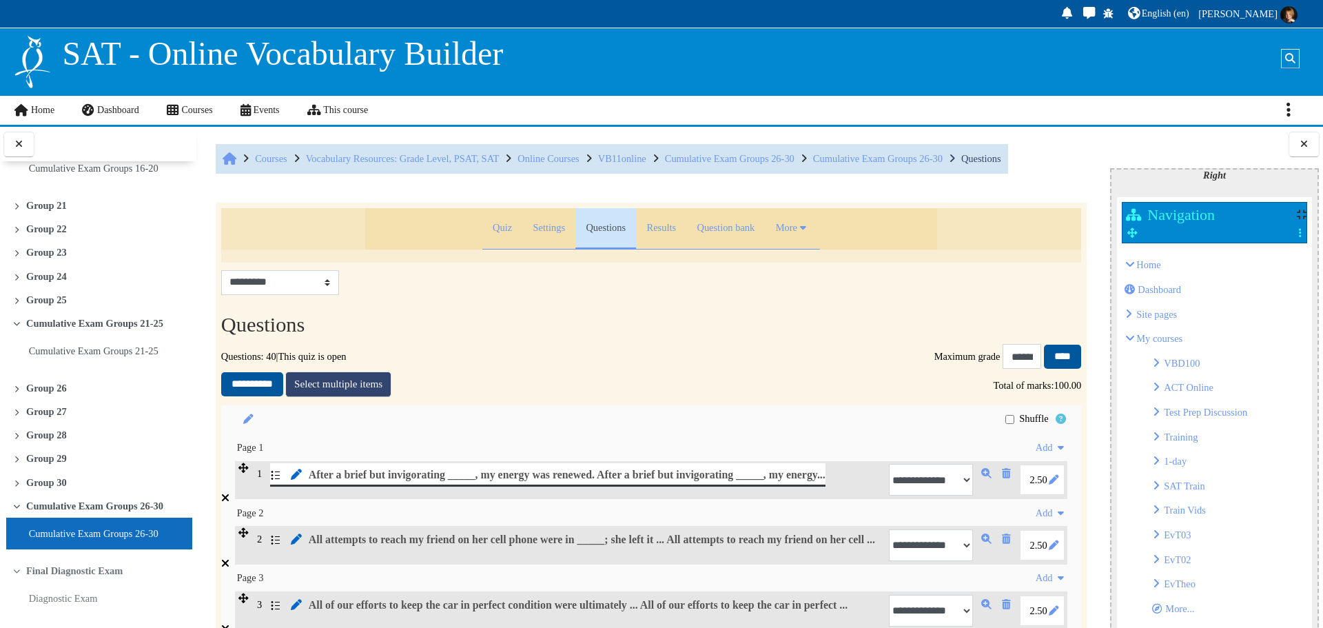
click at [570, 480] on span "After a brief but invigorating _____, my energy was renewed." at bounding box center [452, 475] width 286 height 12
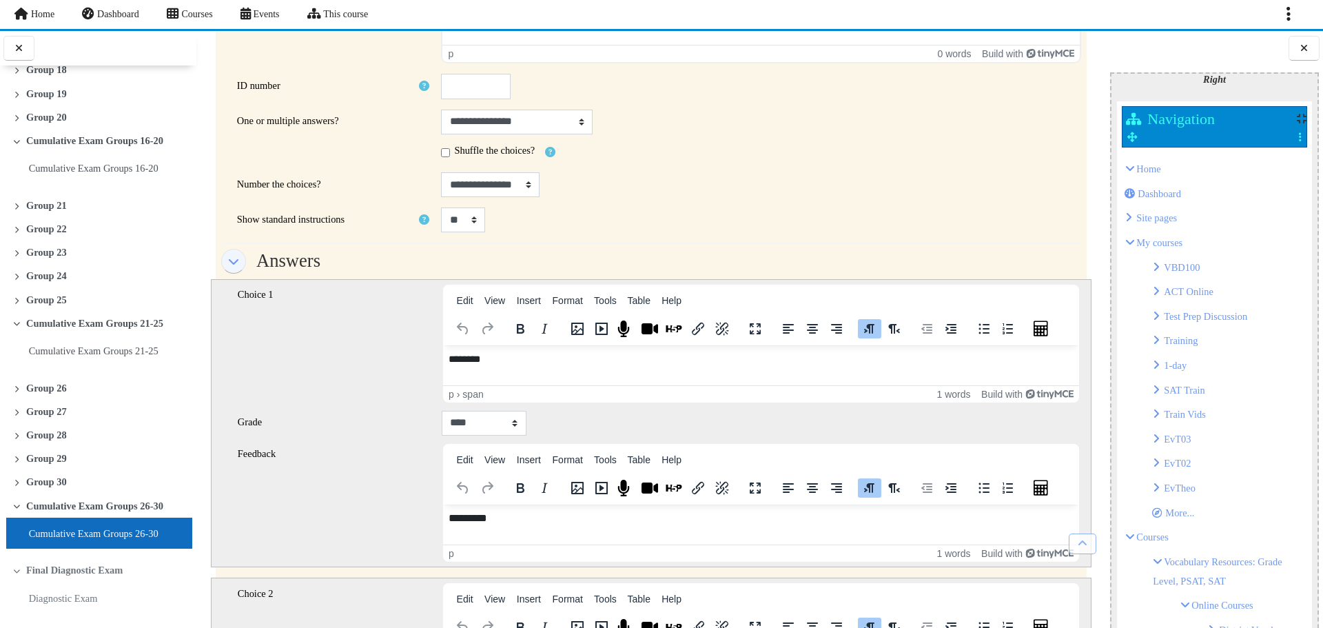
scroll to position [809, 0]
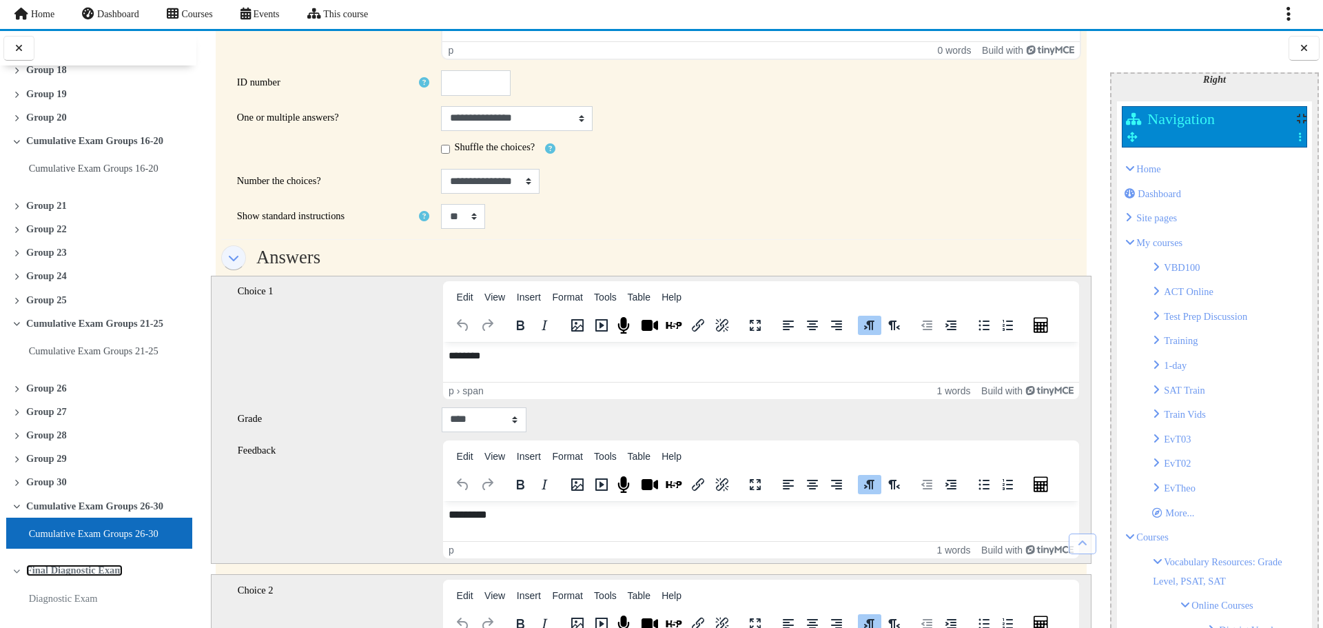
click at [66, 567] on link "Final Diagnostic Exam" at bounding box center [74, 570] width 96 height 12
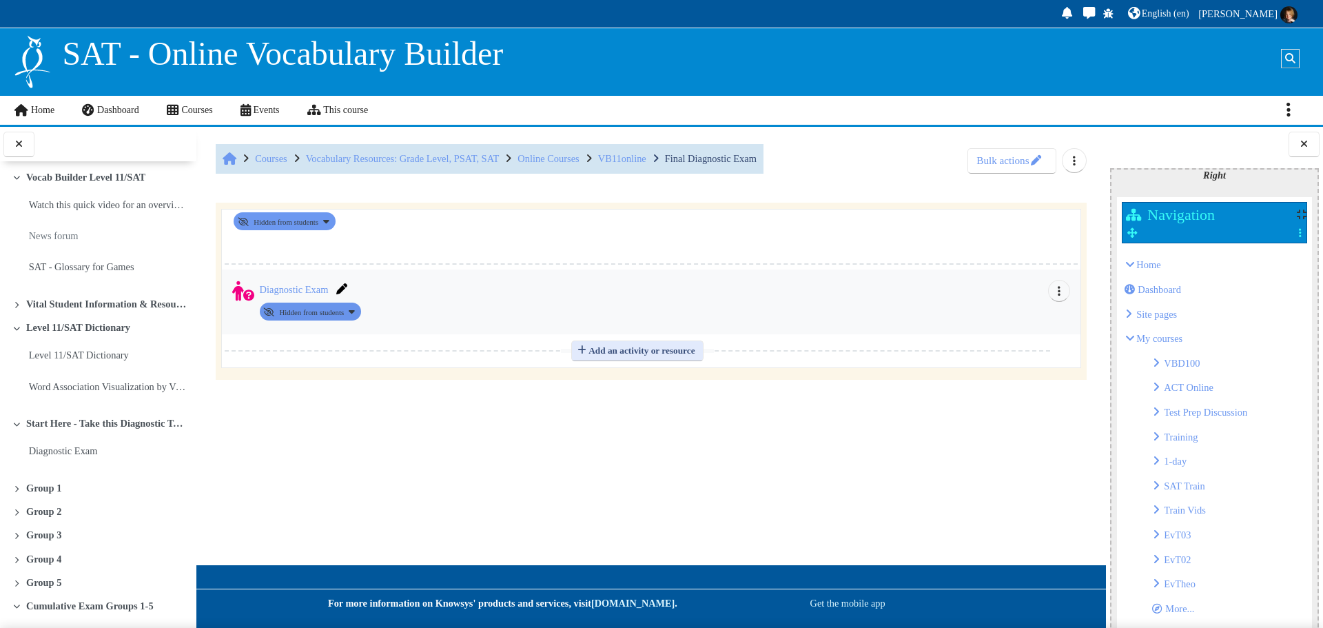
scroll to position [1059, 0]
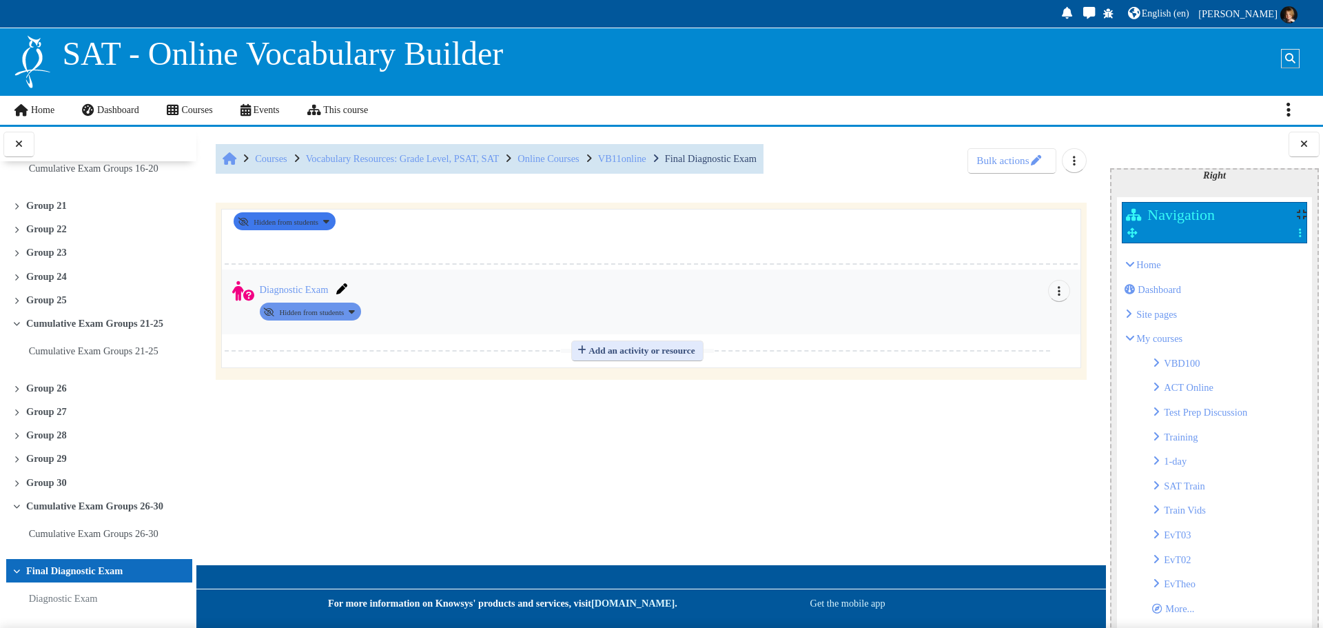
click at [335, 224] on button "Availability Hidden from students" at bounding box center [284, 221] width 101 height 18
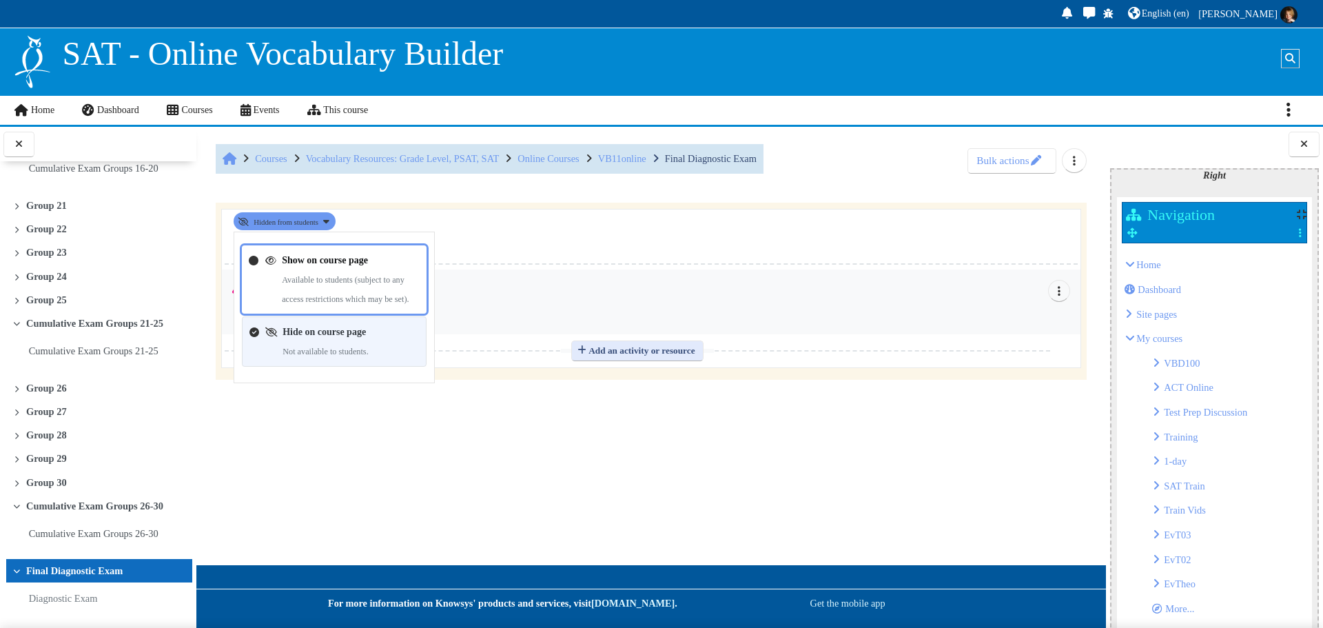
click at [300, 265] on link "Show on course page" at bounding box center [325, 259] width 86 height 10
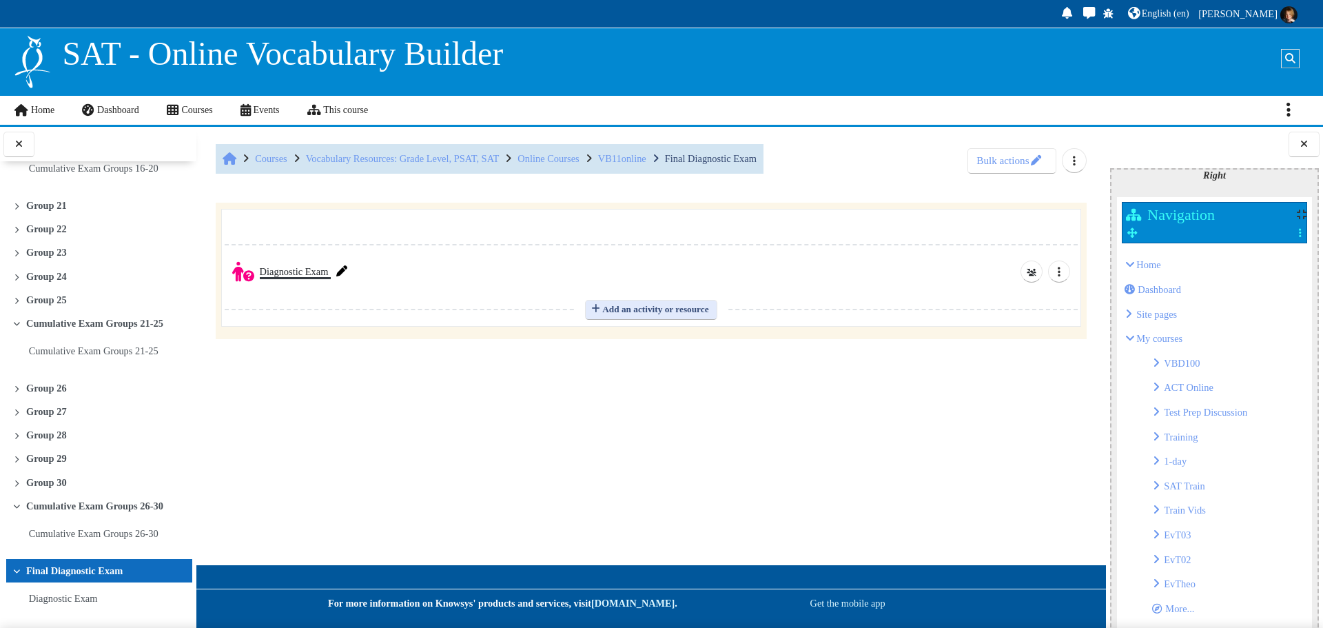
click at [318, 276] on link "Diagnostic Exam Quiz" at bounding box center [295, 271] width 71 height 11
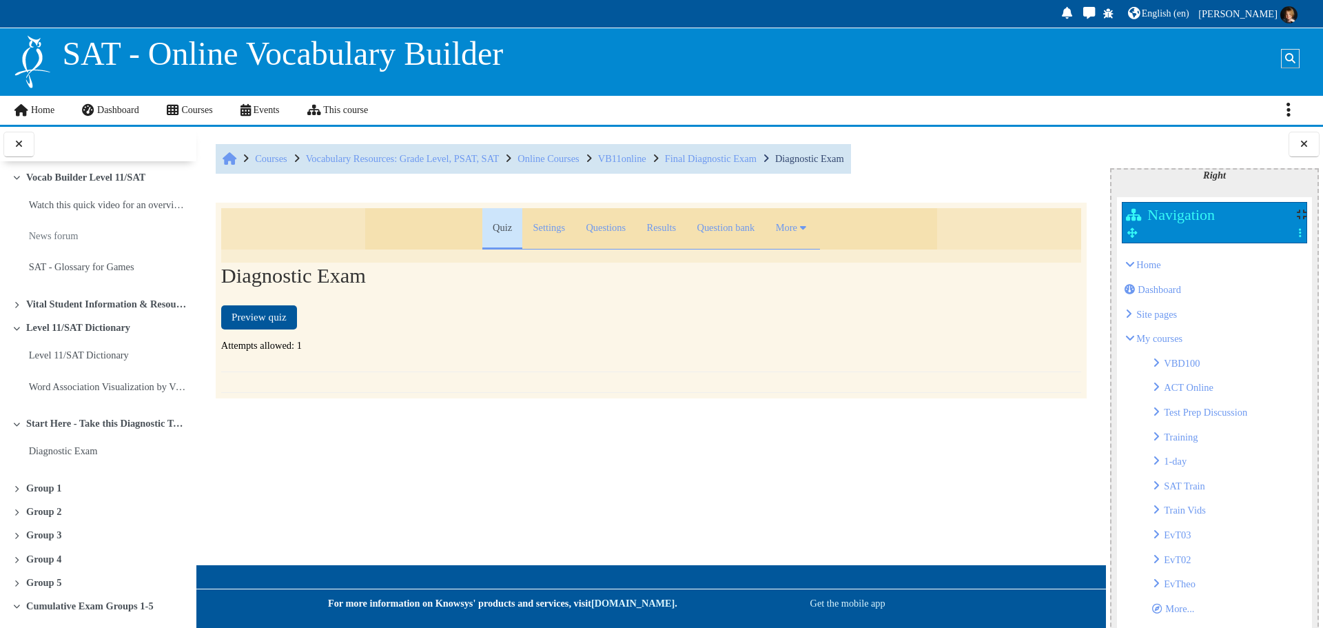
scroll to position [1059, 0]
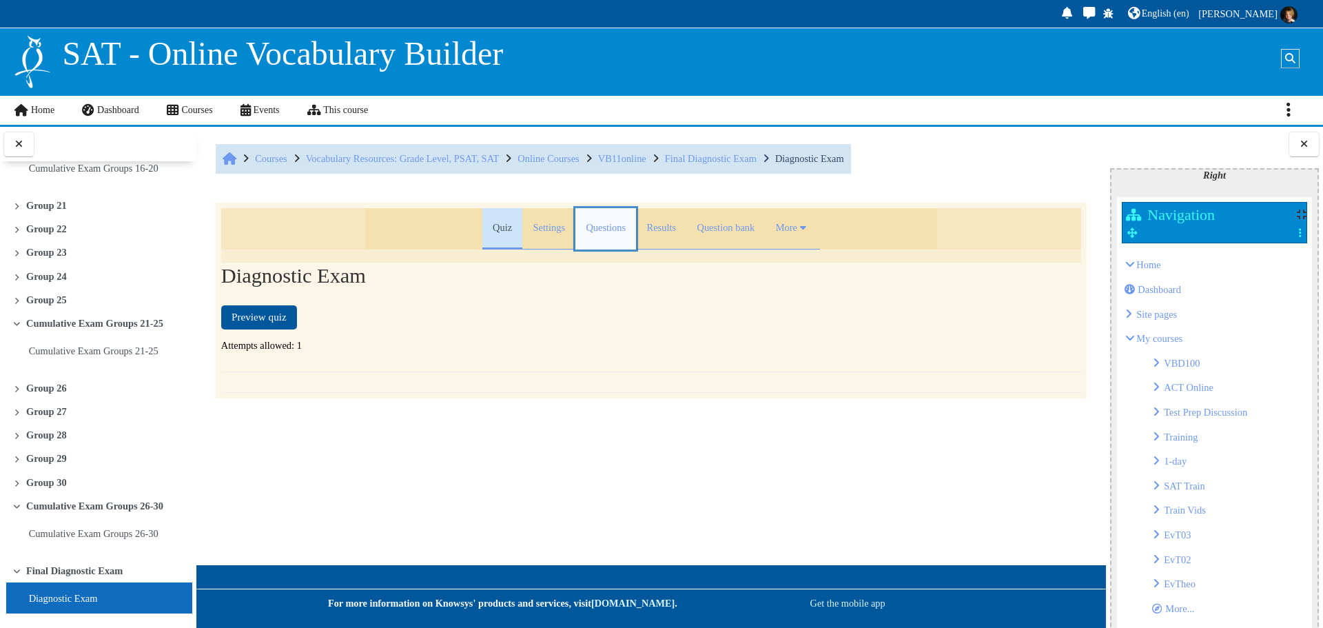
click at [607, 226] on link "Questions" at bounding box center [605, 228] width 61 height 41
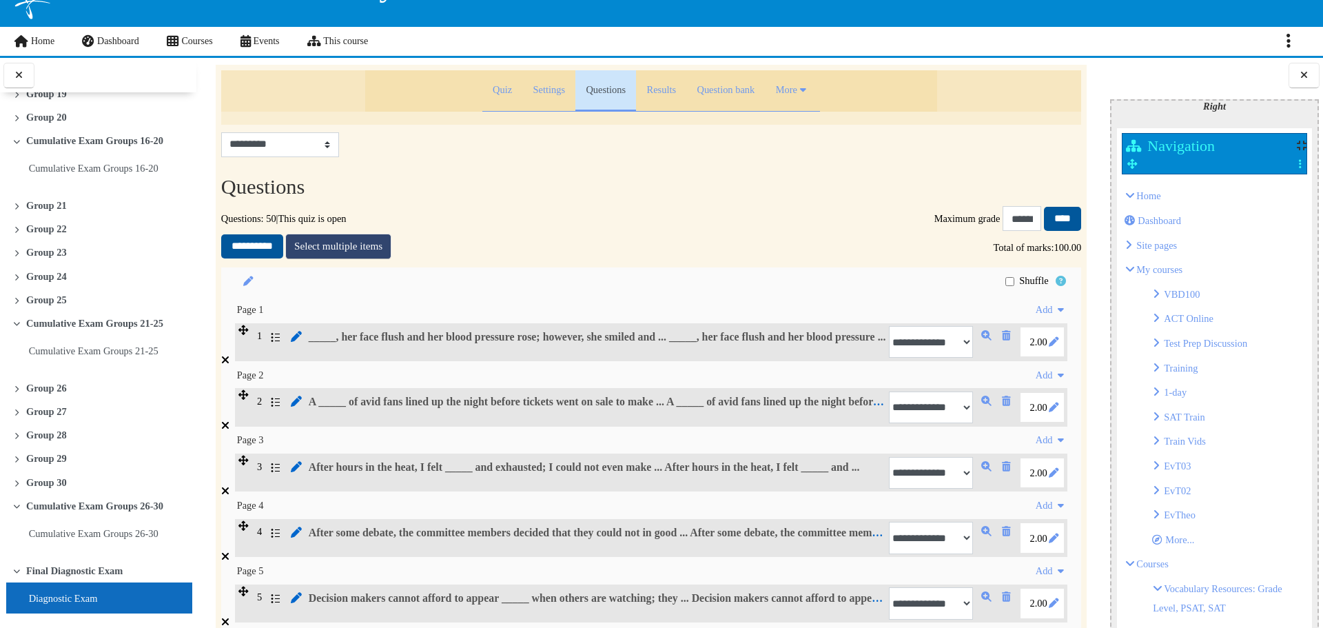
scroll to position [931, 0]
